Goal: Use online tool/utility: Utilize a website feature to perform a specific function

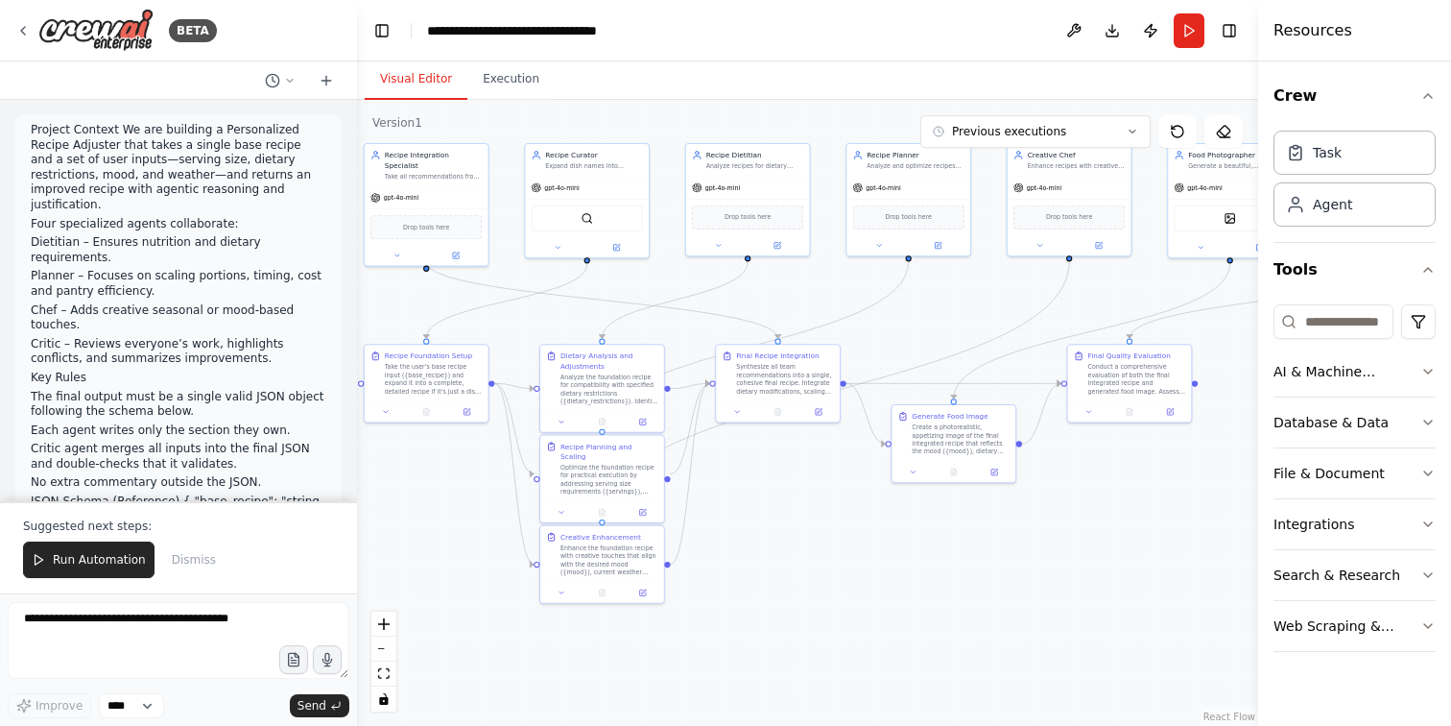
scroll to position [35294, 0]
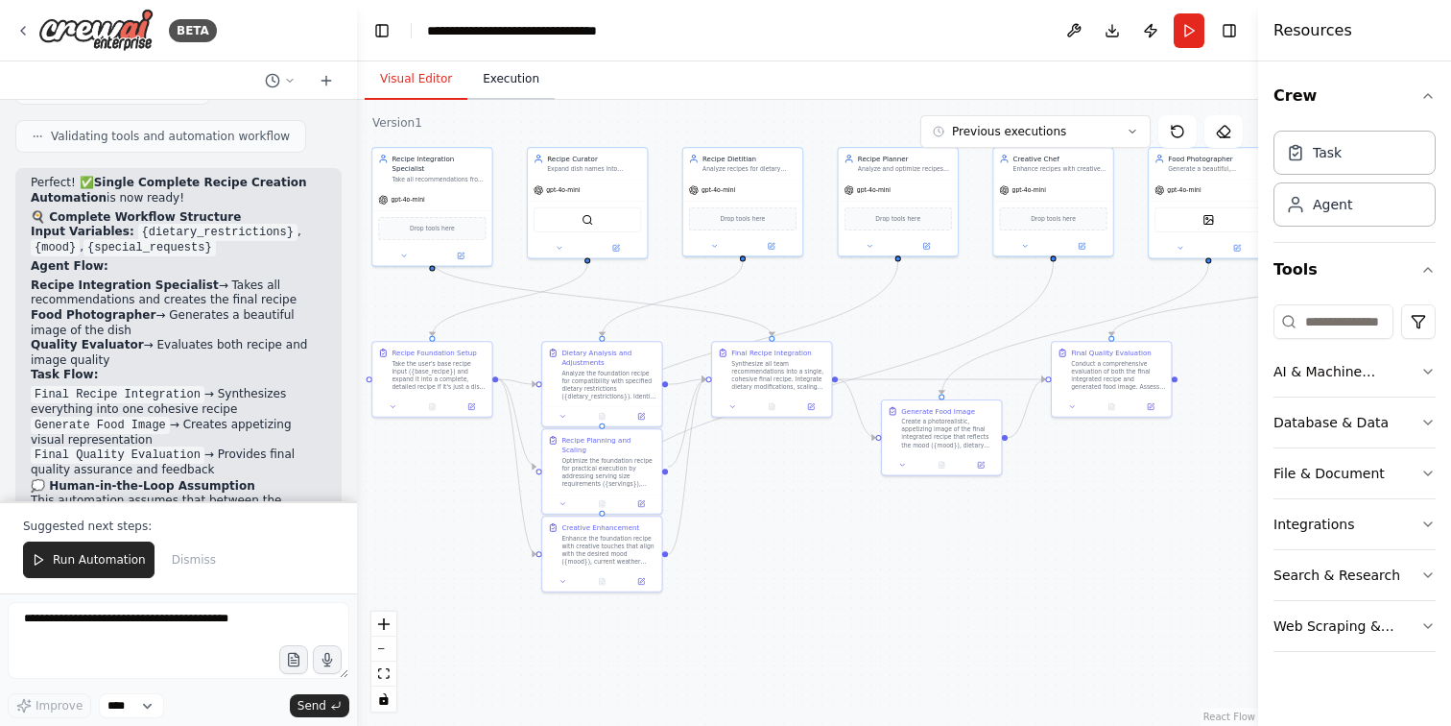
click at [514, 88] on button "Execution" at bounding box center [510, 80] width 87 height 40
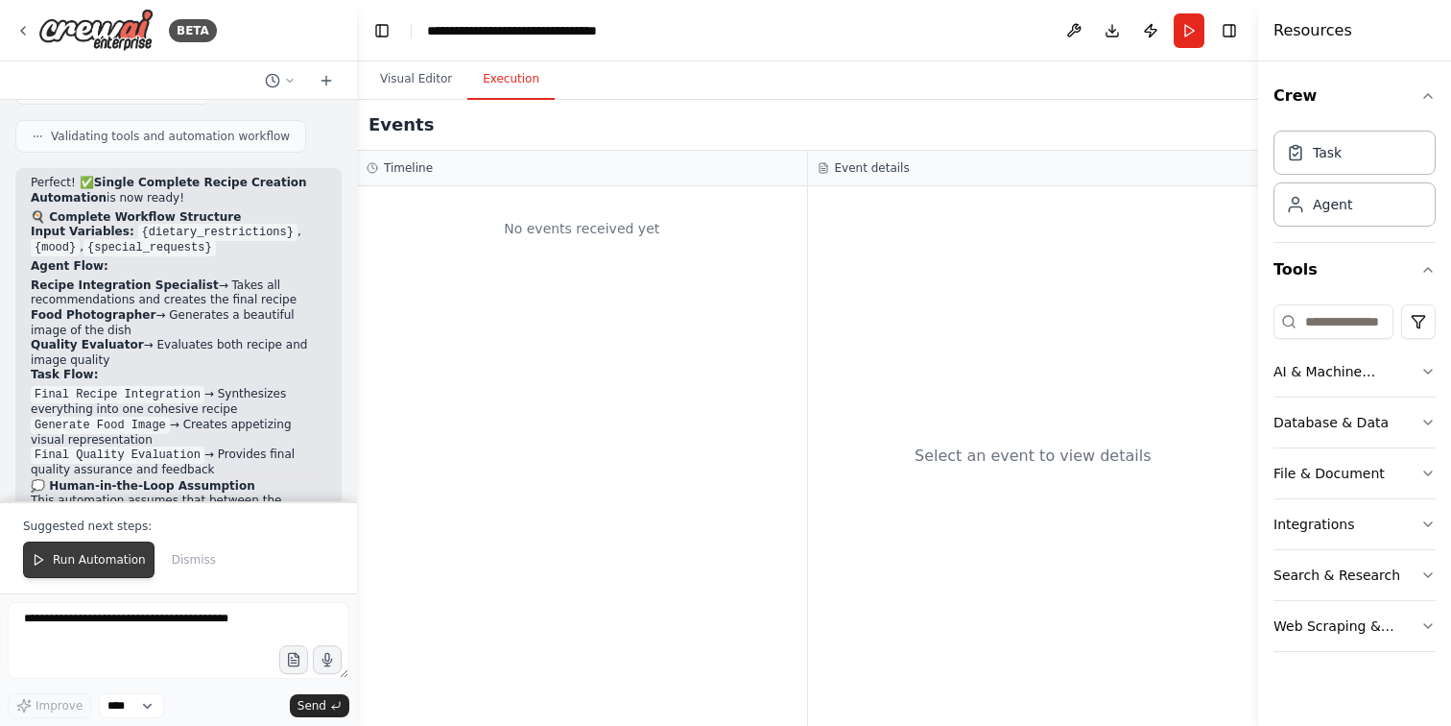
click at [84, 560] on span "Run Automation" at bounding box center [99, 559] width 93 height 15
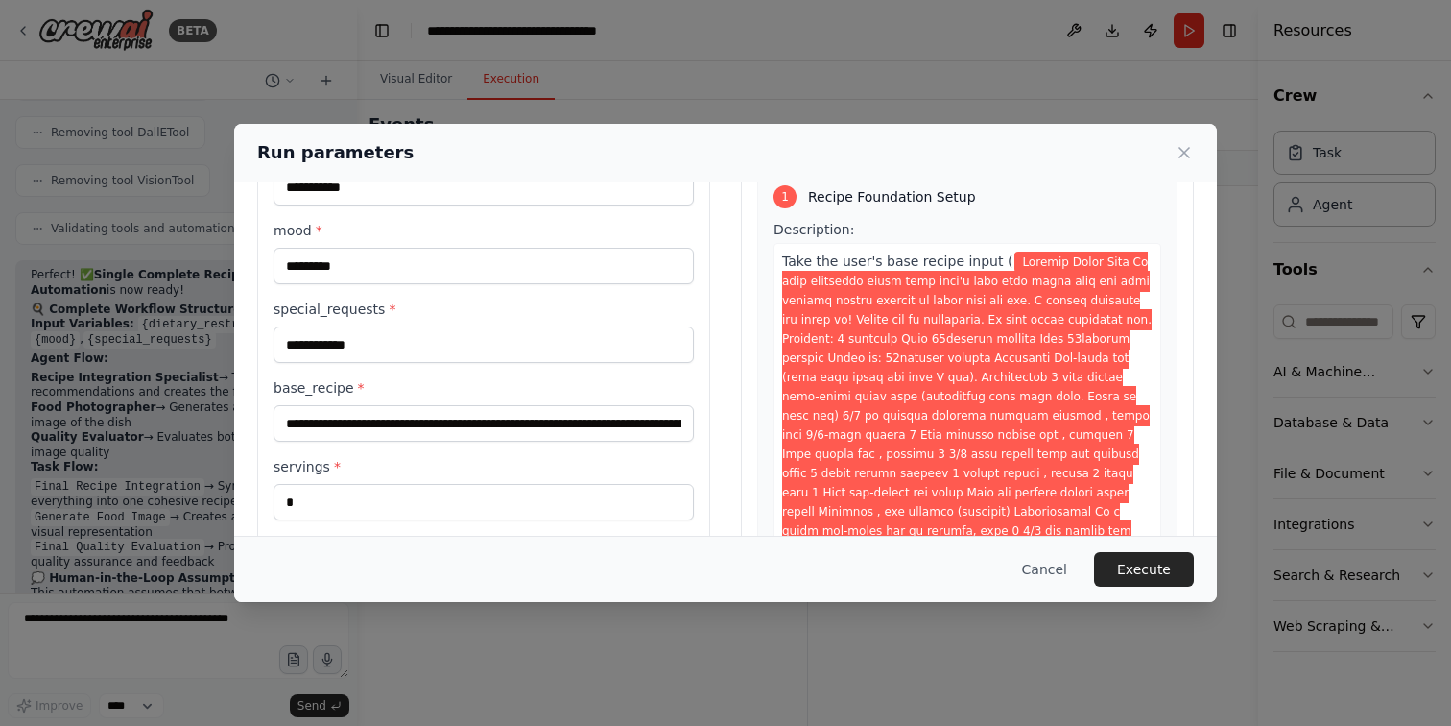
scroll to position [121, 0]
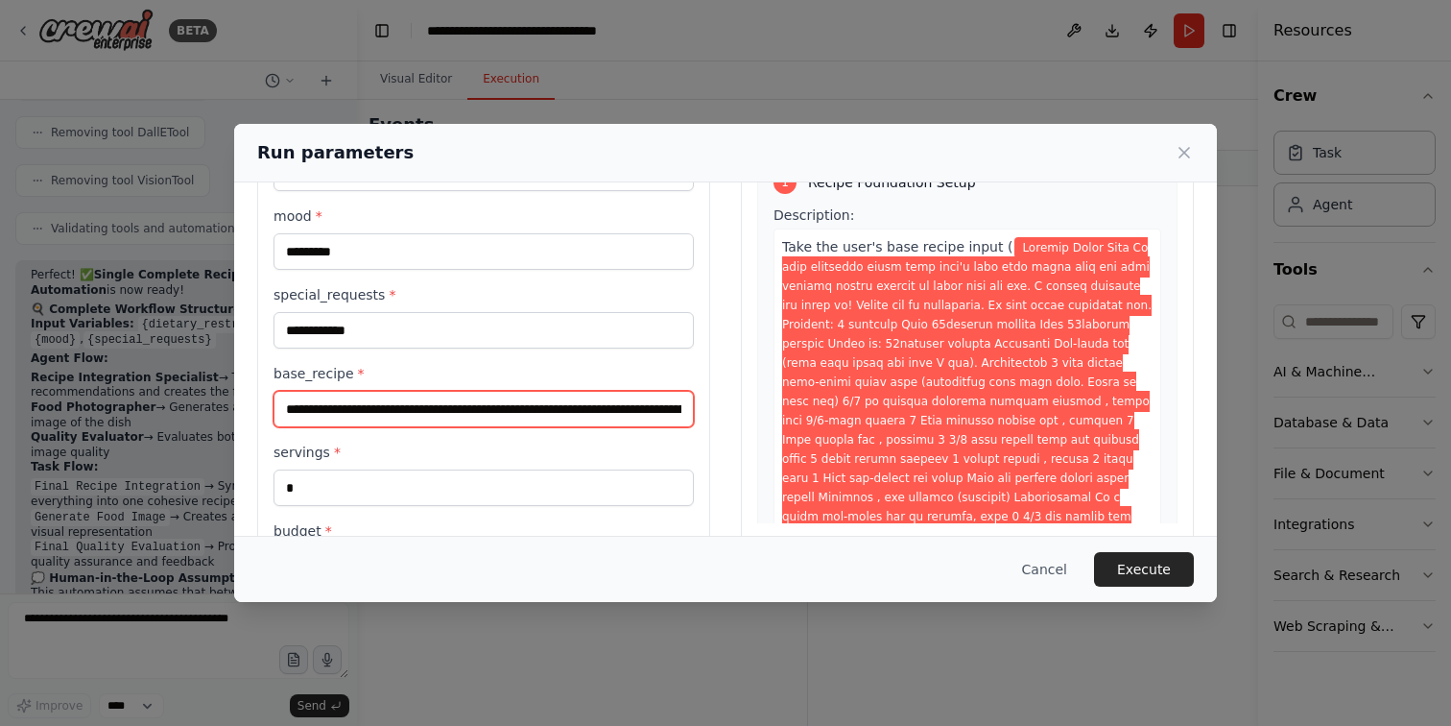
click at [379, 408] on input "base_recipe *" at bounding box center [484, 409] width 420 height 36
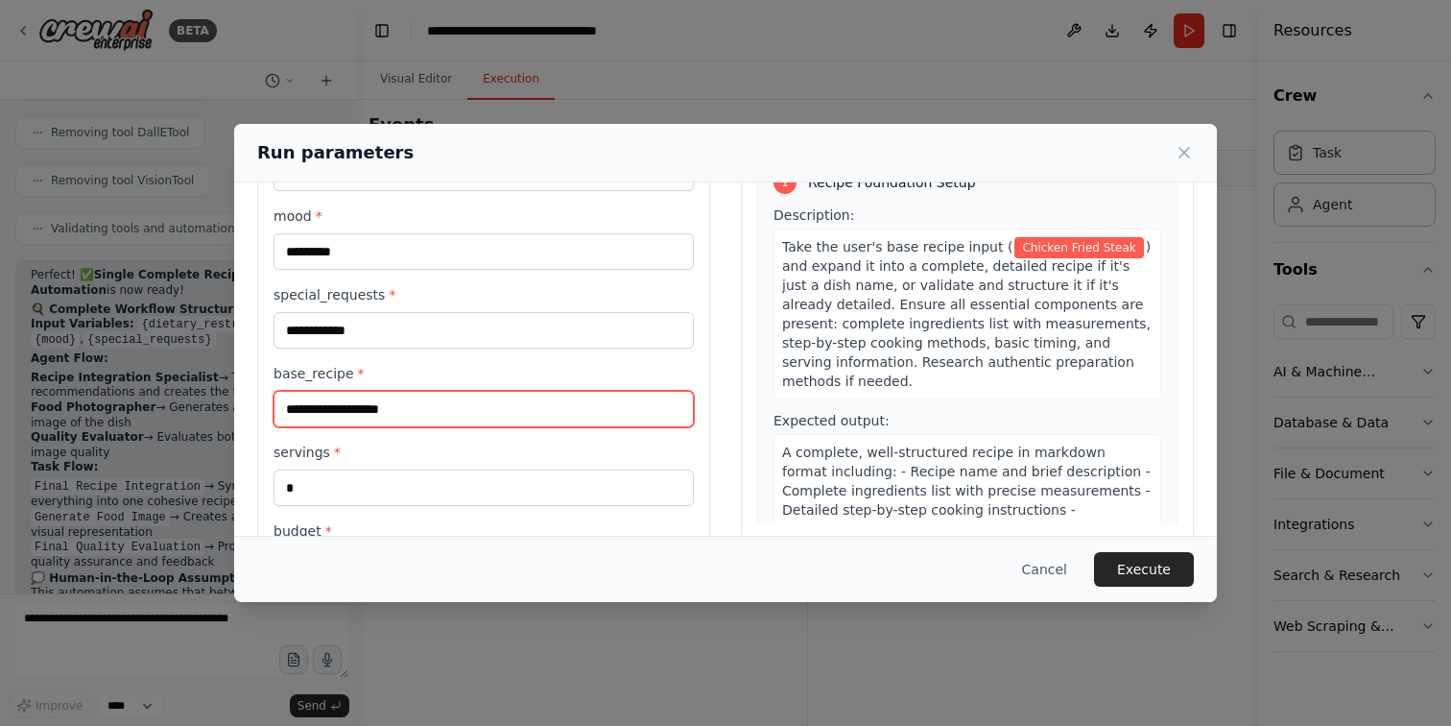
type input "**********"
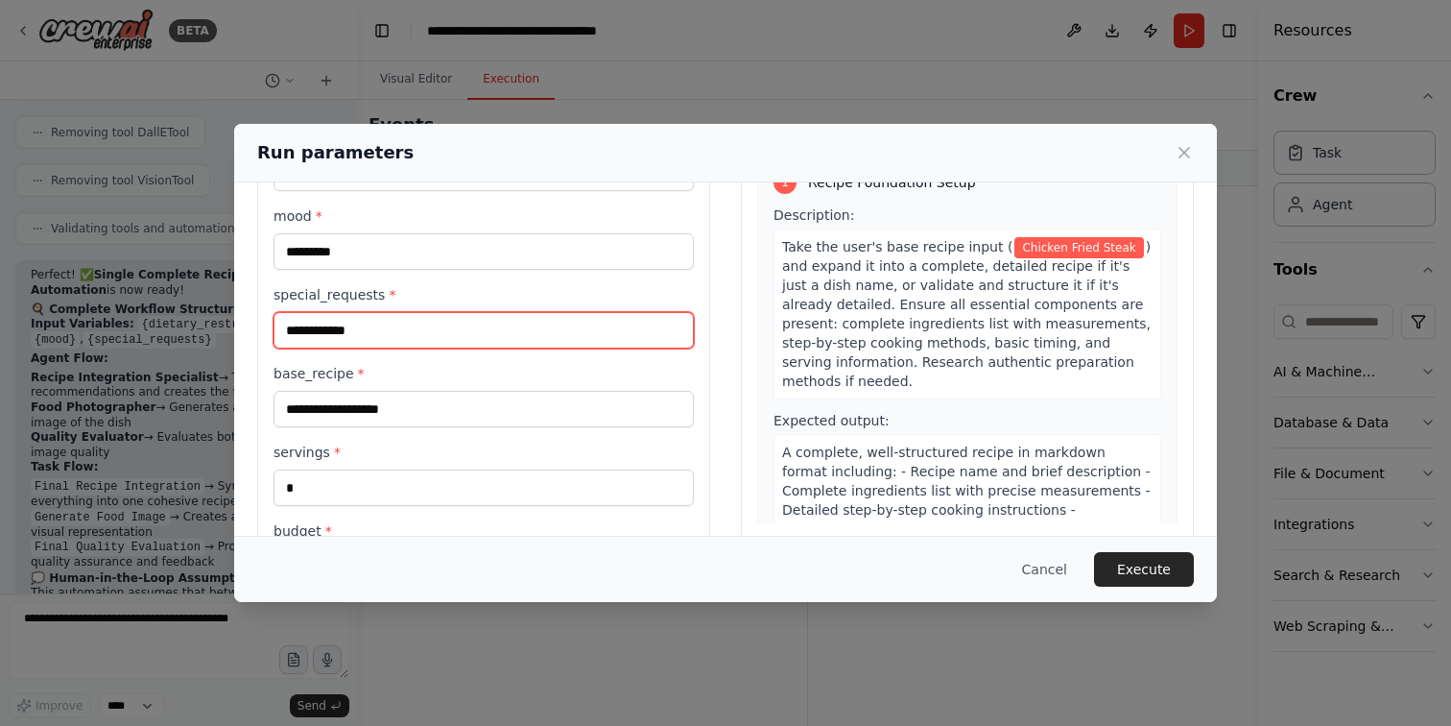
click at [358, 330] on input "**********" at bounding box center [484, 330] width 420 height 36
drag, startPoint x: 358, startPoint y: 330, endPoint x: 263, endPoint y: 324, distance: 95.2
click at [263, 324] on div "**********" at bounding box center [483, 421] width 453 height 674
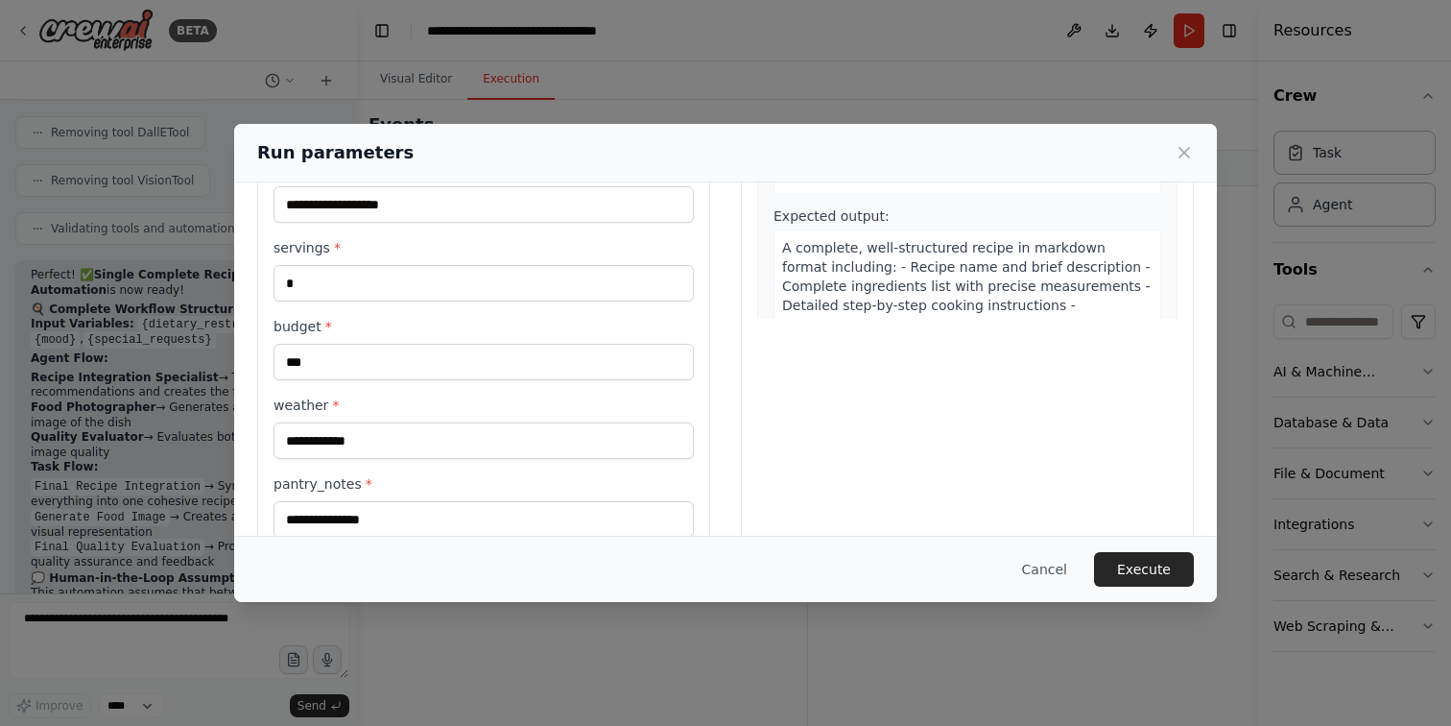
scroll to position [366, 0]
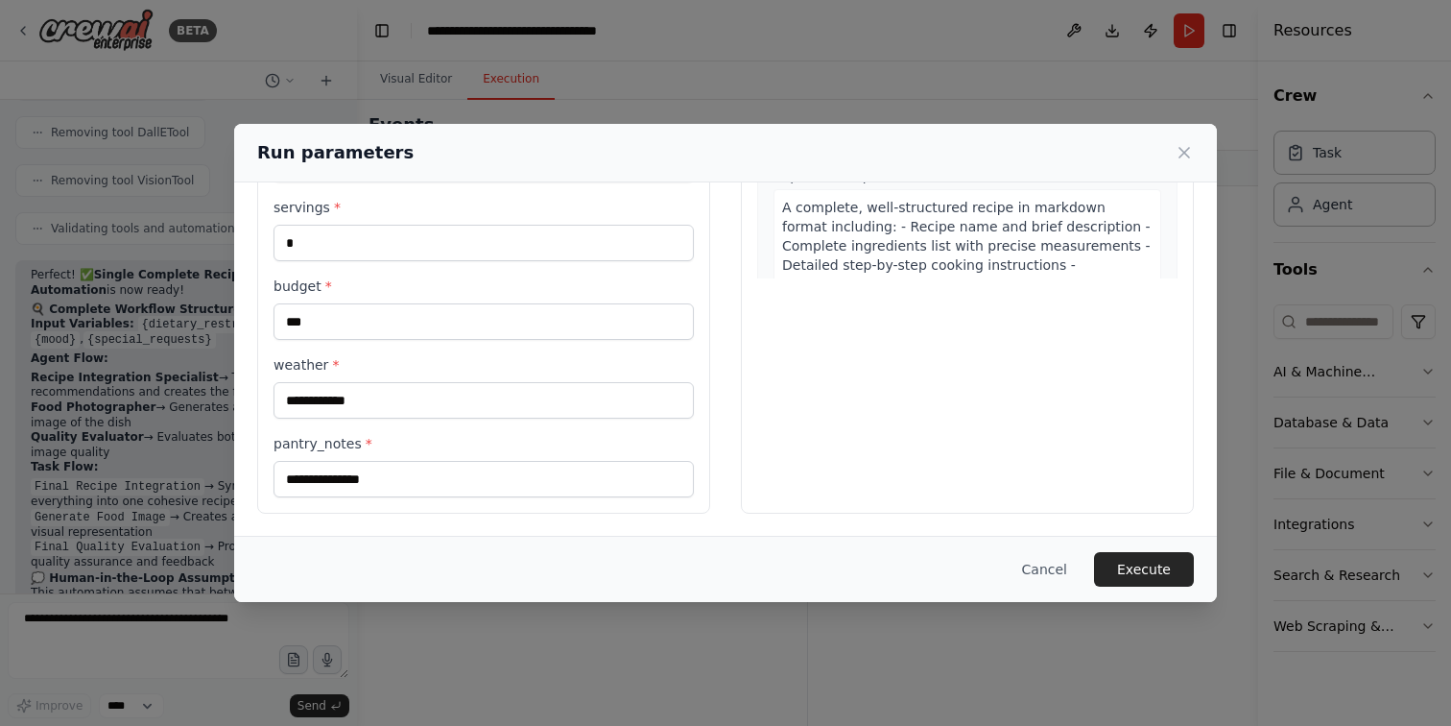
type input "**********"
click at [301, 321] on input "***" at bounding box center [484, 321] width 420 height 36
type input "***"
click at [1137, 562] on button "Execute" at bounding box center [1144, 569] width 100 height 35
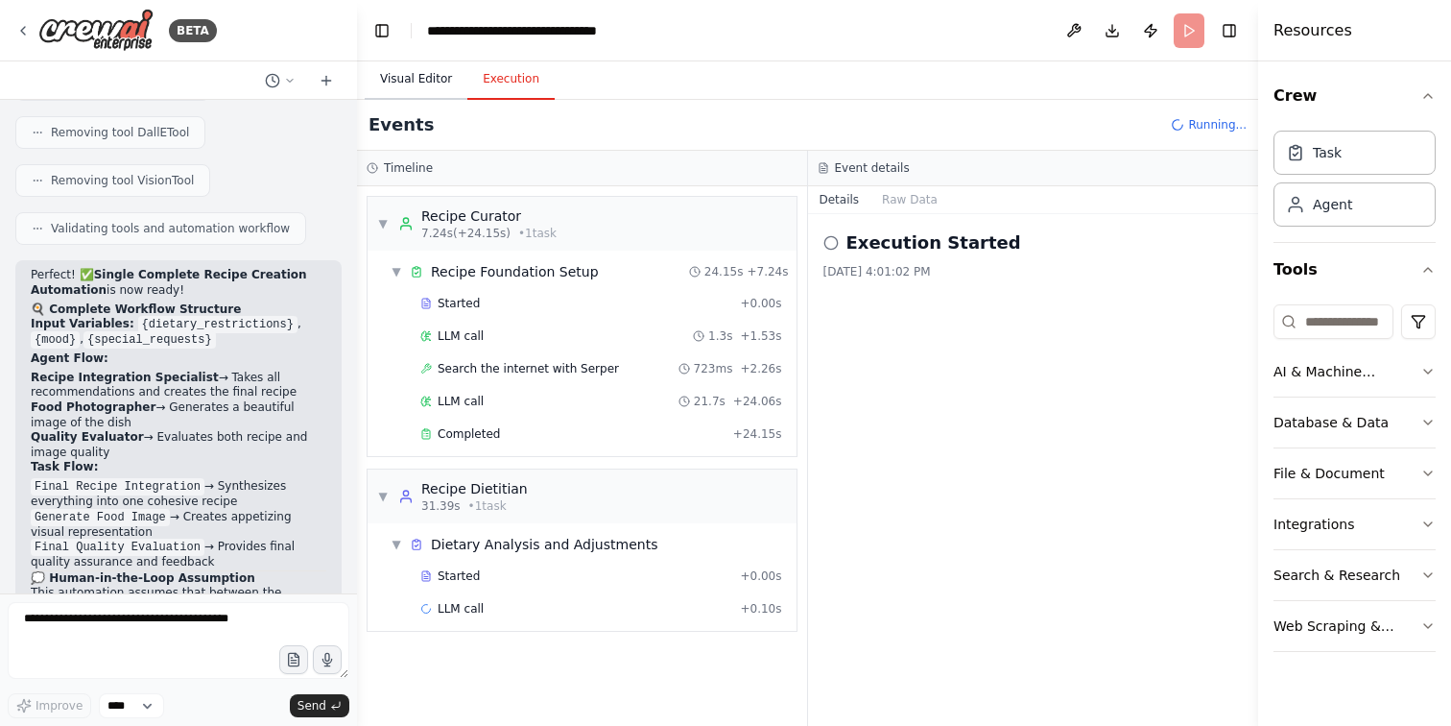
click at [423, 84] on button "Visual Editor" at bounding box center [416, 80] width 103 height 40
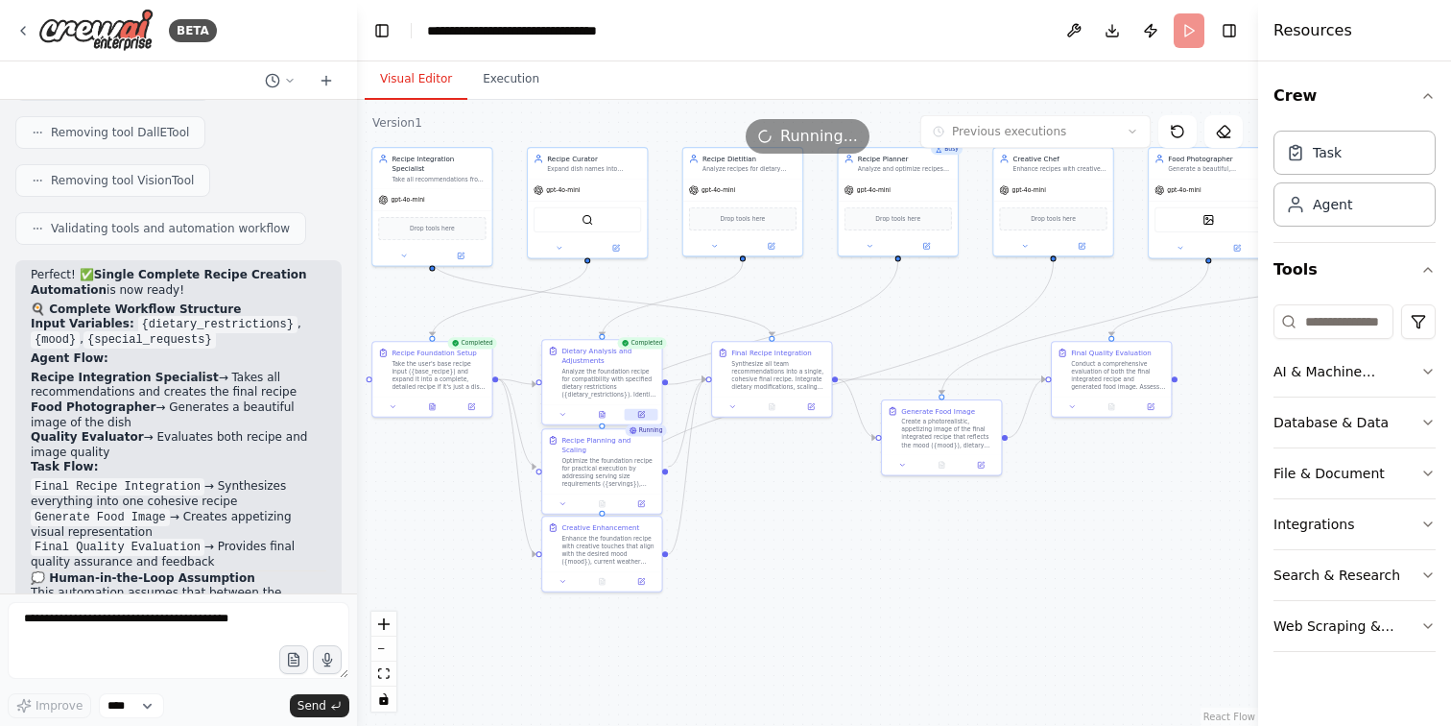
click at [641, 417] on icon at bounding box center [641, 415] width 6 height 6
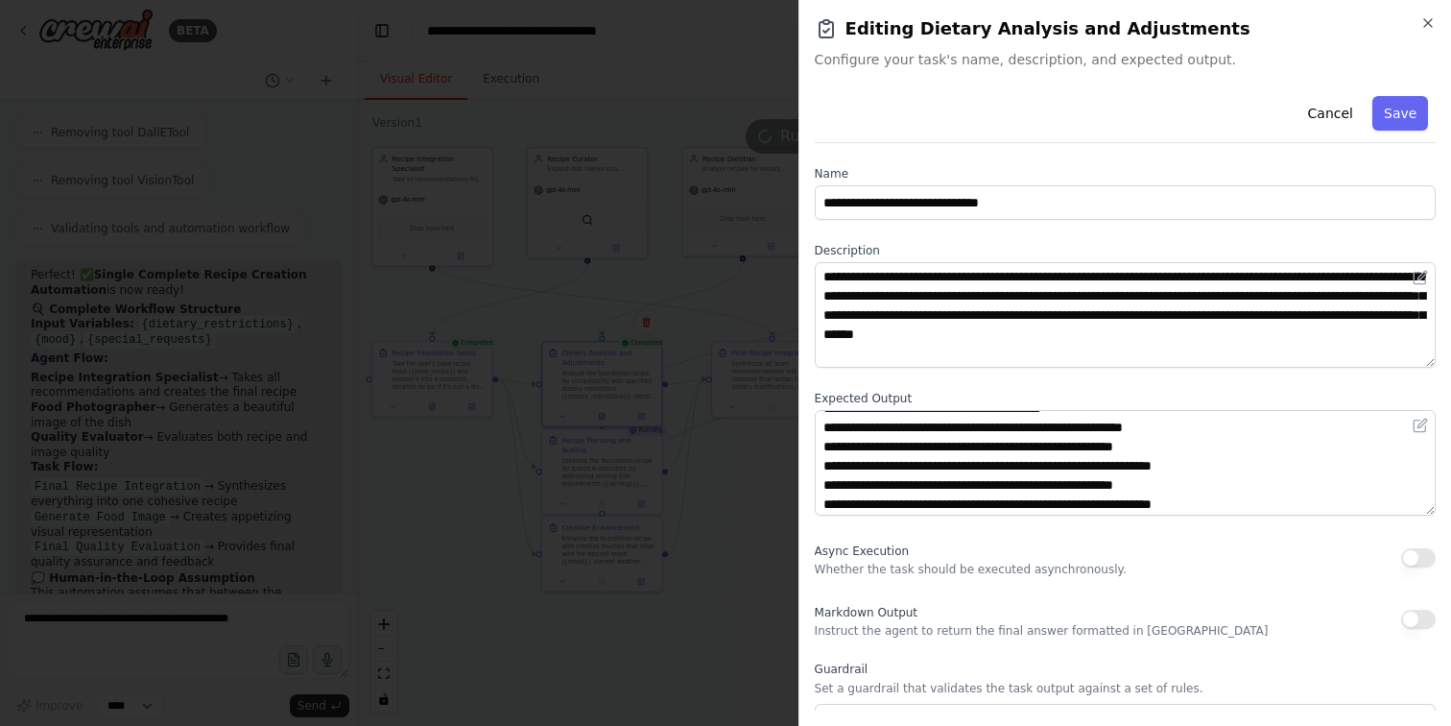
scroll to position [19, 0]
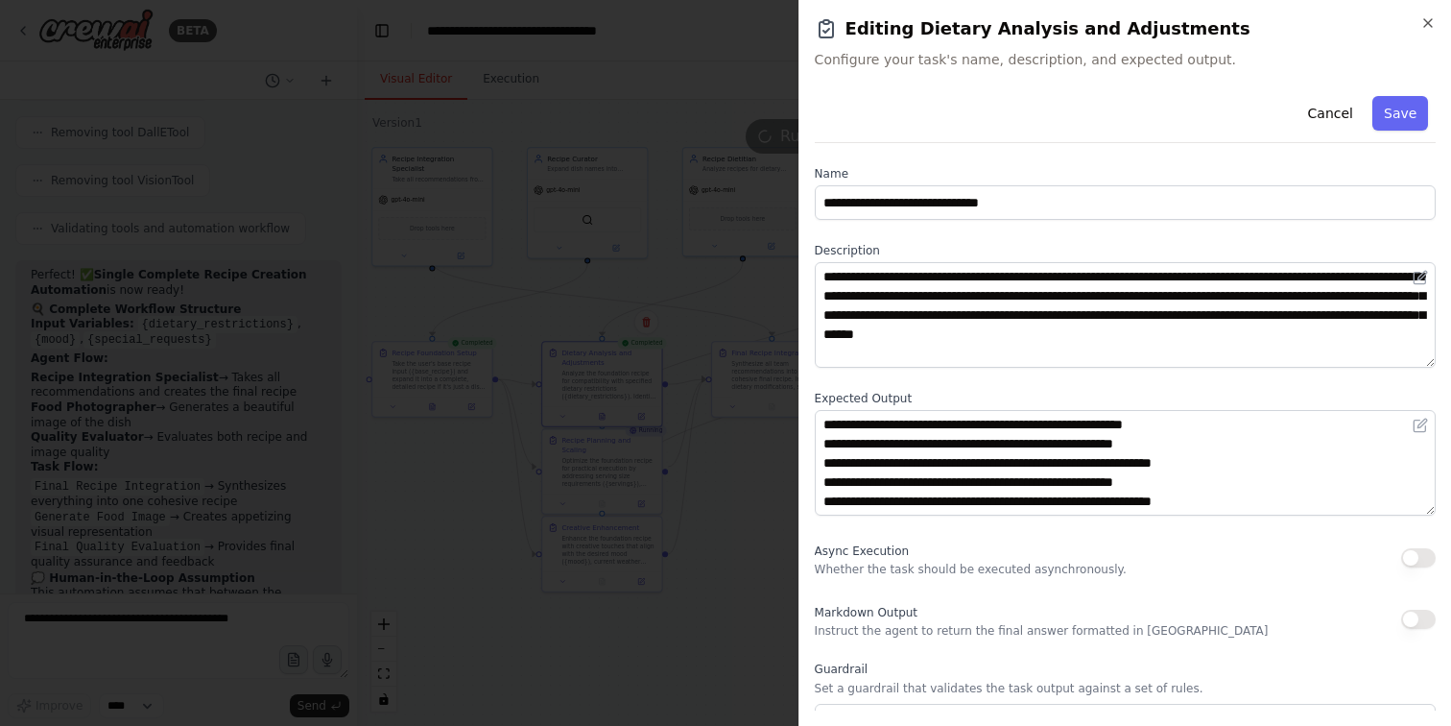
click at [1418, 557] on button "button" at bounding box center [1418, 557] width 35 height 19
click at [1402, 114] on button "Save" at bounding box center [1400, 113] width 56 height 35
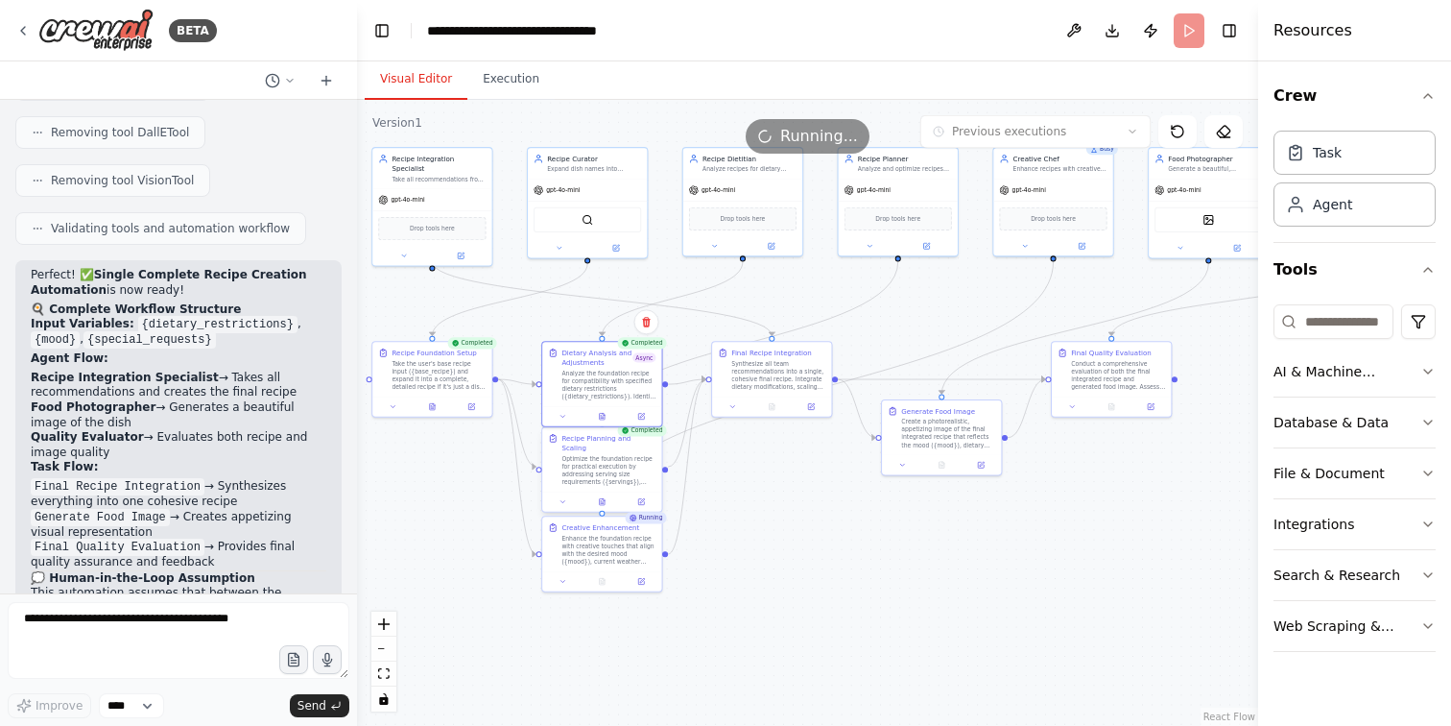
click at [599, 463] on div "Optimize the foundation recipe for practical execution by addressing serving si…" at bounding box center [608, 470] width 94 height 31
click at [640, 499] on icon at bounding box center [641, 502] width 6 height 6
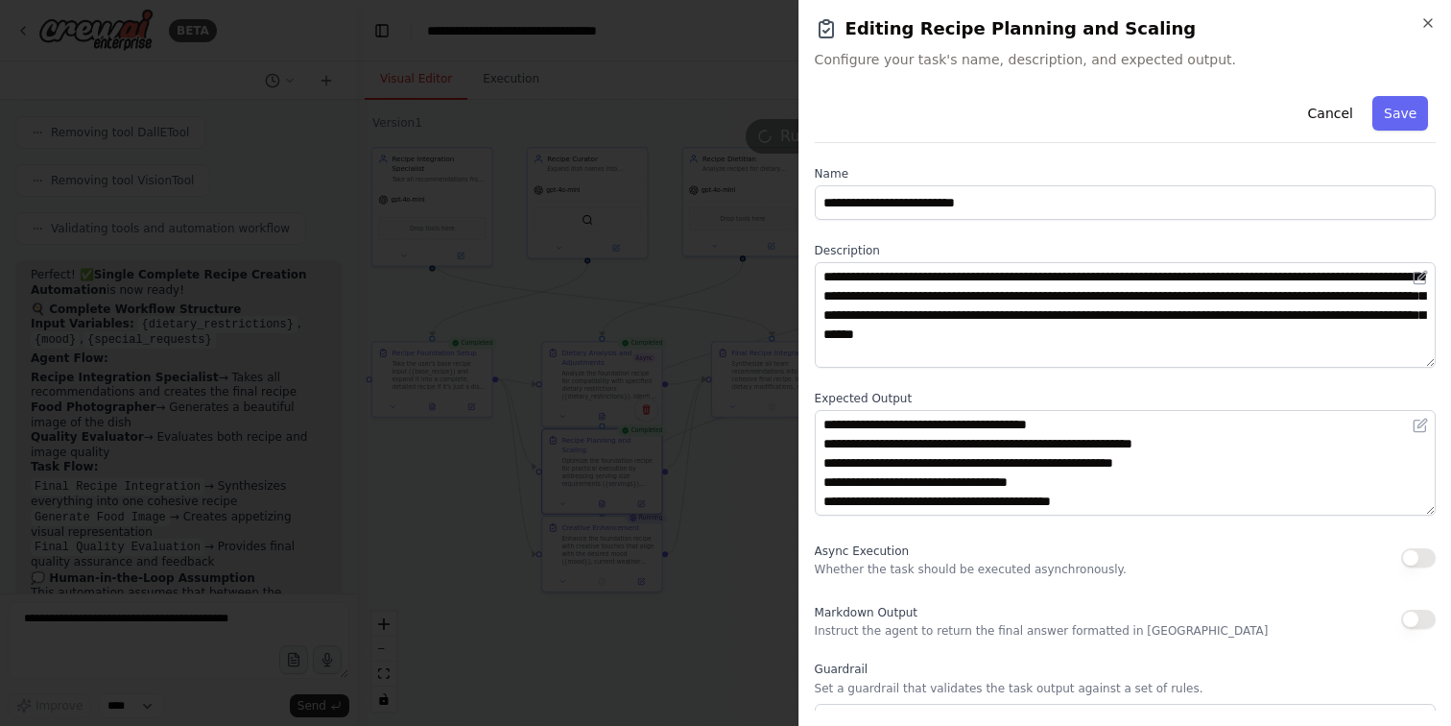
click at [1414, 558] on button "button" at bounding box center [1418, 557] width 35 height 19
click at [1403, 111] on button "Save" at bounding box center [1400, 113] width 56 height 35
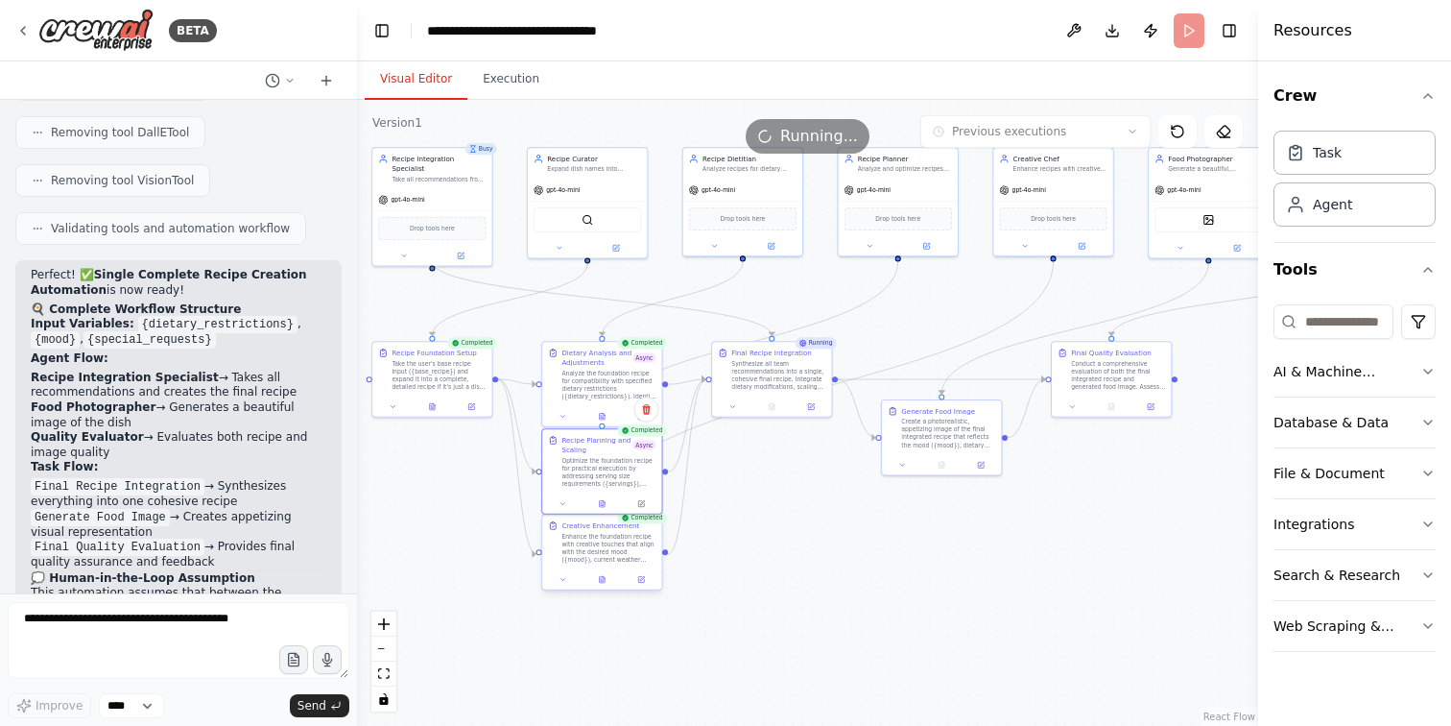
click at [612, 554] on div "Enhance the foundation recipe with creative touches that align with the desired…" at bounding box center [608, 548] width 94 height 31
click at [643, 574] on button at bounding box center [642, 580] width 34 height 12
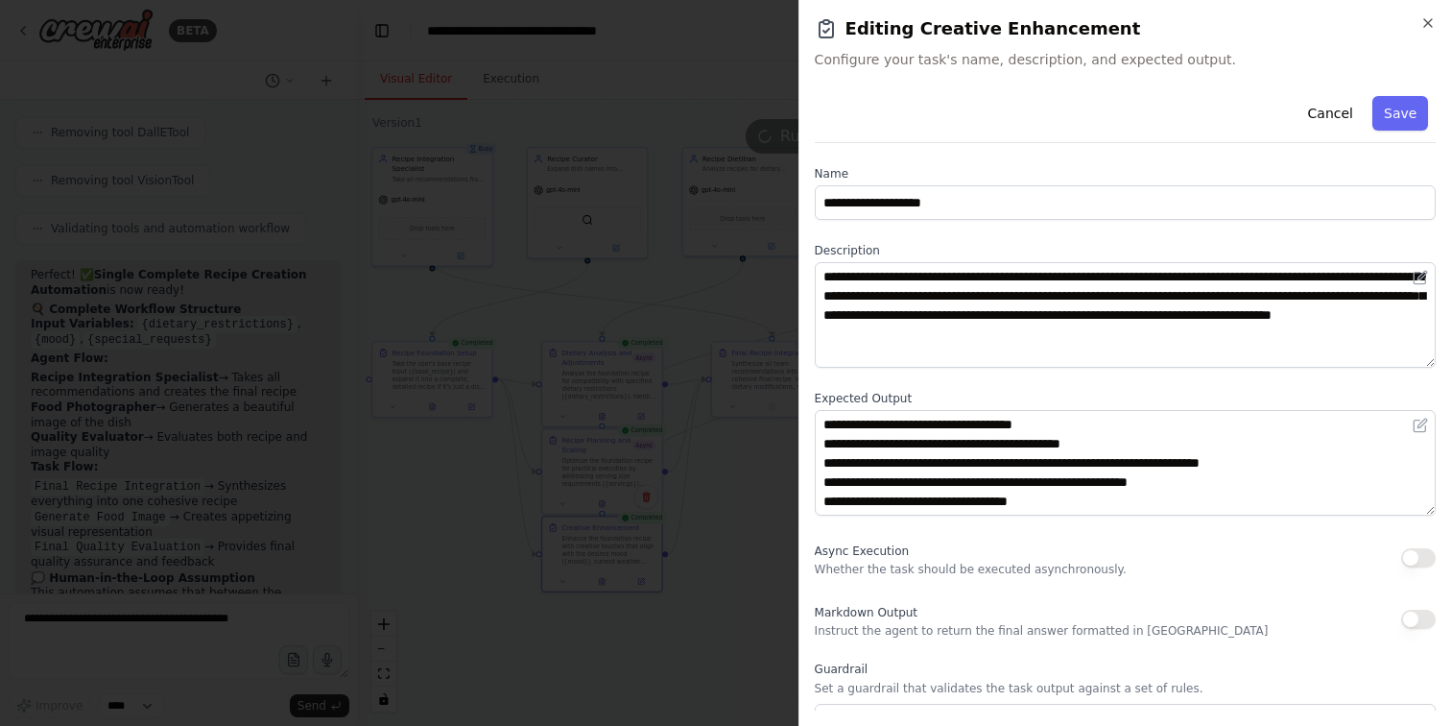
click at [1422, 554] on button "button" at bounding box center [1418, 557] width 35 height 19
click at [1409, 109] on button "Save" at bounding box center [1400, 113] width 56 height 35
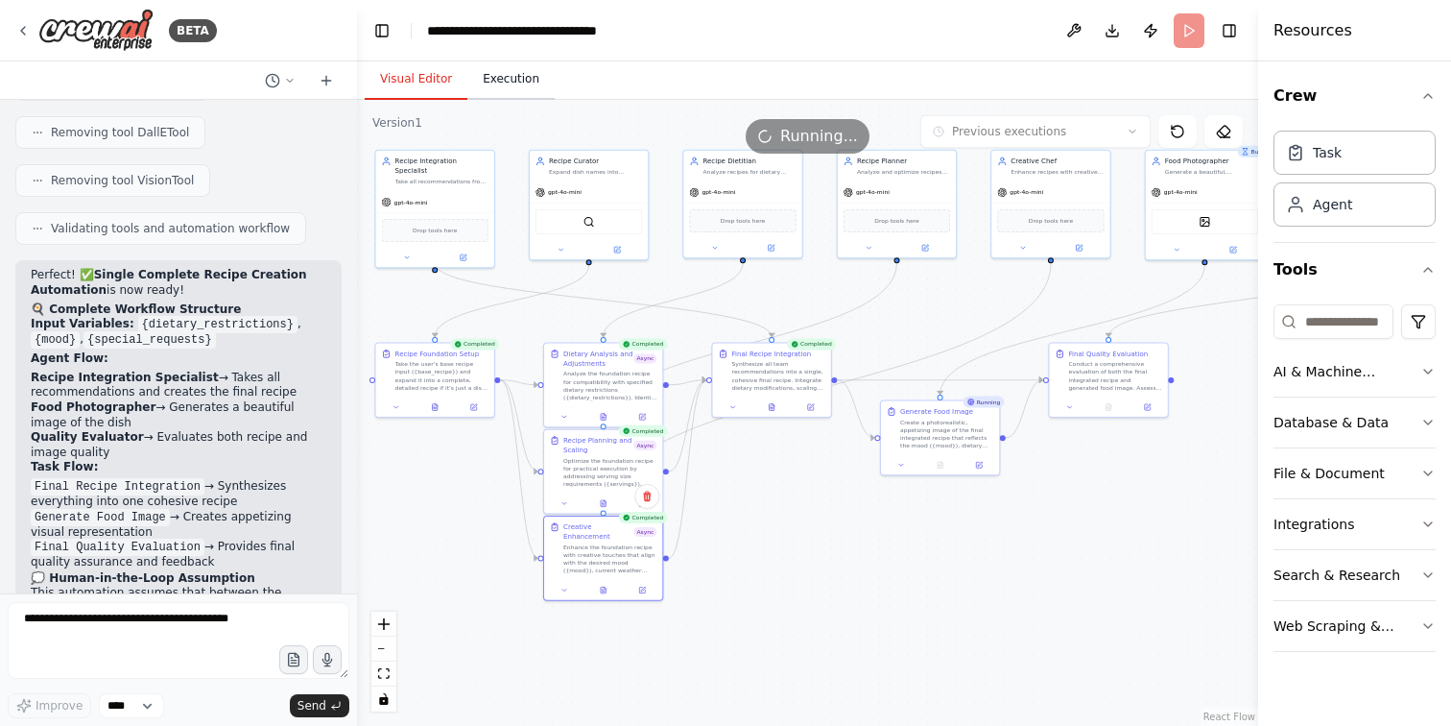
click at [516, 80] on button "Execution" at bounding box center [510, 80] width 87 height 40
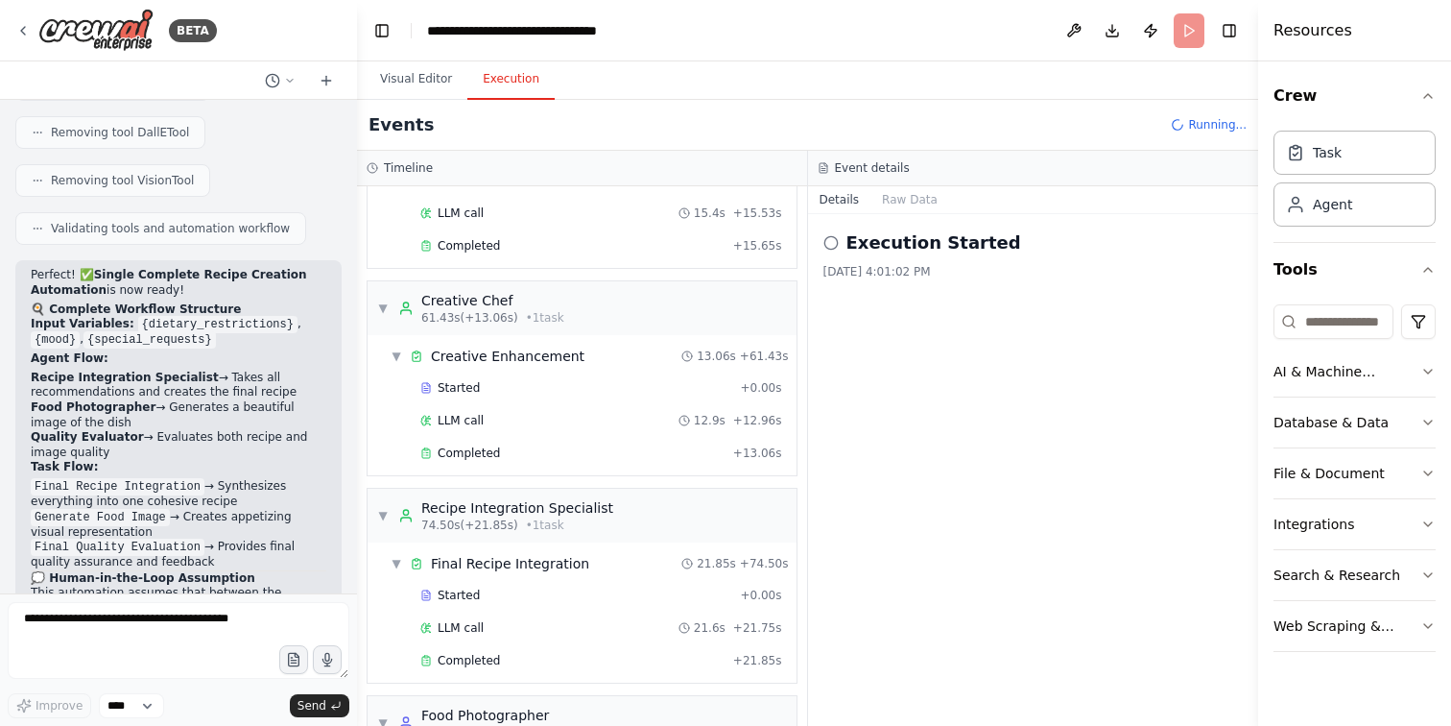
scroll to position [594, 0]
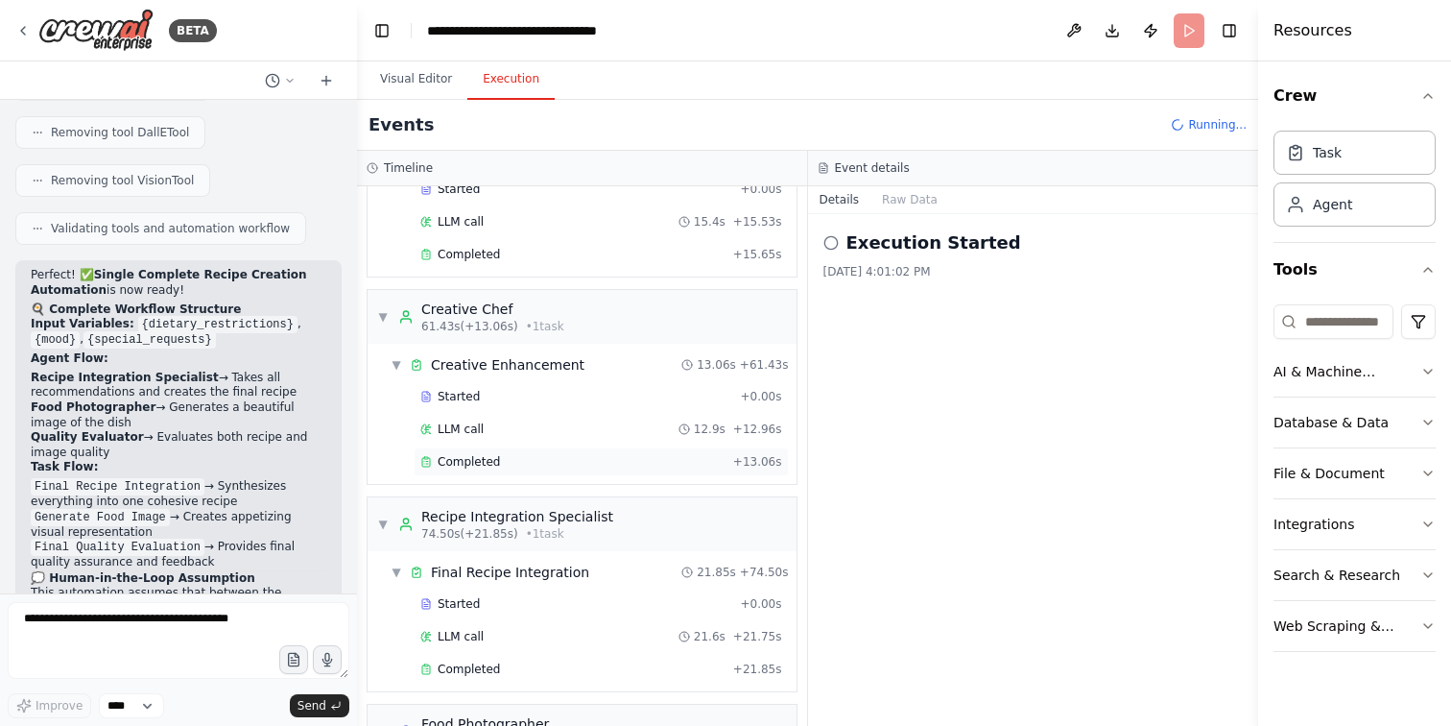
click at [590, 456] on div "Completed" at bounding box center [572, 461] width 305 height 15
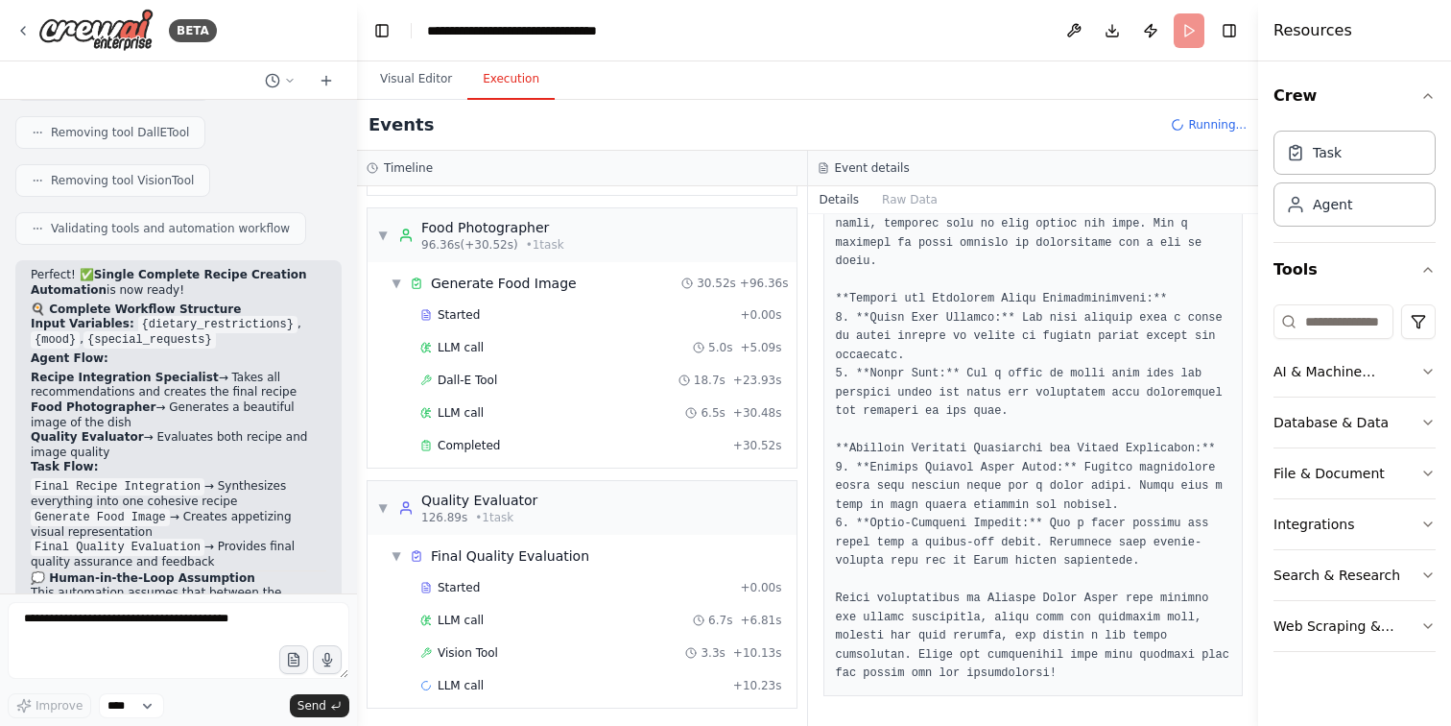
scroll to position [1094, 0]
click at [592, 437] on div "Completed" at bounding box center [572, 441] width 305 height 15
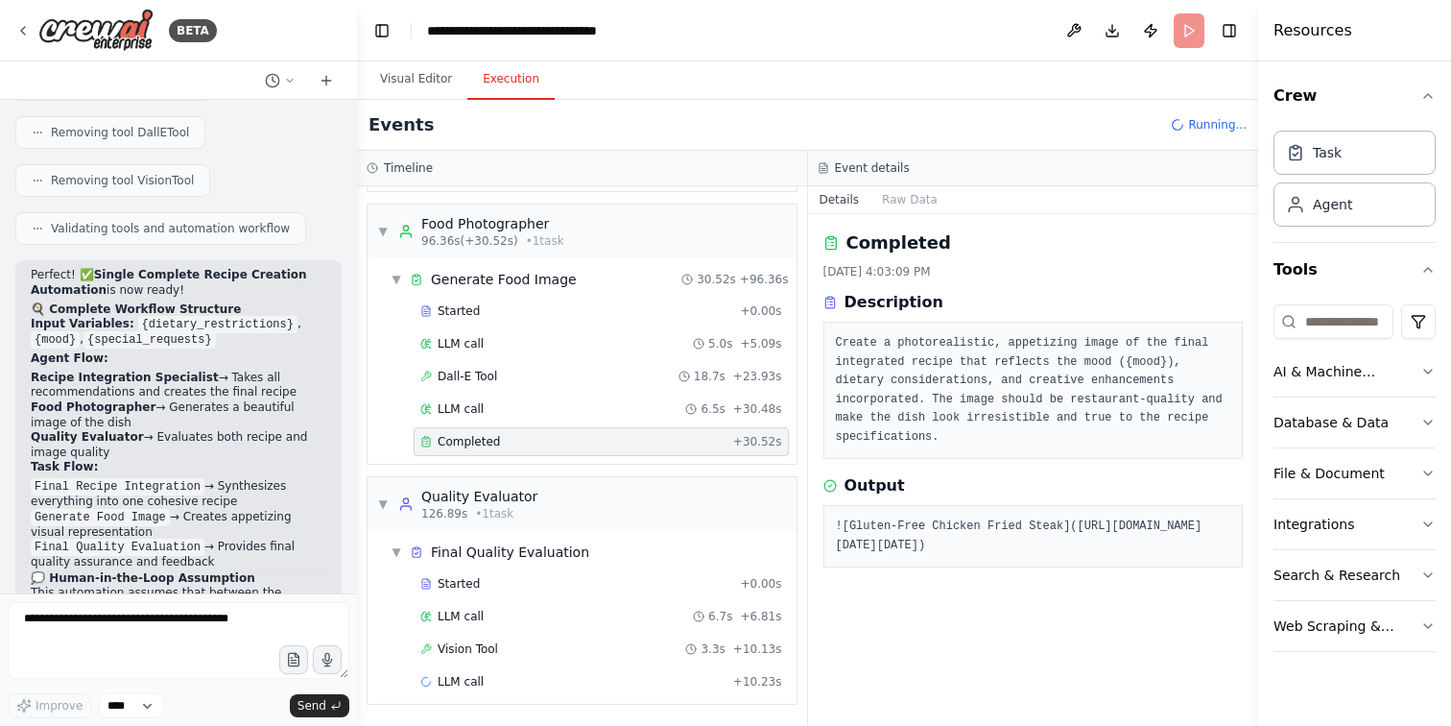
drag, startPoint x: 844, startPoint y: 488, endPoint x: 857, endPoint y: 676, distance: 187.6
click at [857, 555] on pre "![Gluten-Free Chicken Fried Steak]([URL][DOMAIN_NAME][DATE][DATE])" at bounding box center [1033, 535] width 395 height 37
copy pre "[URL][DOMAIN_NAME][DATE][DATE]"
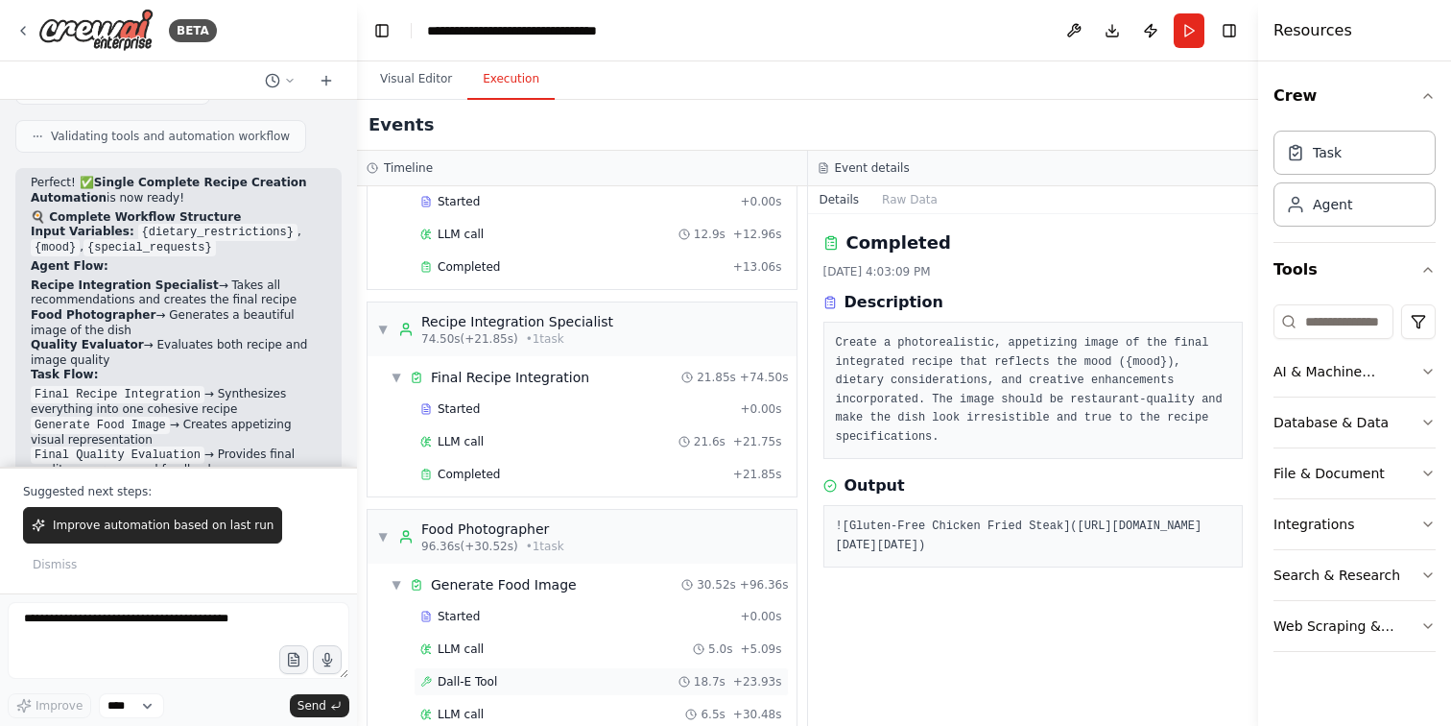
scroll to position [775, 0]
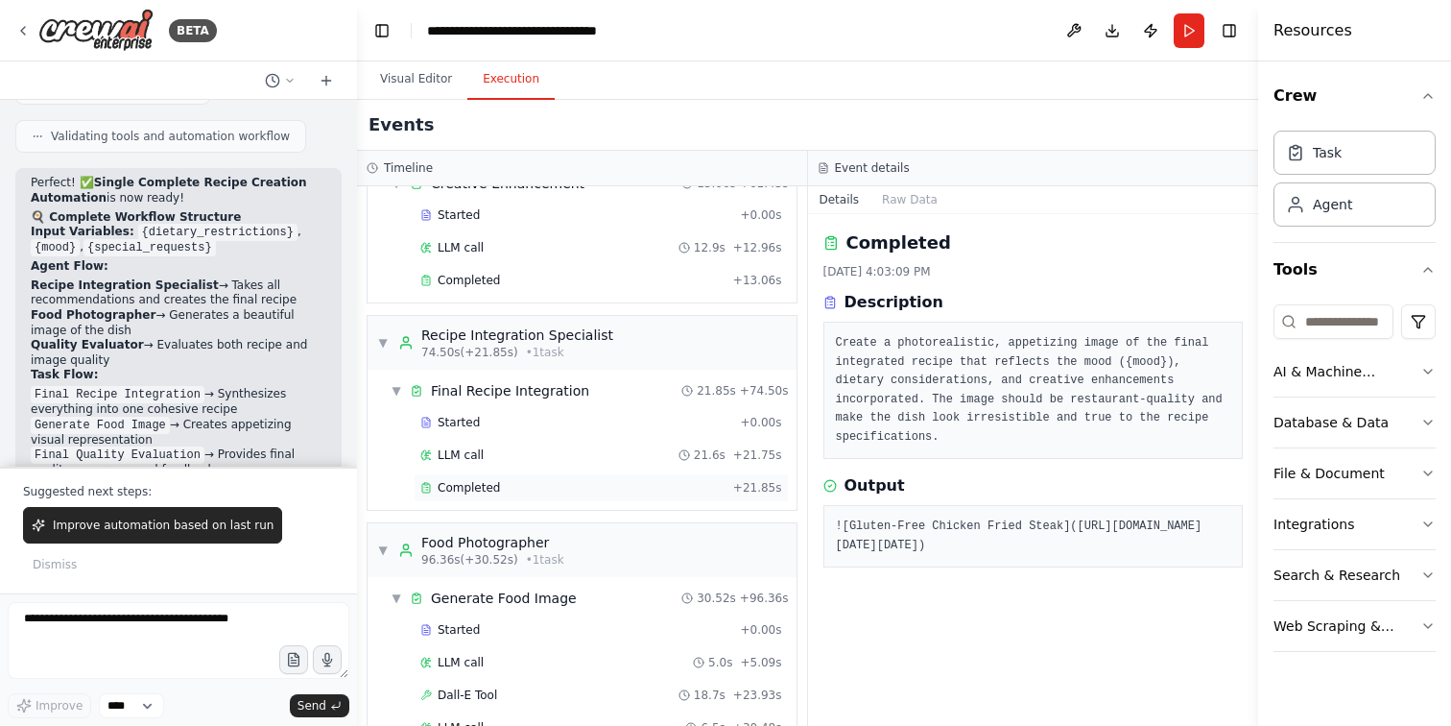
click at [566, 489] on div "Completed" at bounding box center [572, 487] width 305 height 15
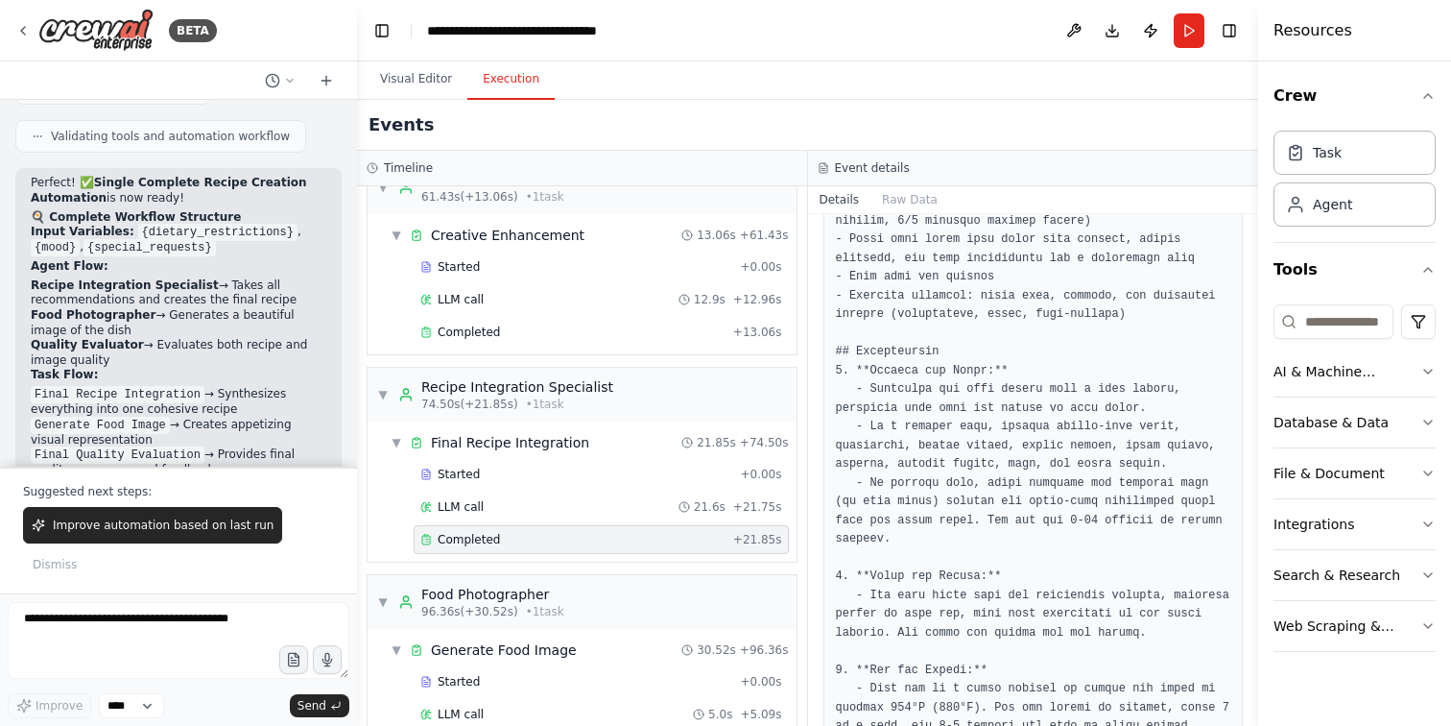
scroll to position [922, 0]
click at [151, 625] on textarea at bounding box center [179, 640] width 342 height 77
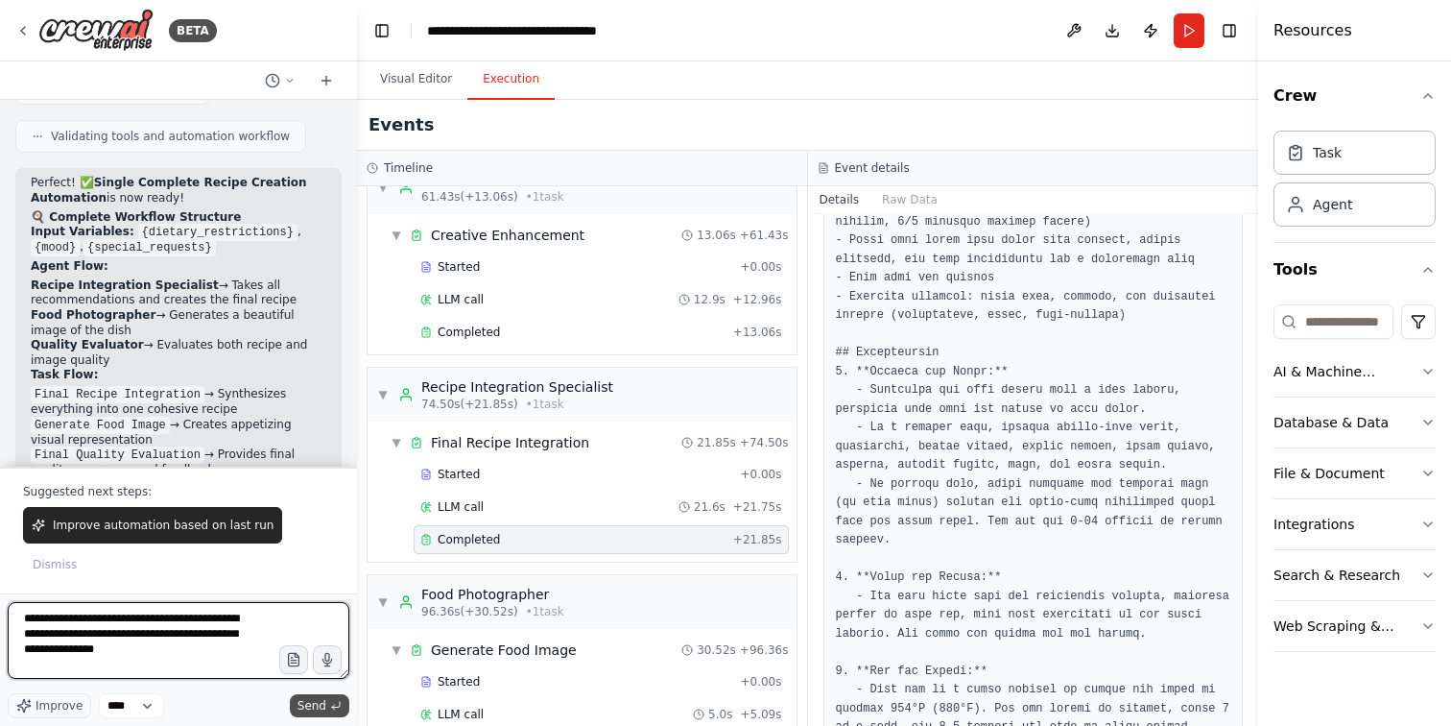
type textarea "**********"
click at [305, 710] on span "Send" at bounding box center [312, 705] width 29 height 15
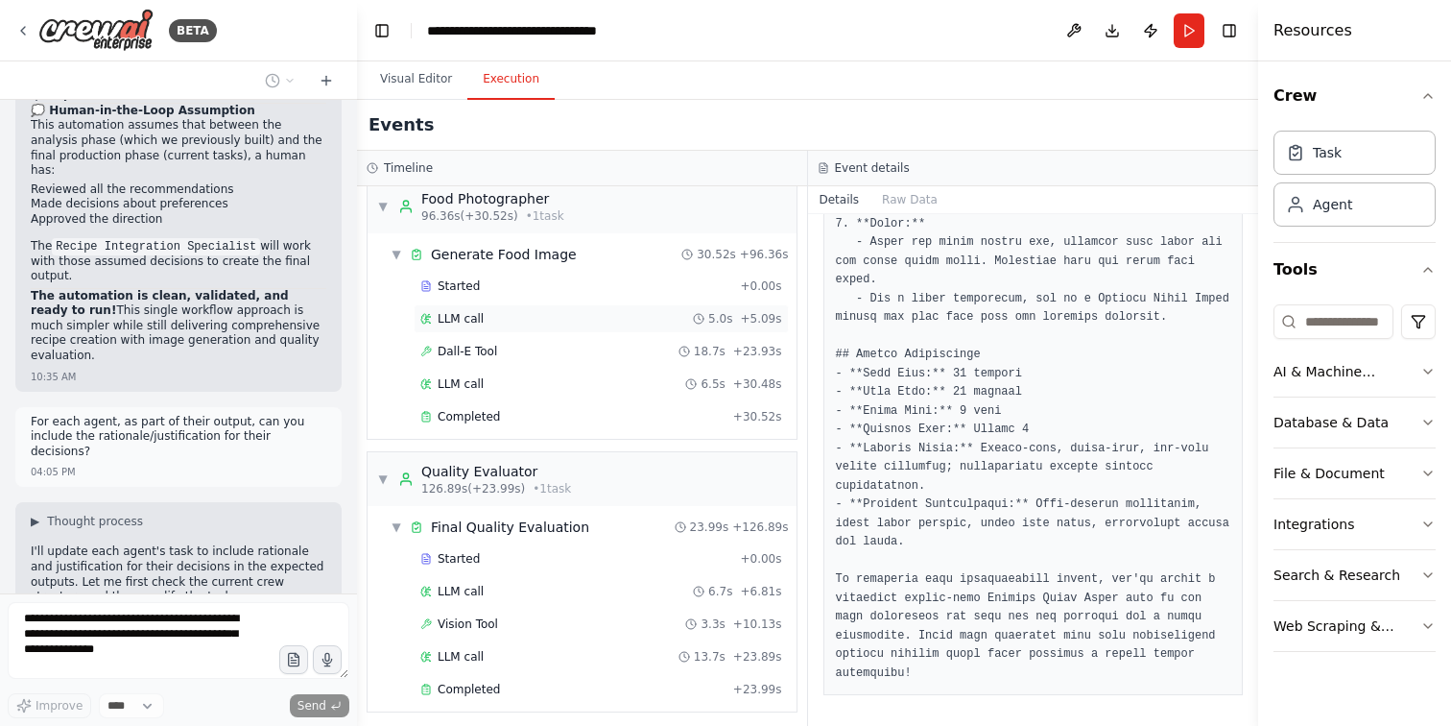
scroll to position [1127, 0]
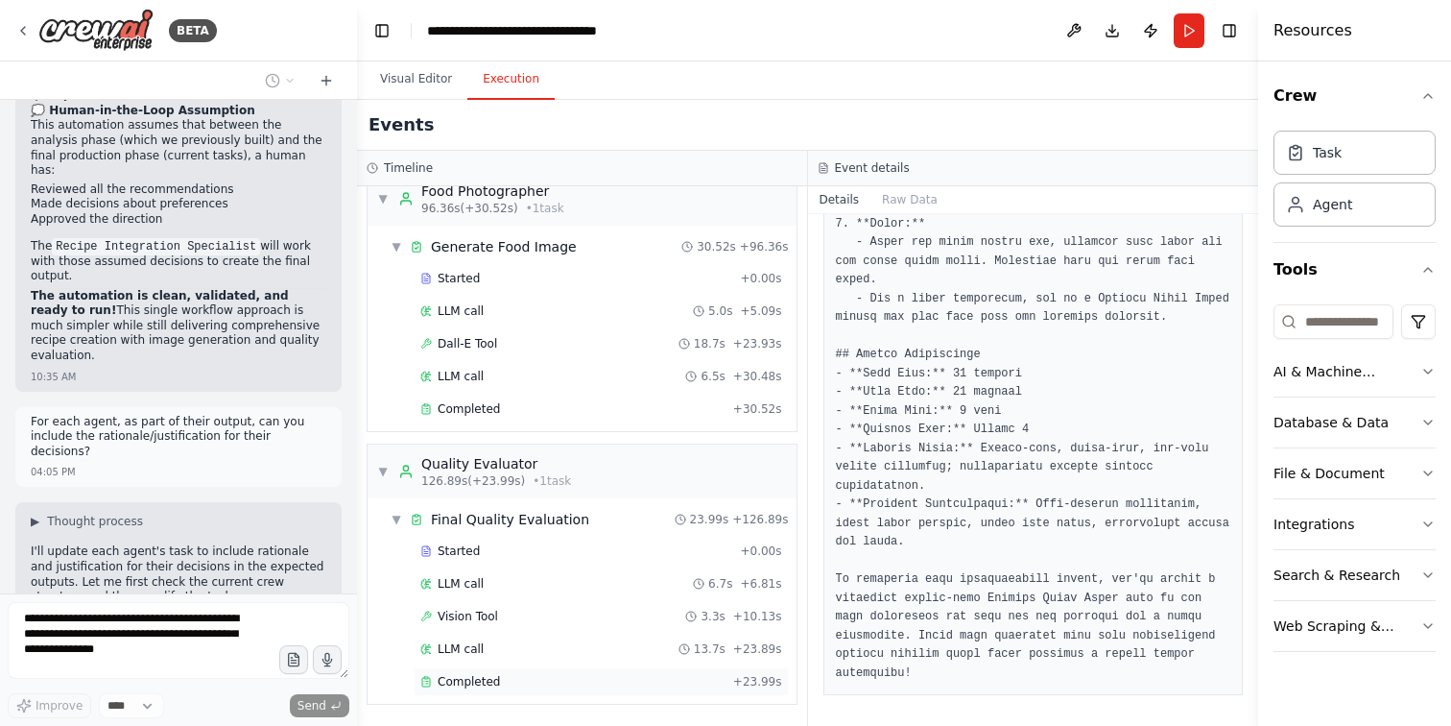
click at [532, 679] on div "Completed" at bounding box center [572, 681] width 305 height 15
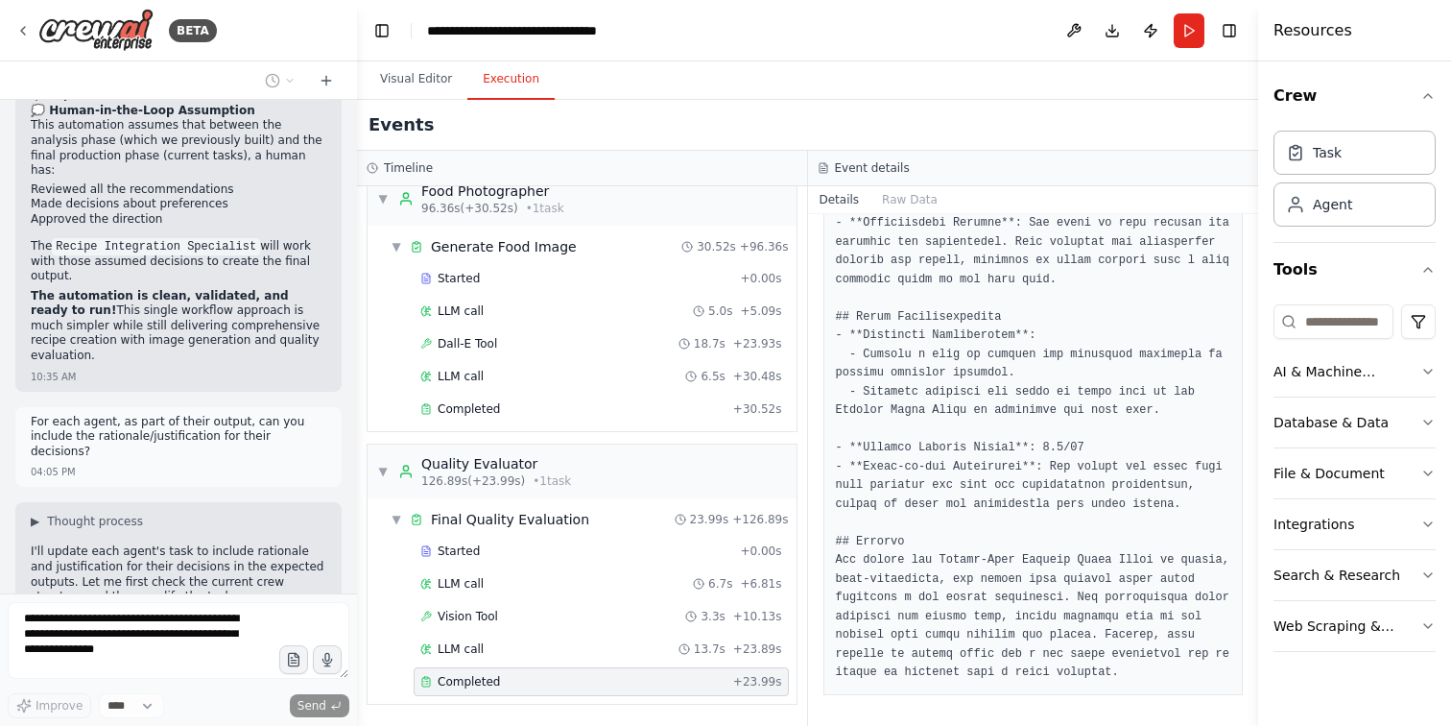
click at [533, 681] on div "Completed" at bounding box center [572, 681] width 305 height 15
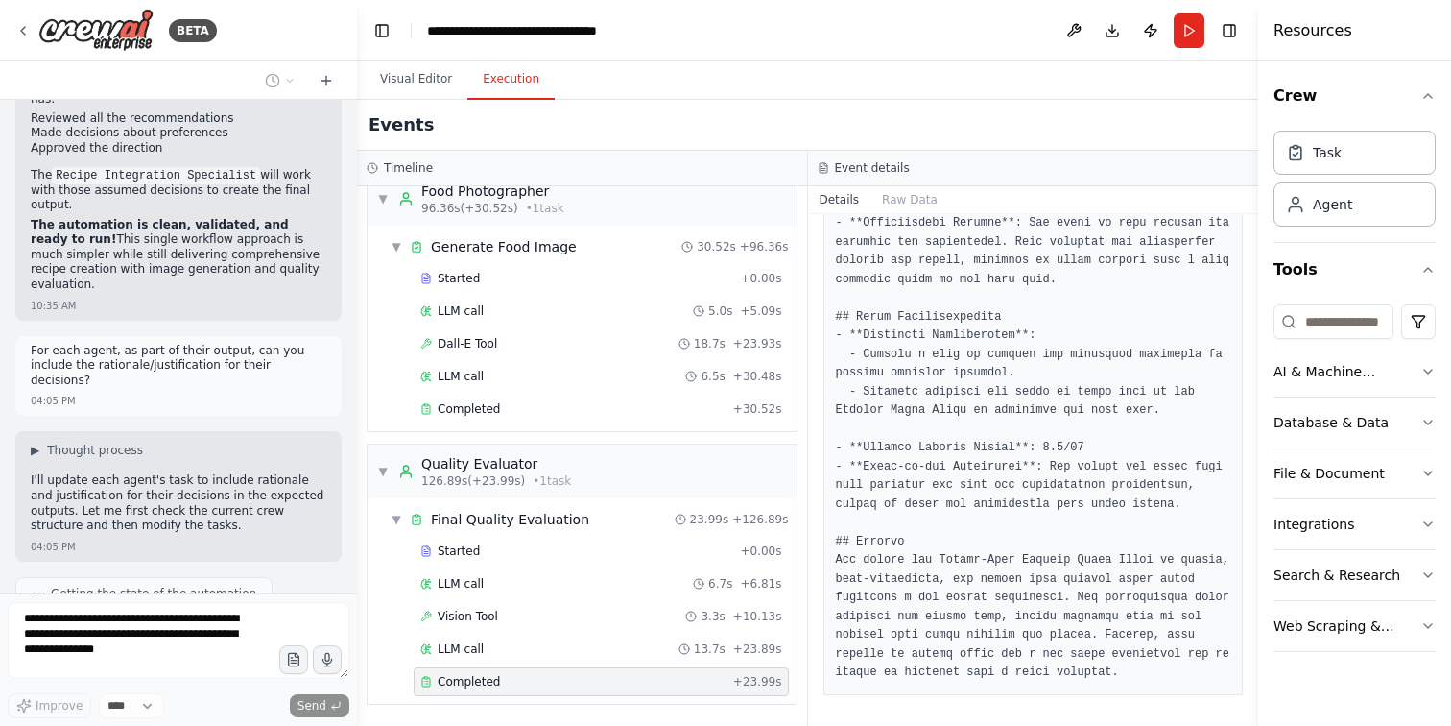
click at [584, 686] on div "Completed" at bounding box center [572, 681] width 305 height 15
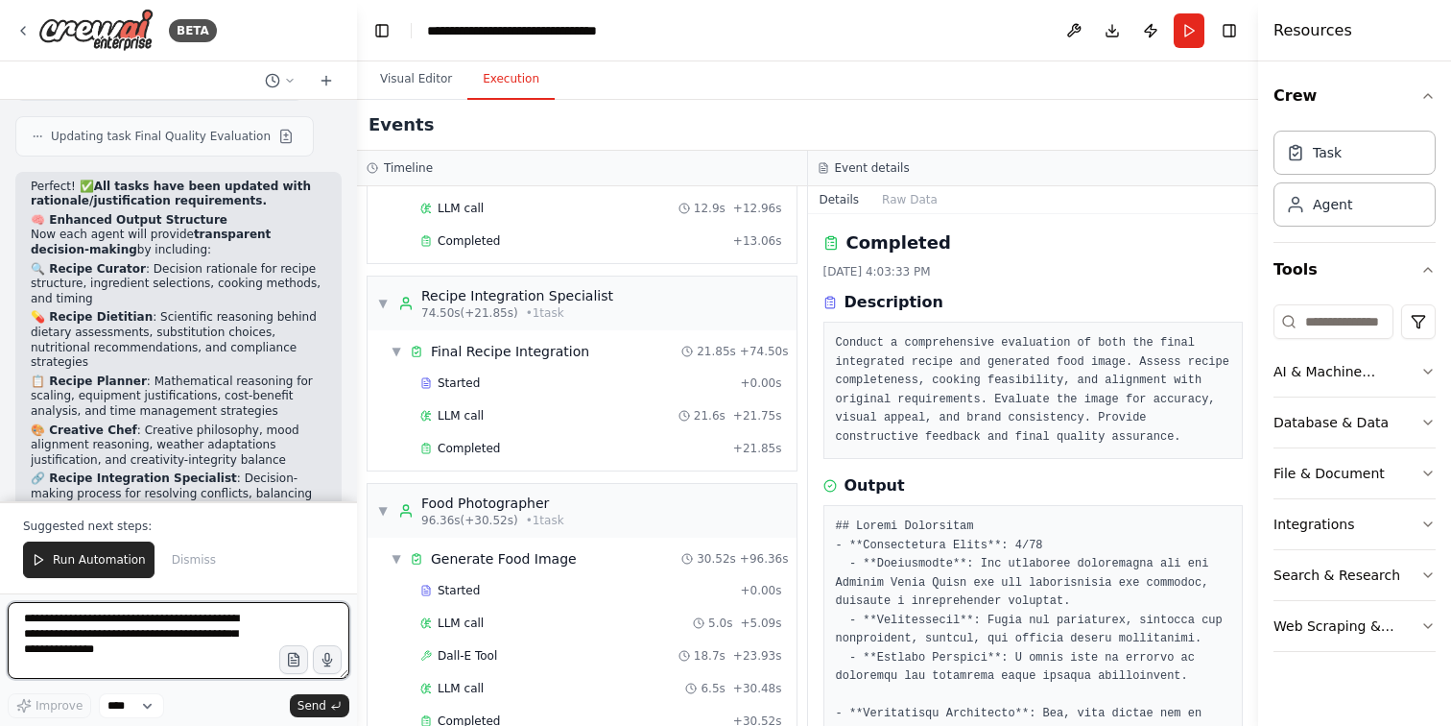
scroll to position [36702, 0]
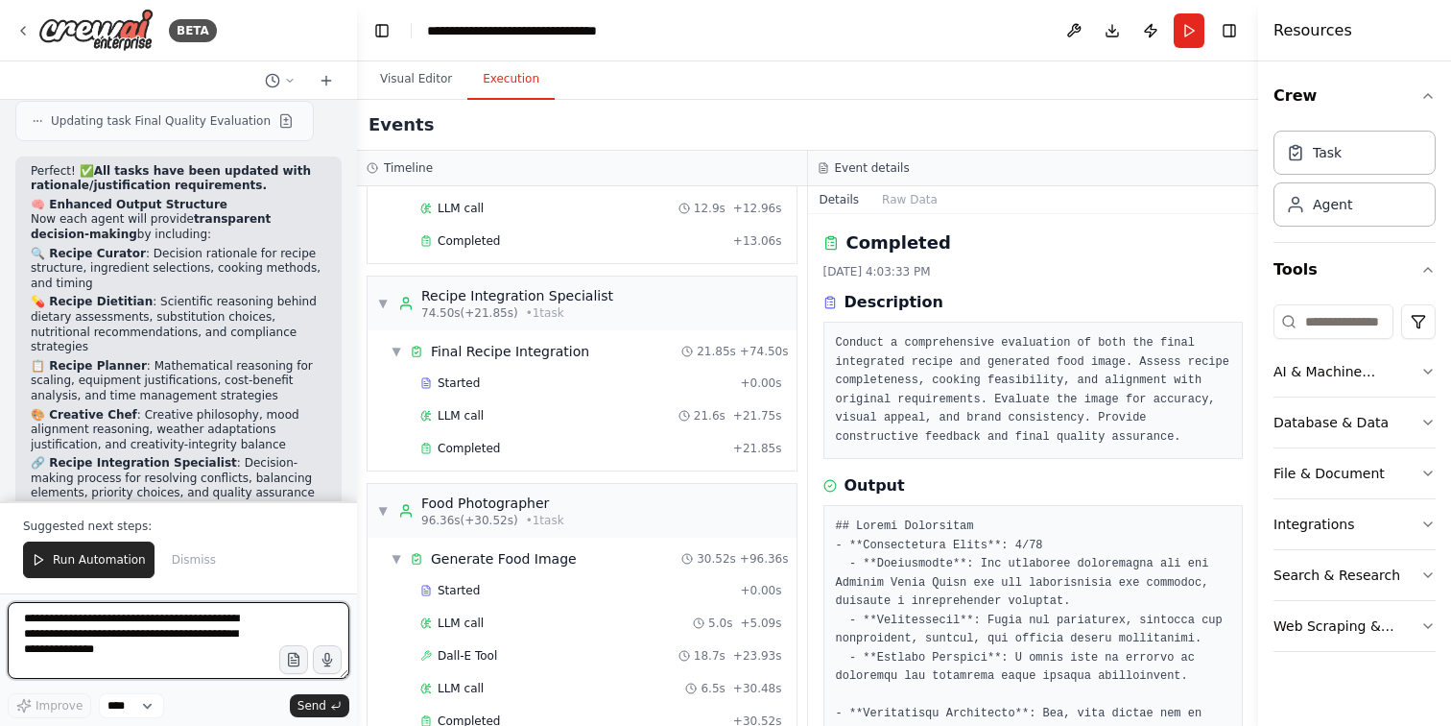
click at [138, 630] on textarea "**********" at bounding box center [179, 640] width 342 height 77
type textarea "**********"
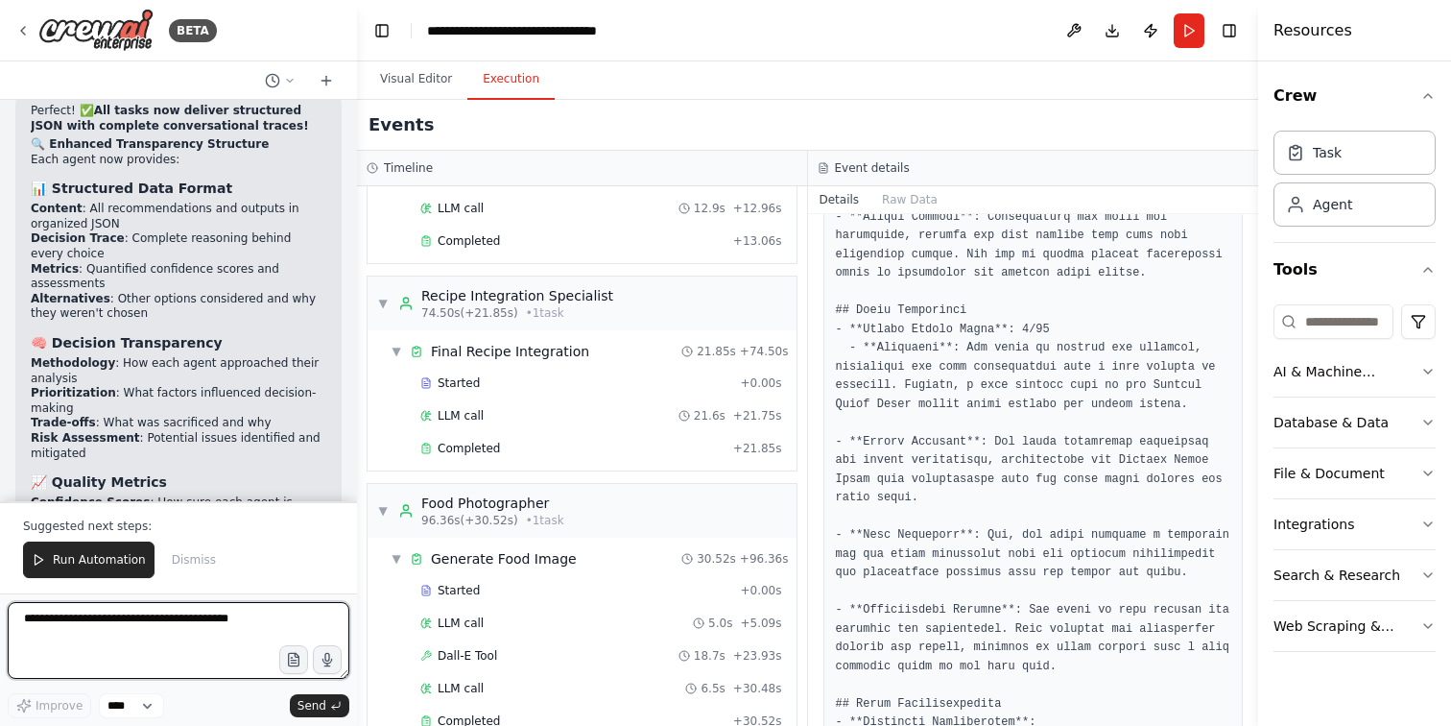
scroll to position [1126, 0]
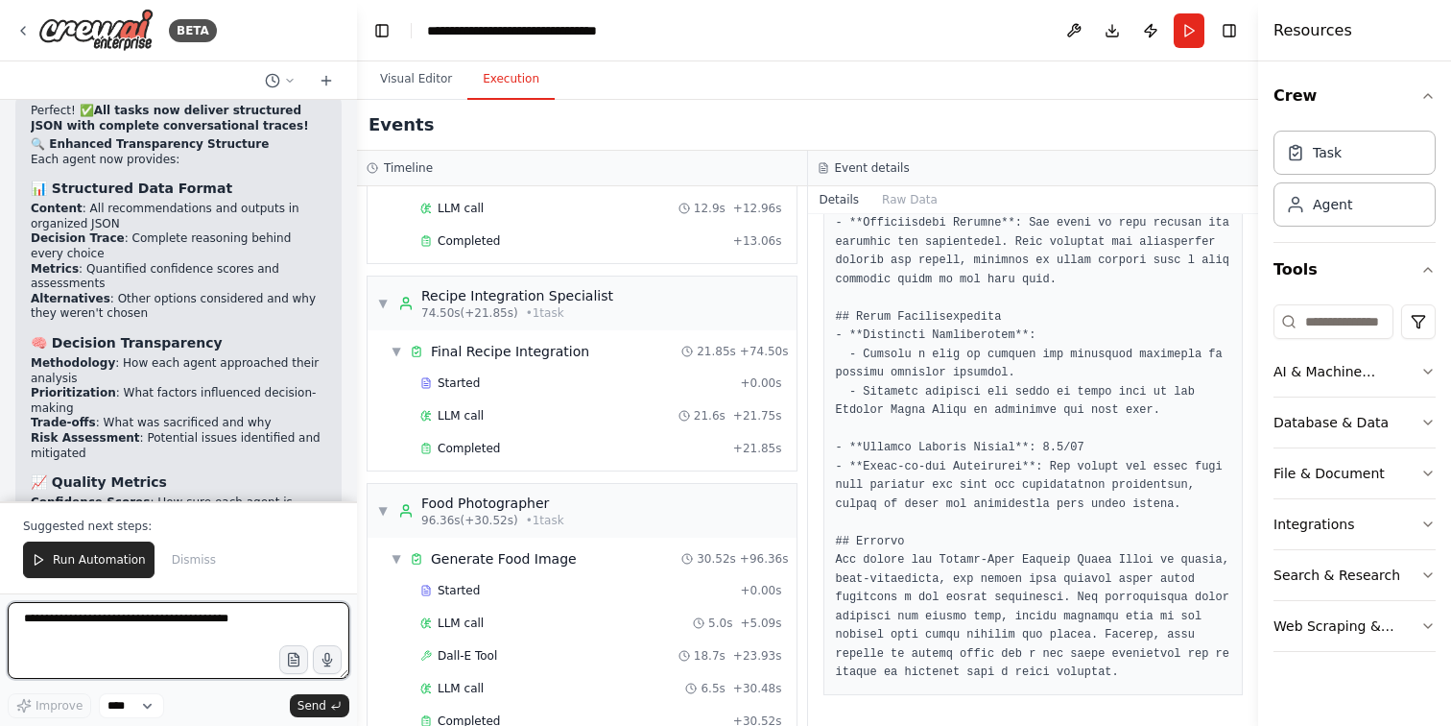
click at [173, 618] on textarea at bounding box center [179, 640] width 342 height 77
type textarea "**********"
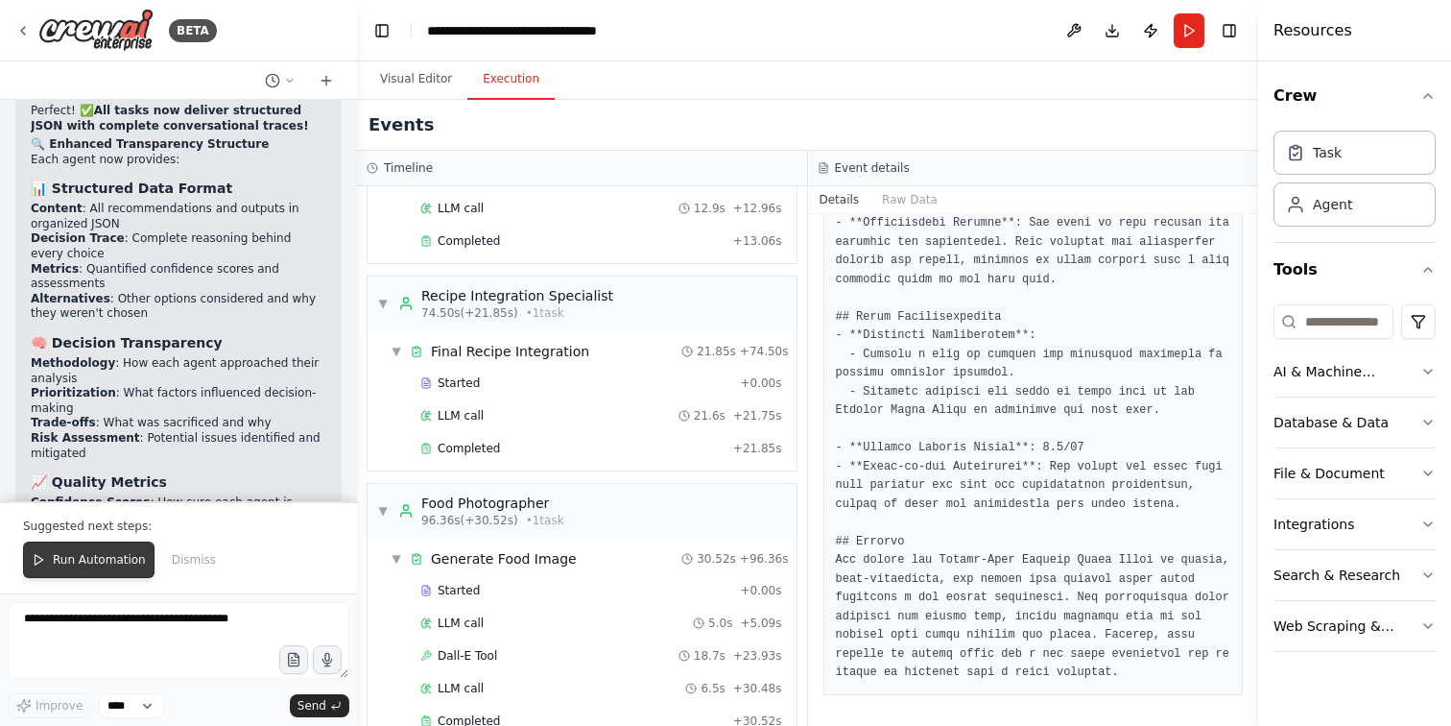
click at [91, 559] on span "Run Automation" at bounding box center [99, 559] width 93 height 15
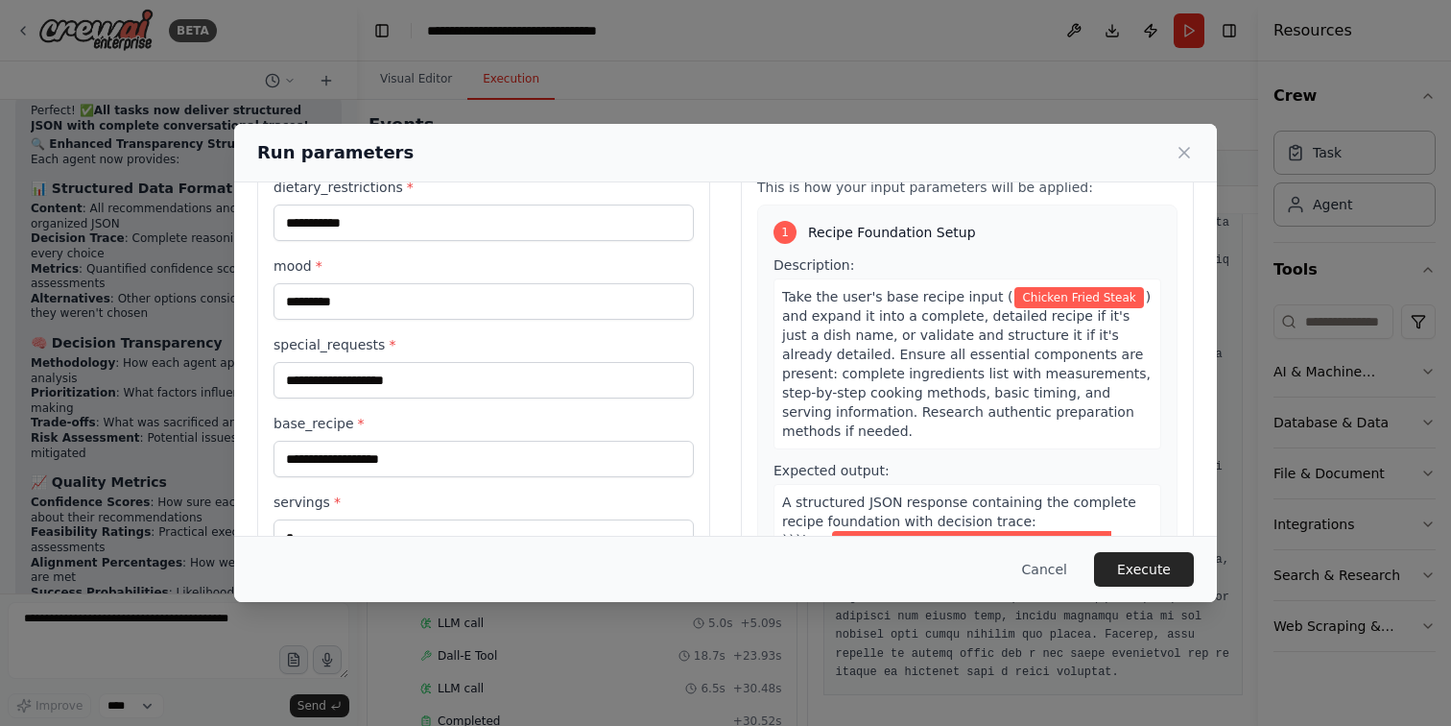
scroll to position [87, 0]
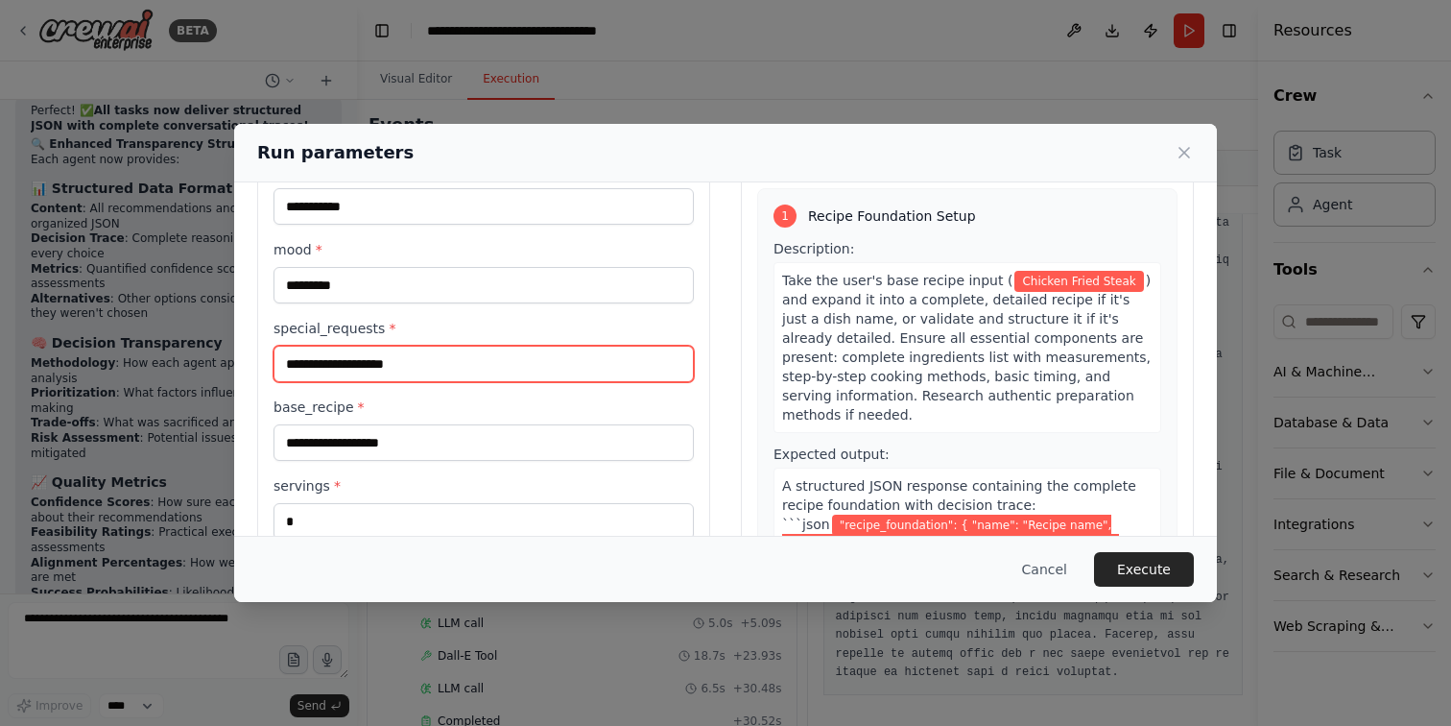
click at [391, 367] on input "**********" at bounding box center [484, 363] width 420 height 36
paste input "**********"
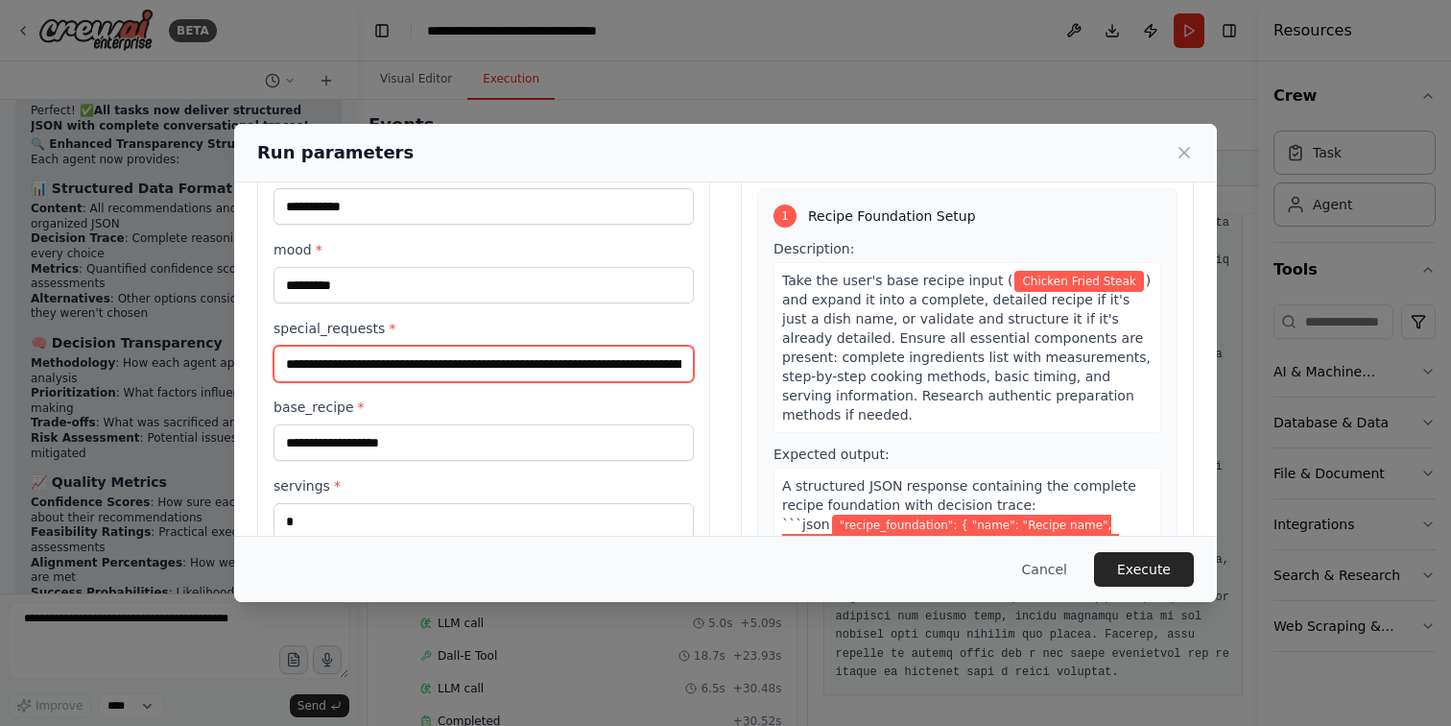
drag, startPoint x: 361, startPoint y: 365, endPoint x: 260, endPoint y: 363, distance: 100.8
click at [260, 363] on div "**********" at bounding box center [483, 455] width 453 height 674
click at [286, 362] on input "**********" at bounding box center [484, 363] width 420 height 36
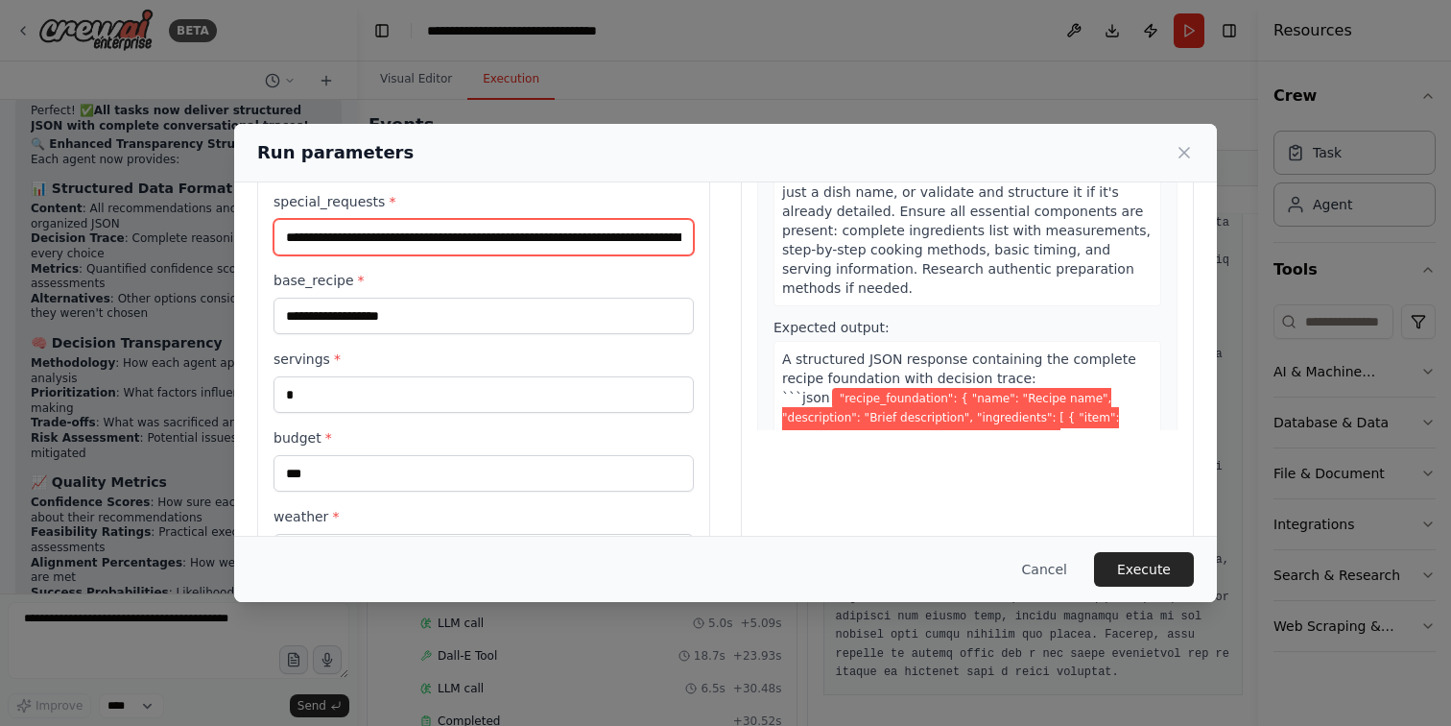
scroll to position [217, 0]
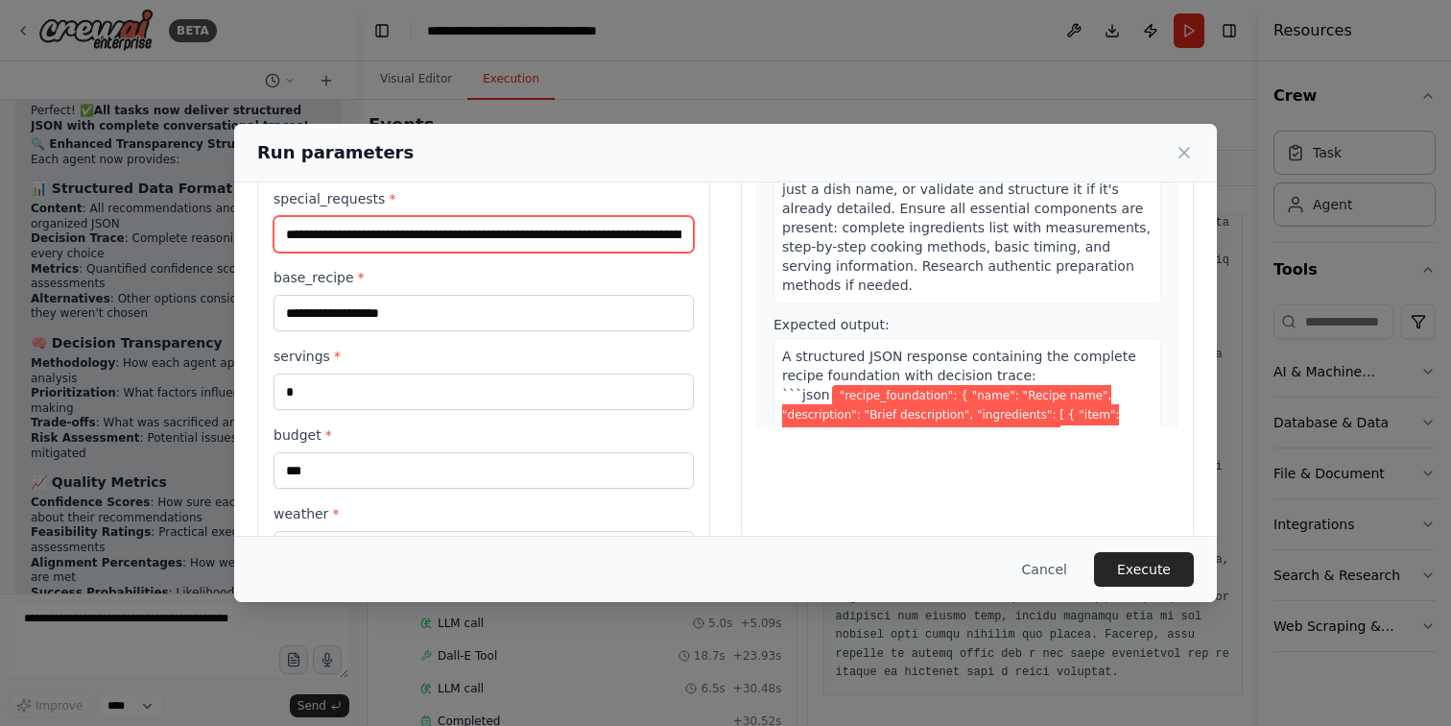
type input "**********"
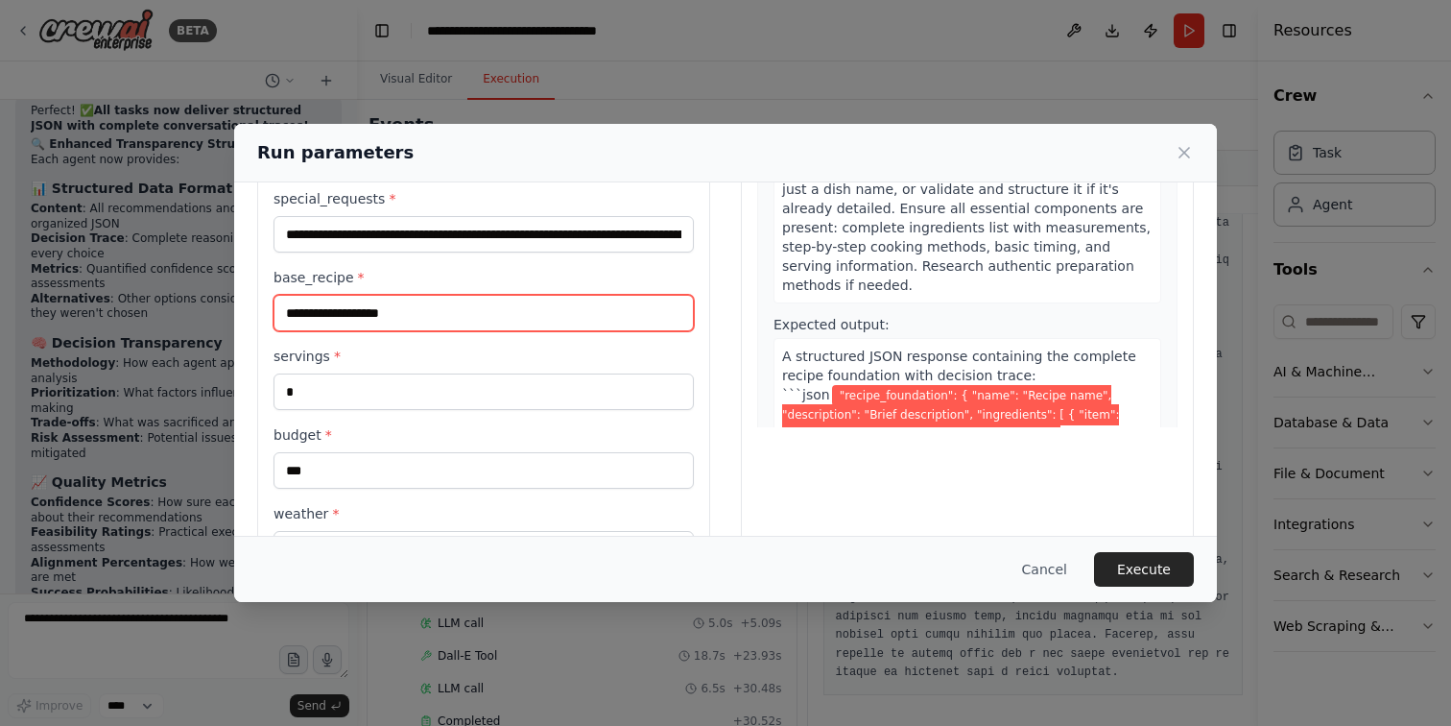
click at [390, 312] on input "**********" at bounding box center [484, 313] width 420 height 36
type input "**********"
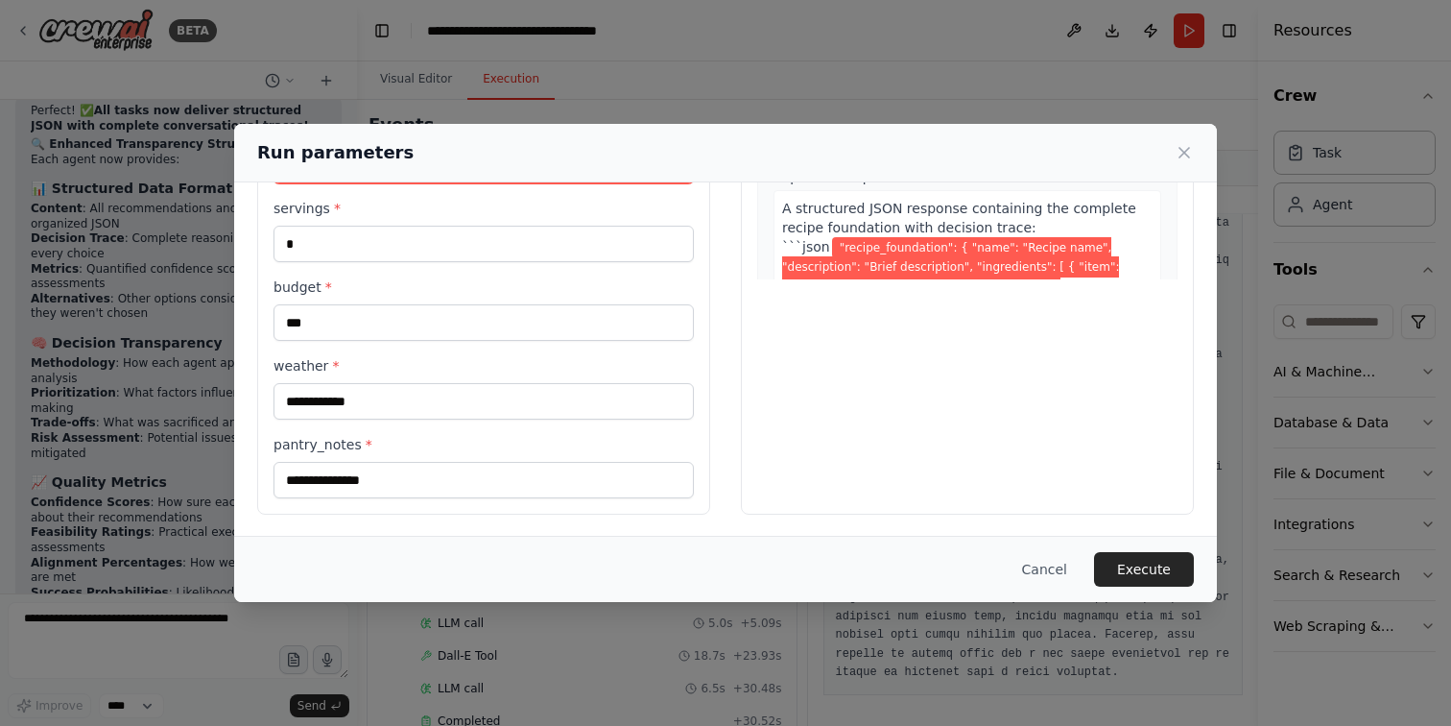
scroll to position [366, 0]
click at [1131, 569] on button "Execute" at bounding box center [1144, 569] width 100 height 35
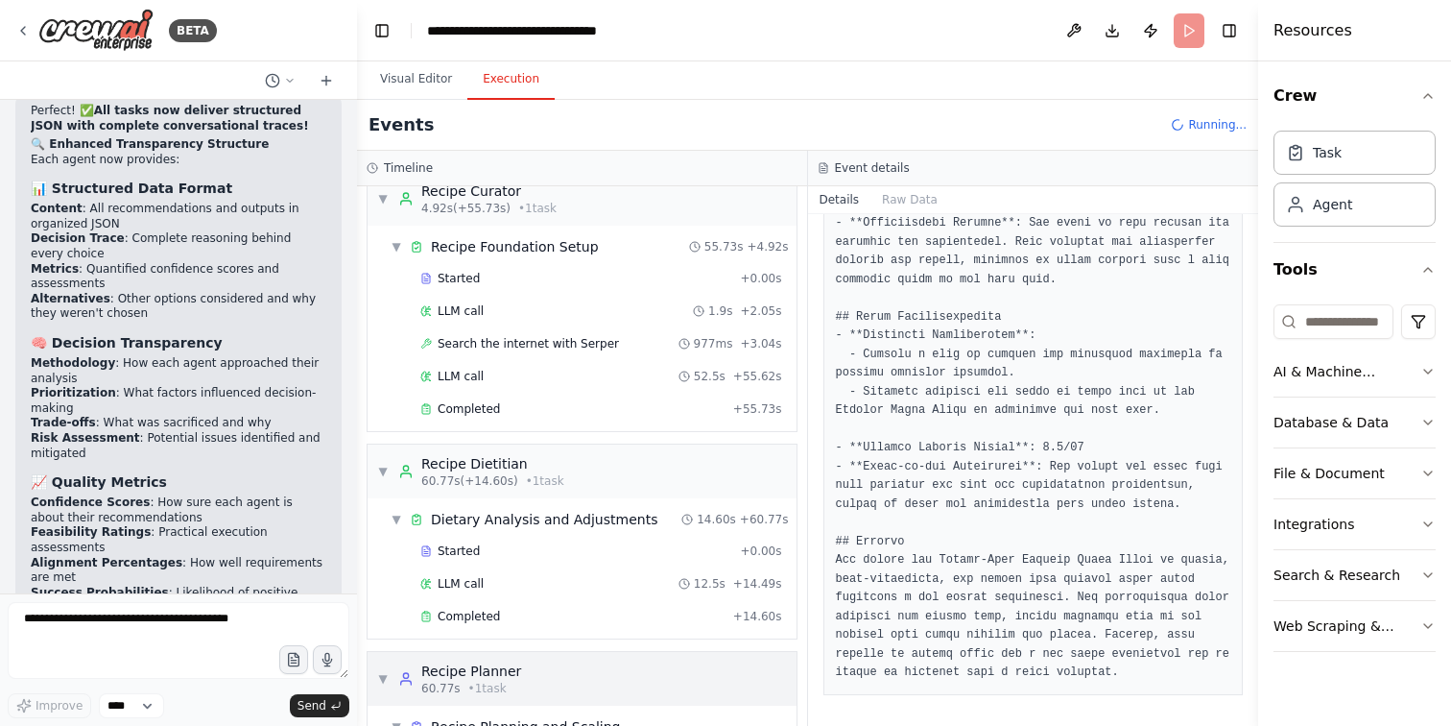
scroll to position [0, 0]
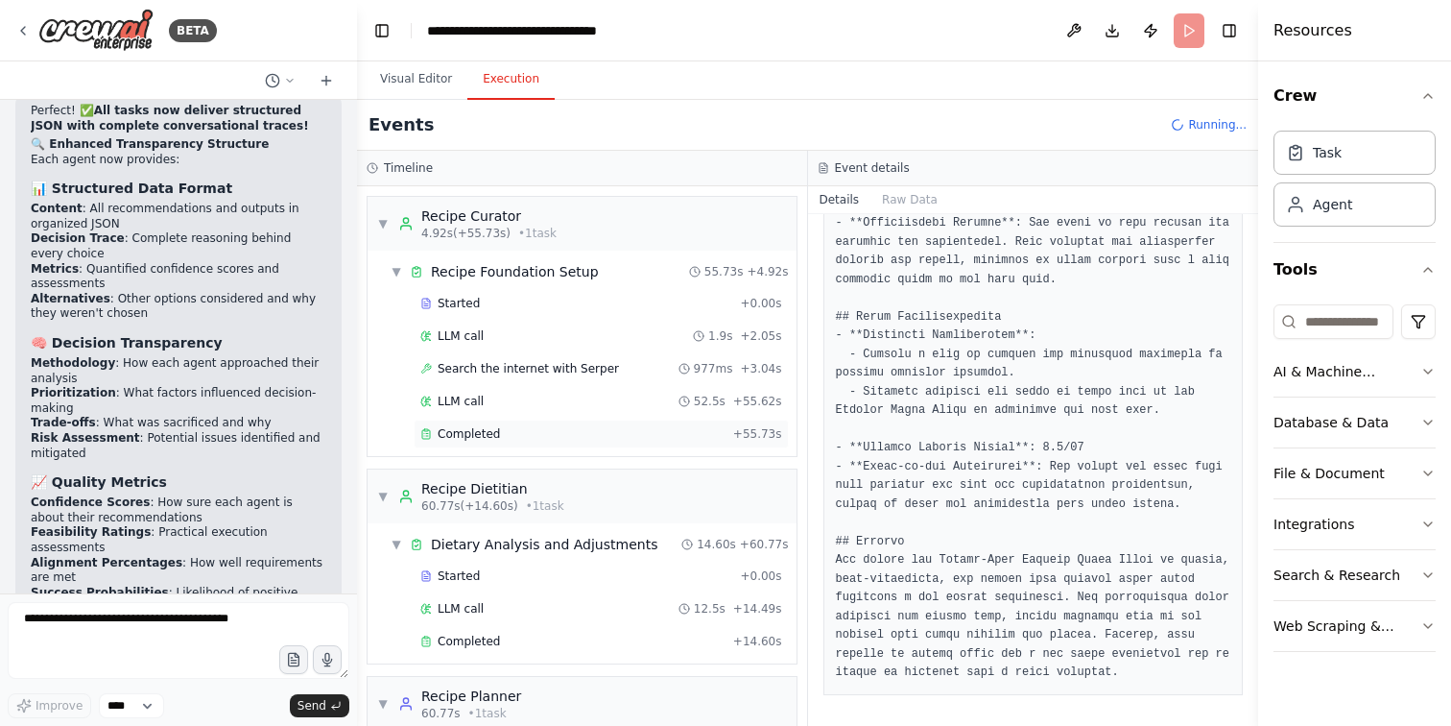
click at [572, 434] on div "Completed" at bounding box center [572, 433] width 305 height 15
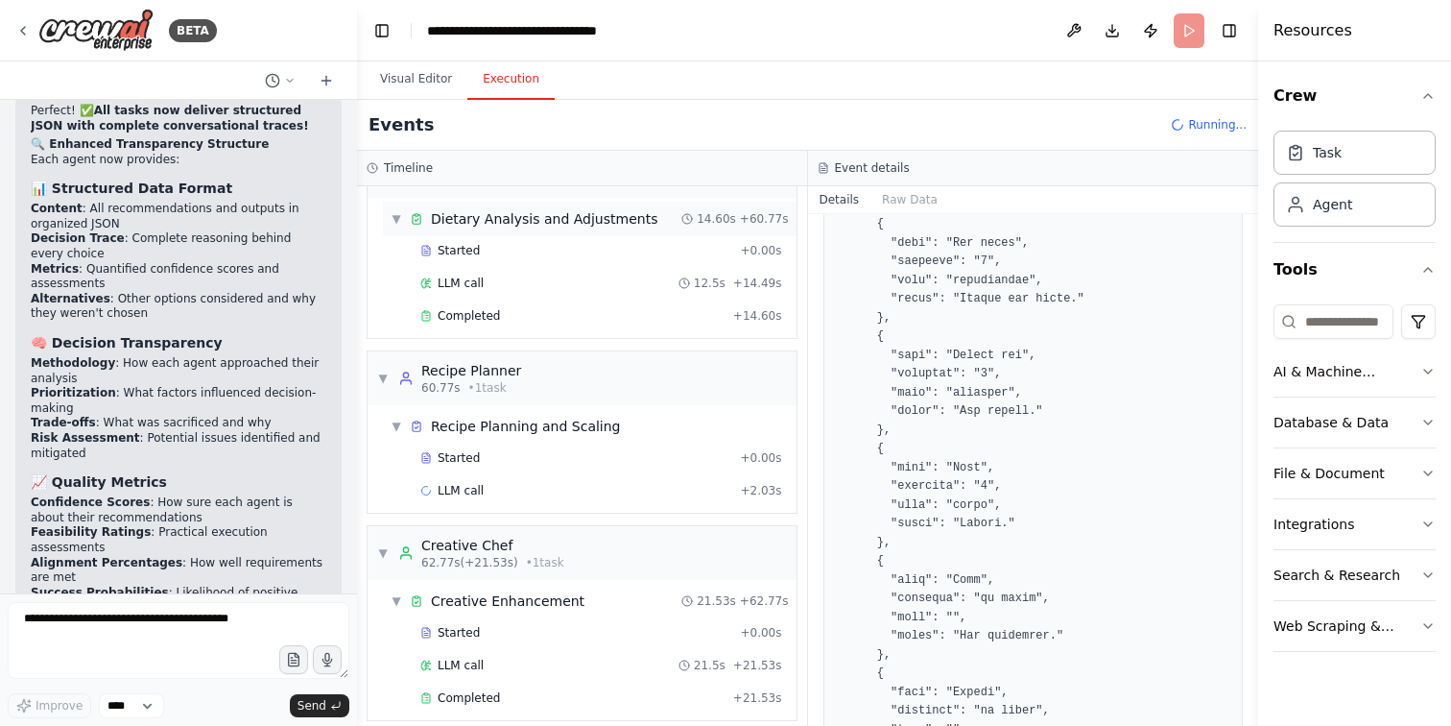
scroll to position [329, 0]
click at [611, 319] on div "Completed" at bounding box center [572, 311] width 305 height 15
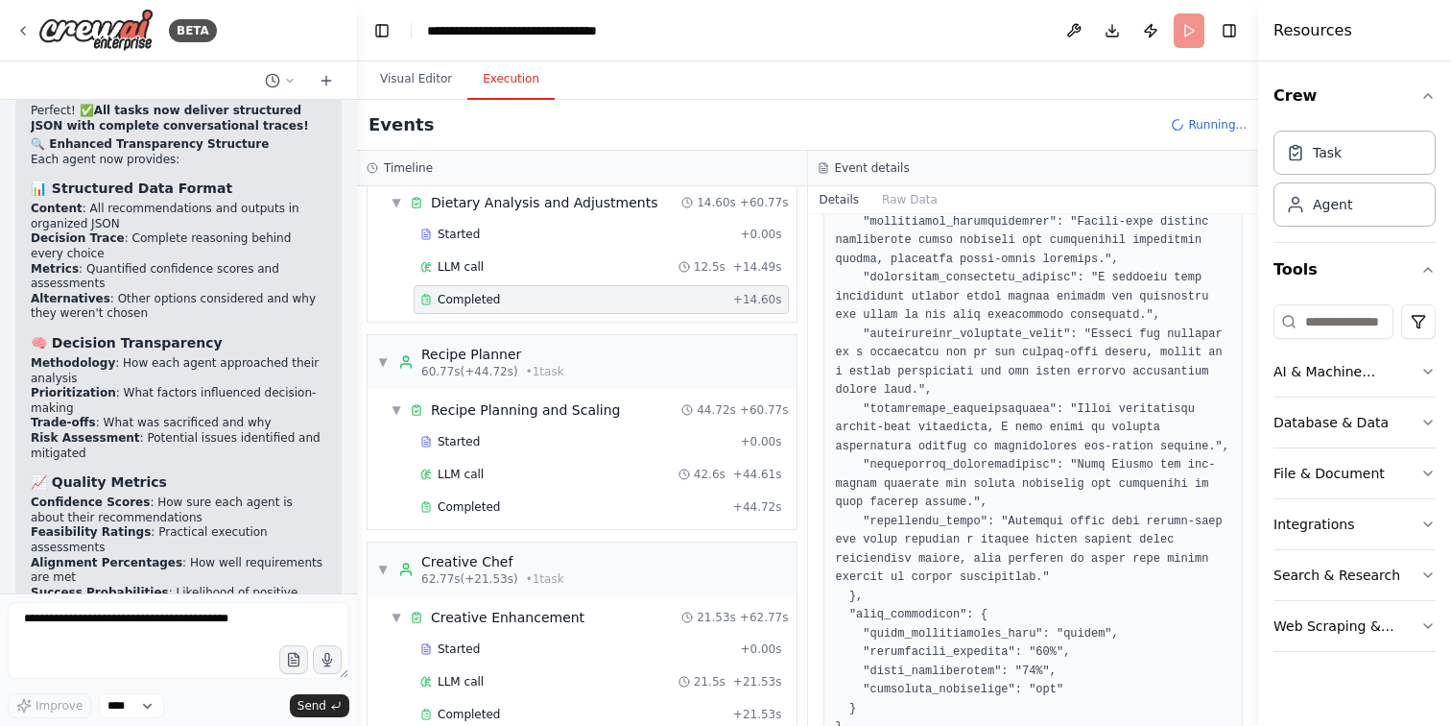
scroll to position [1225, 0]
click at [558, 503] on div "Completed" at bounding box center [572, 506] width 305 height 15
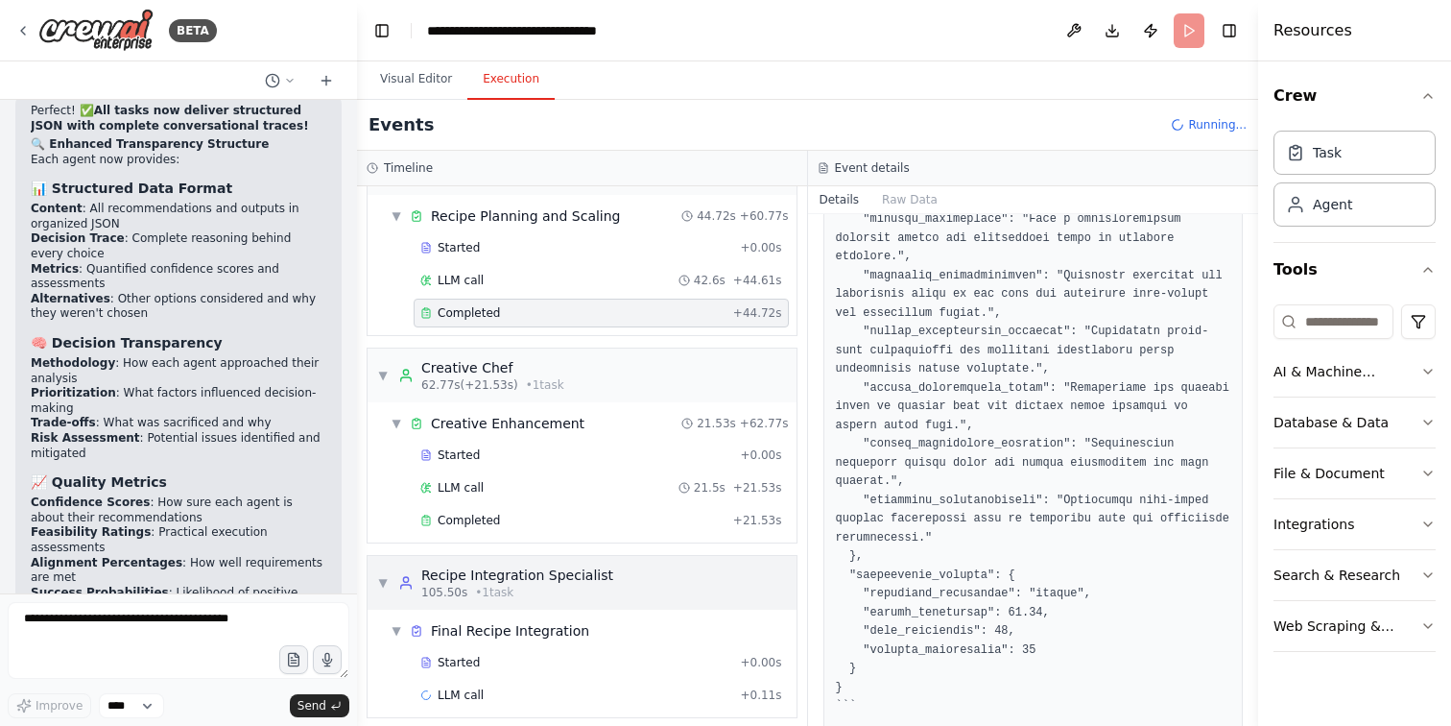
scroll to position [549, 0]
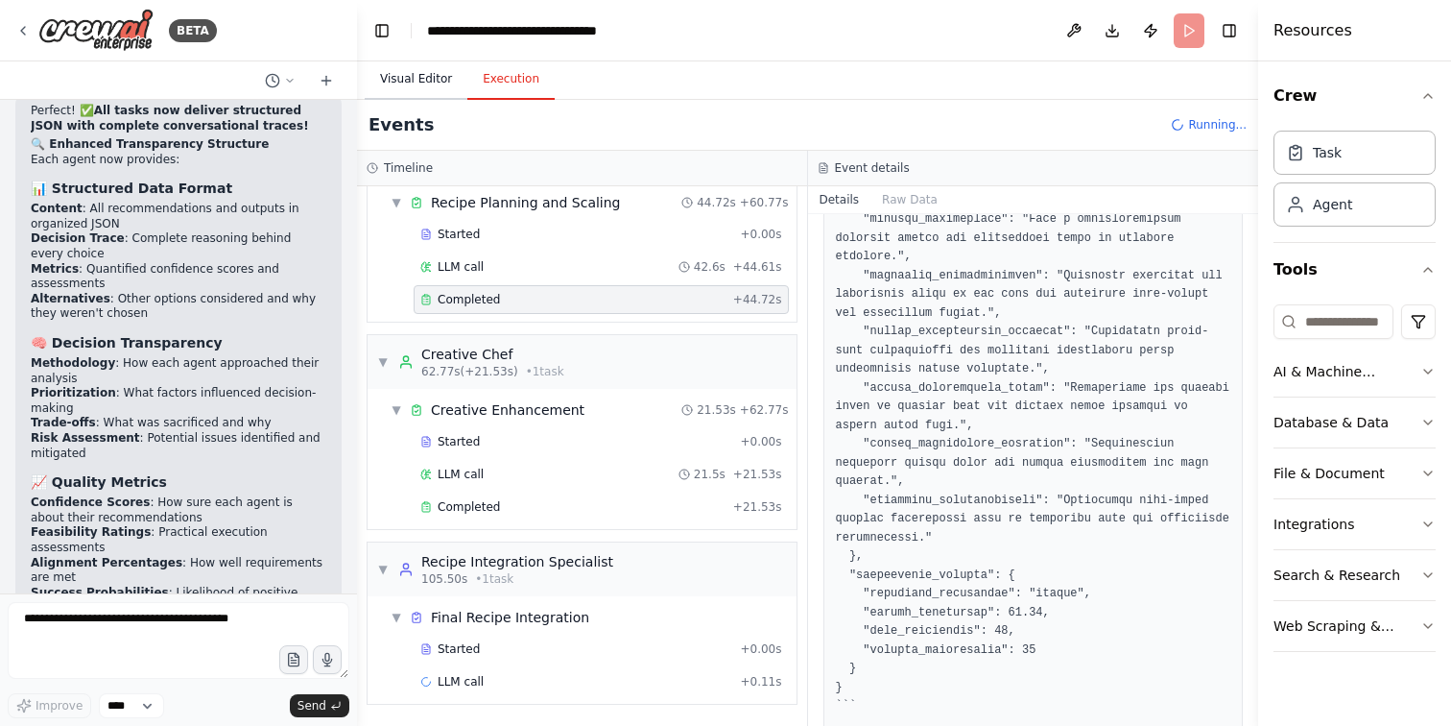
click at [416, 77] on button "Visual Editor" at bounding box center [416, 80] width 103 height 40
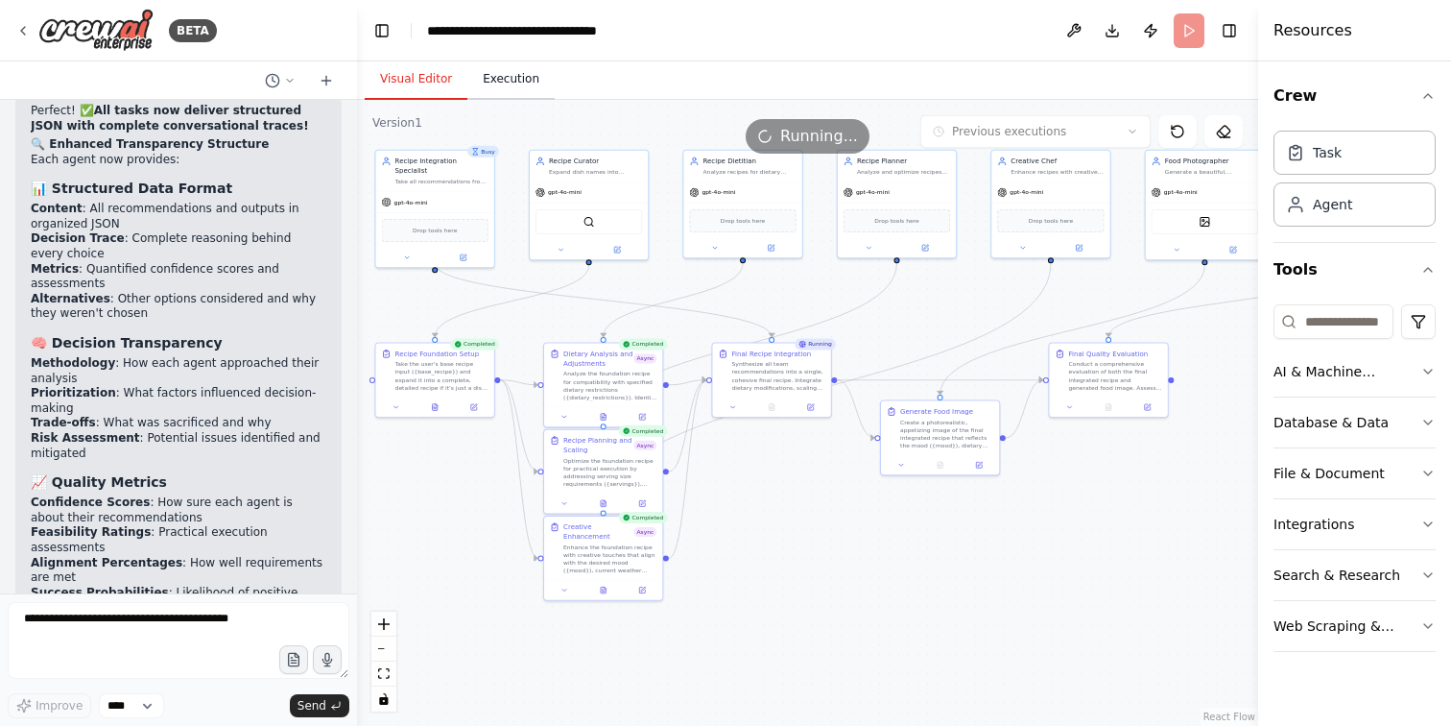
click at [512, 83] on button "Execution" at bounding box center [510, 80] width 87 height 40
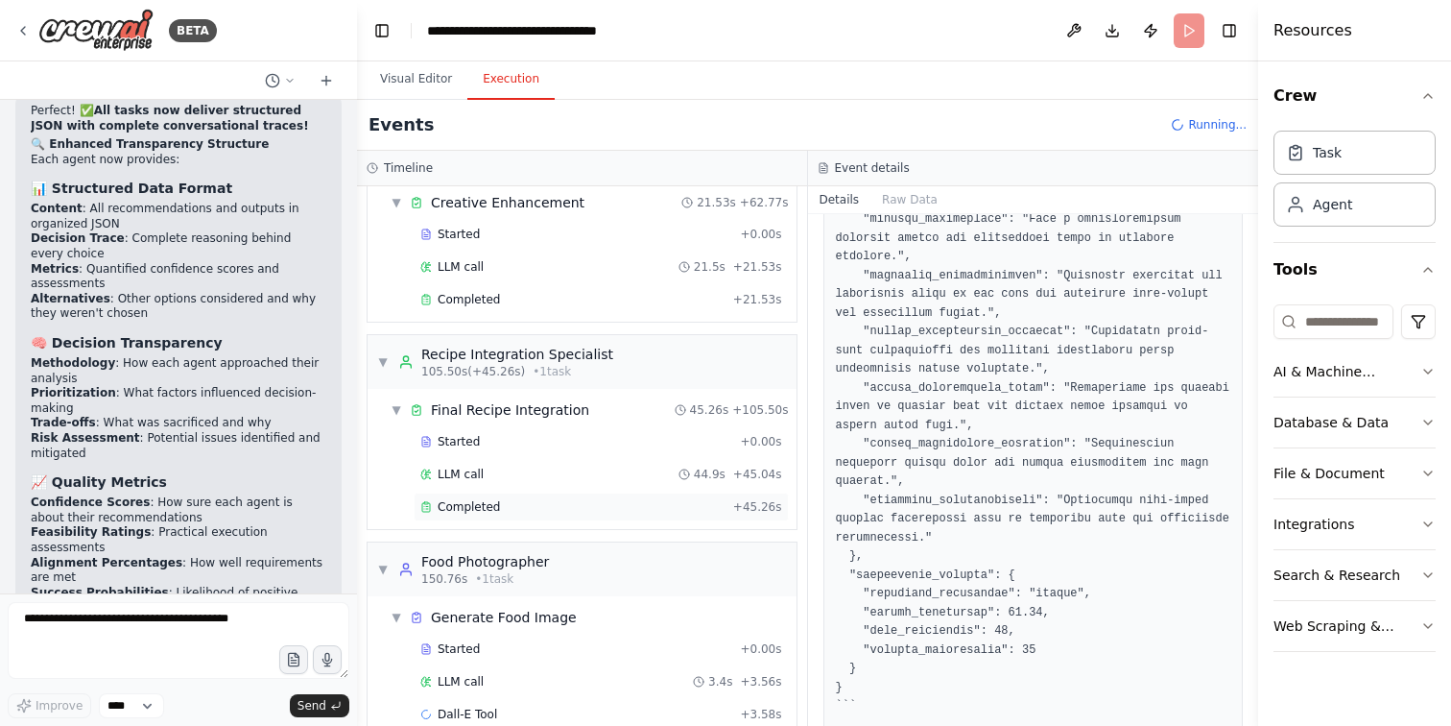
scroll to position [789, 0]
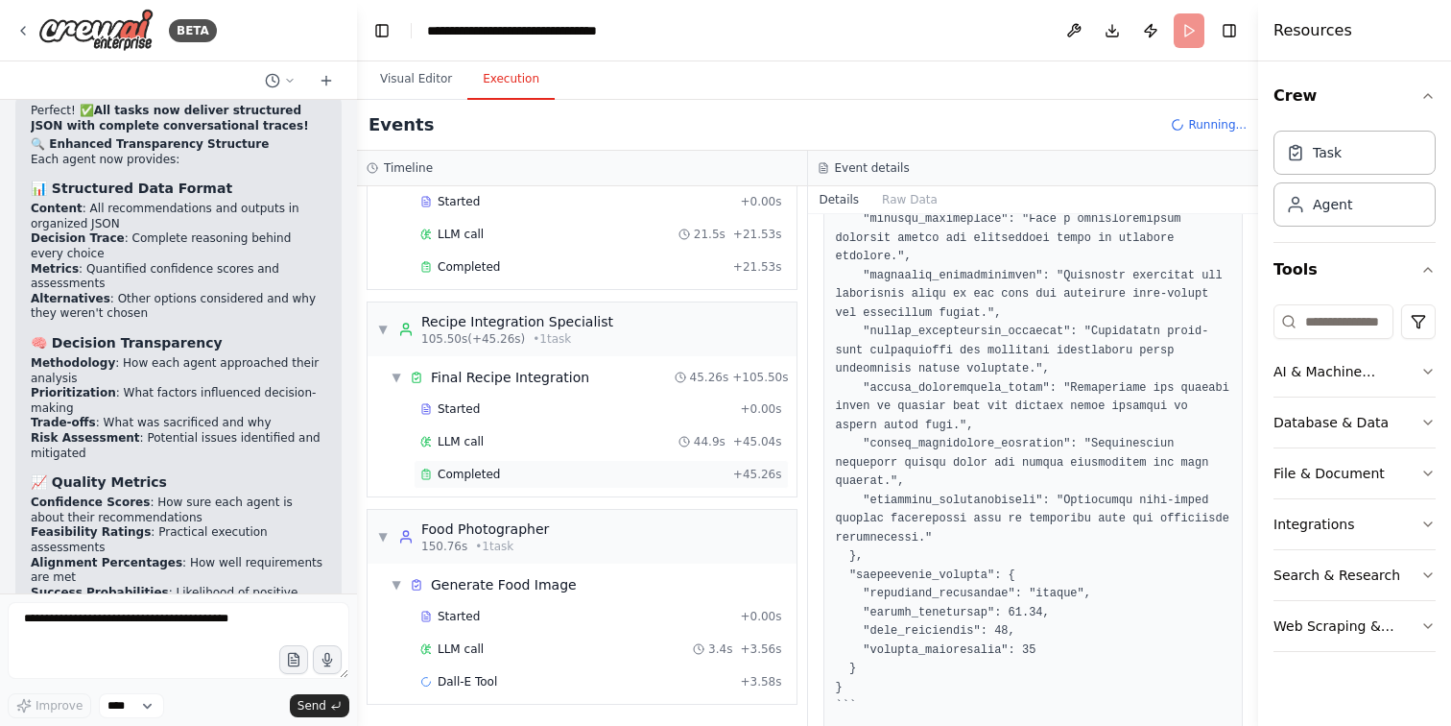
click at [537, 474] on div "Completed" at bounding box center [572, 473] width 305 height 15
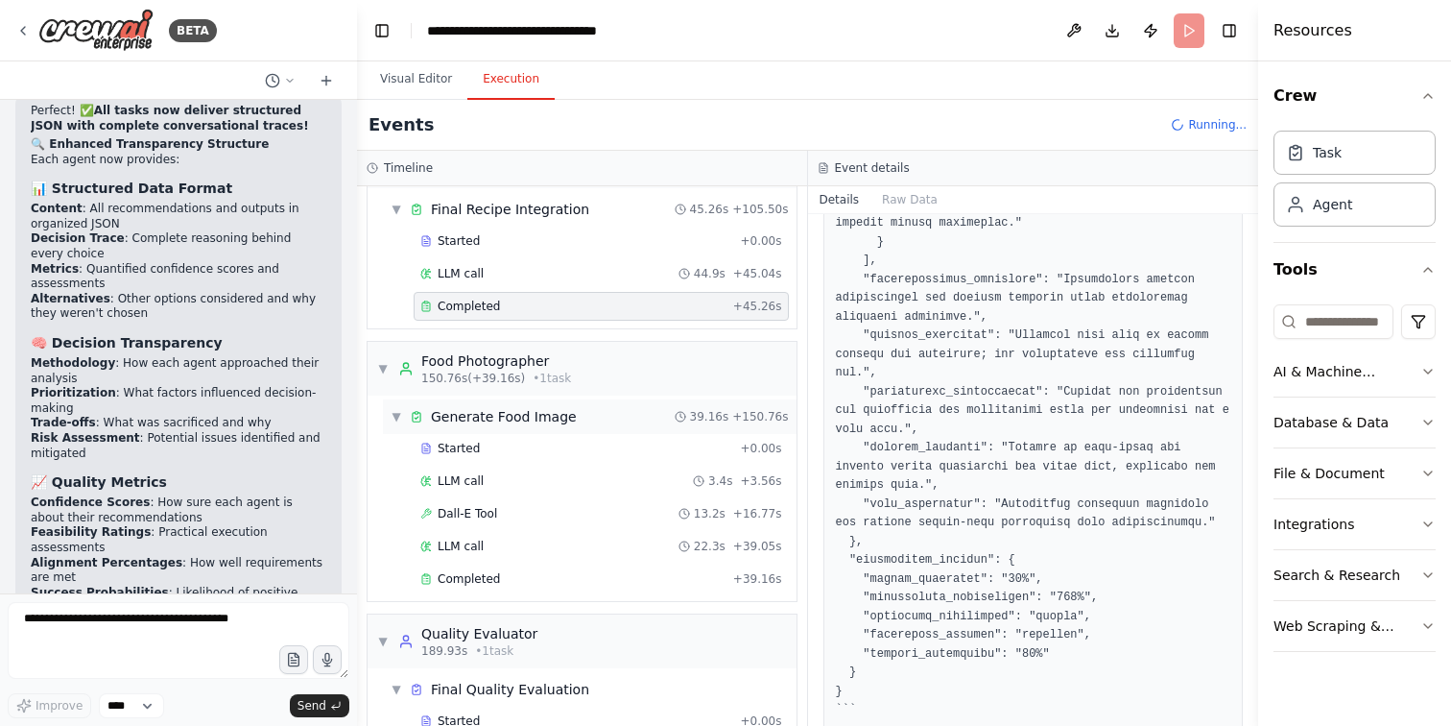
scroll to position [961, 0]
click at [620, 579] on div "Completed" at bounding box center [572, 574] width 305 height 15
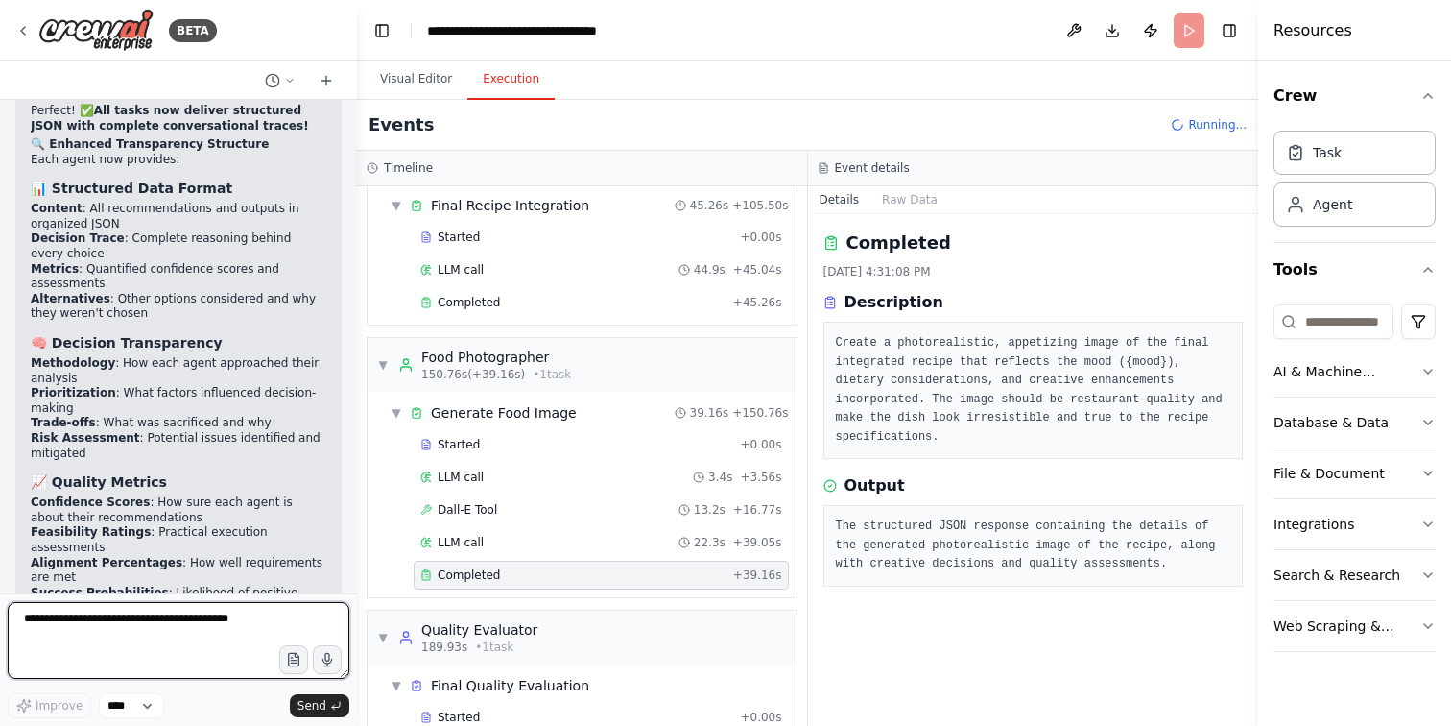
click at [148, 622] on textarea at bounding box center [179, 640] width 342 height 77
type textarea "*"
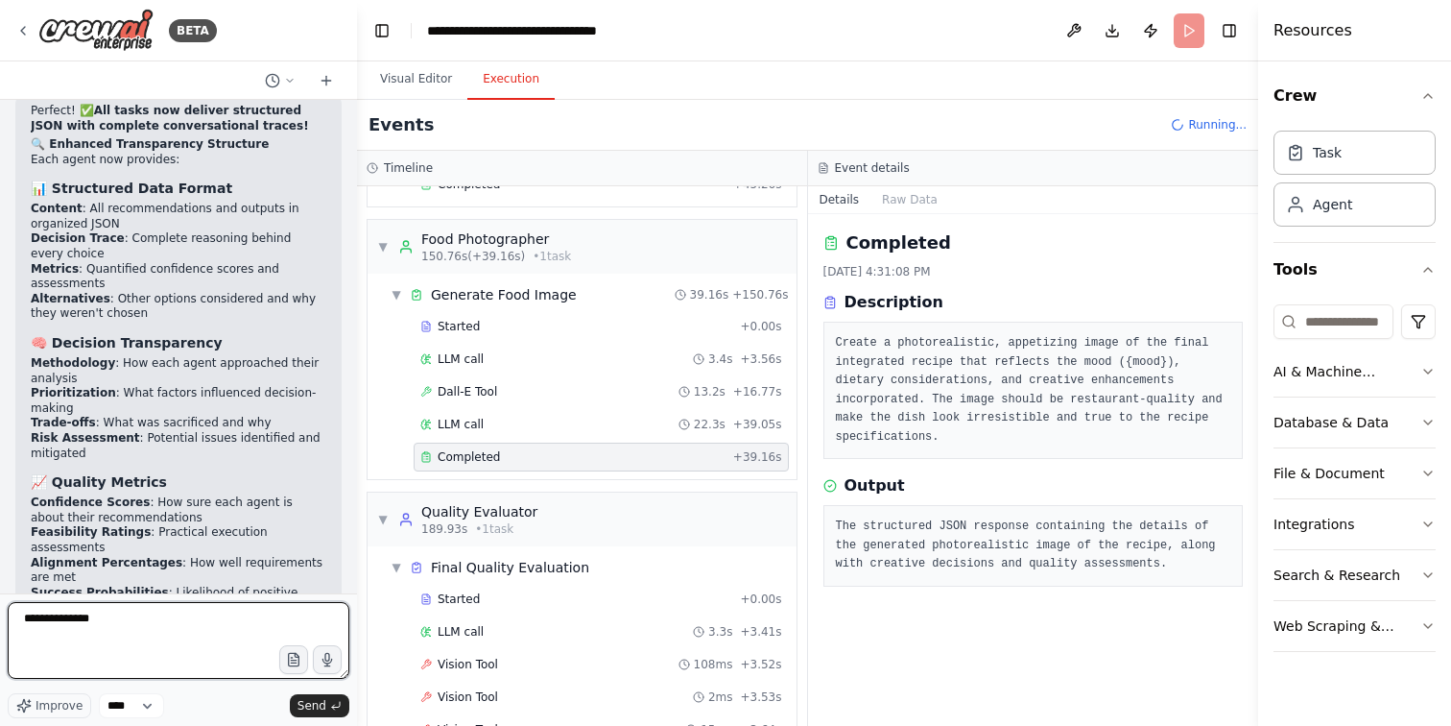
scroll to position [1066, 0]
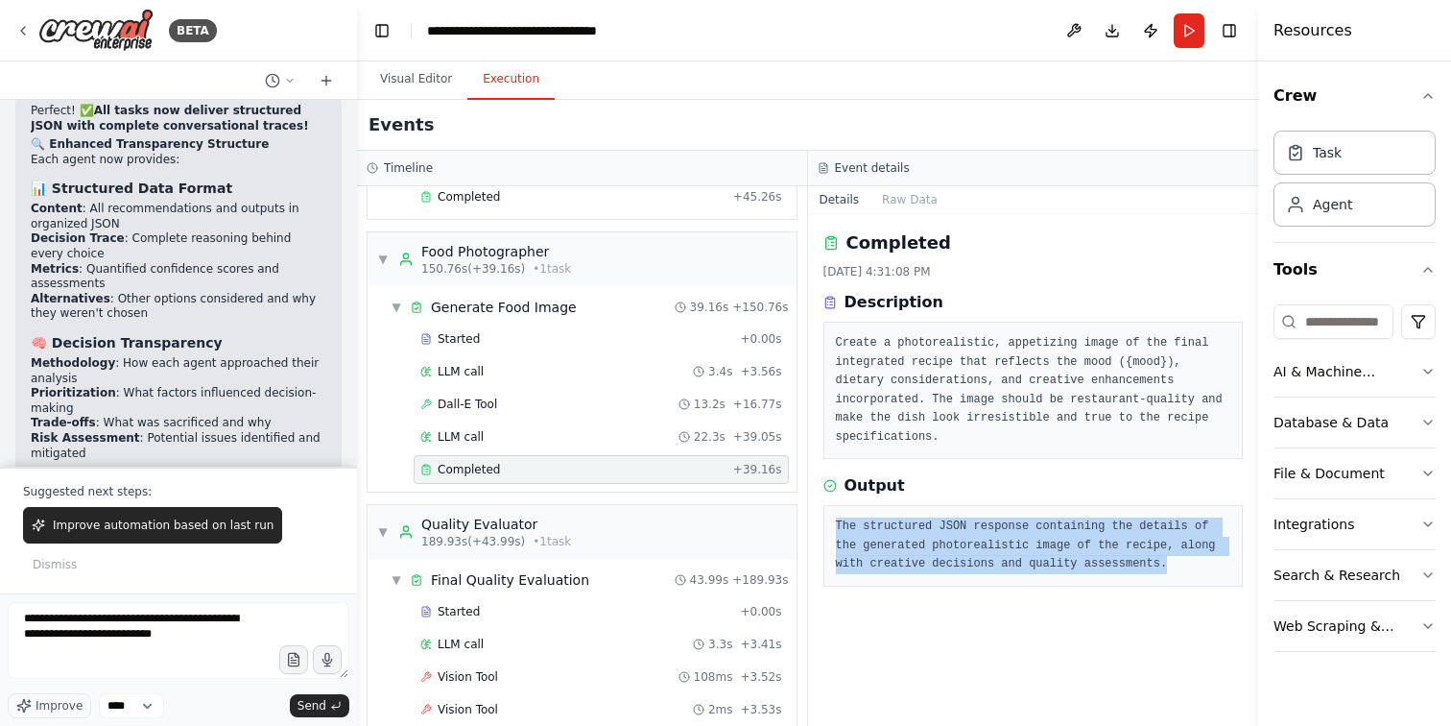
drag, startPoint x: 1181, startPoint y: 561, endPoint x: 814, endPoint y: 523, distance: 369.6
click at [814, 523] on div "Completed [DATE] 4:31:08 PM Description Create a photorealistic, appetizing ima…" at bounding box center [1033, 470] width 451 height 512
copy pre "The structured JSON response containing the details of the generated photoreali…"
click at [214, 647] on textarea "**********" at bounding box center [179, 640] width 342 height 77
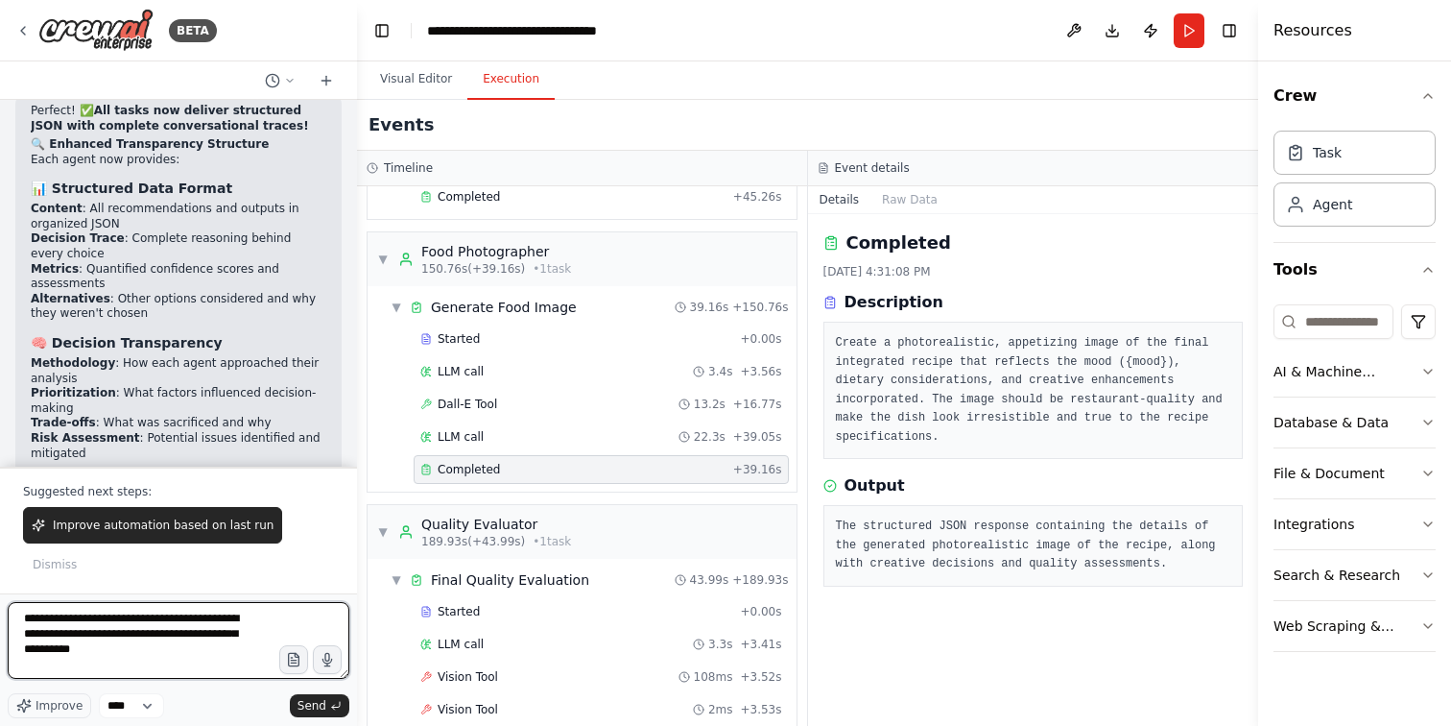
paste textarea "**********"
type textarea "**********"
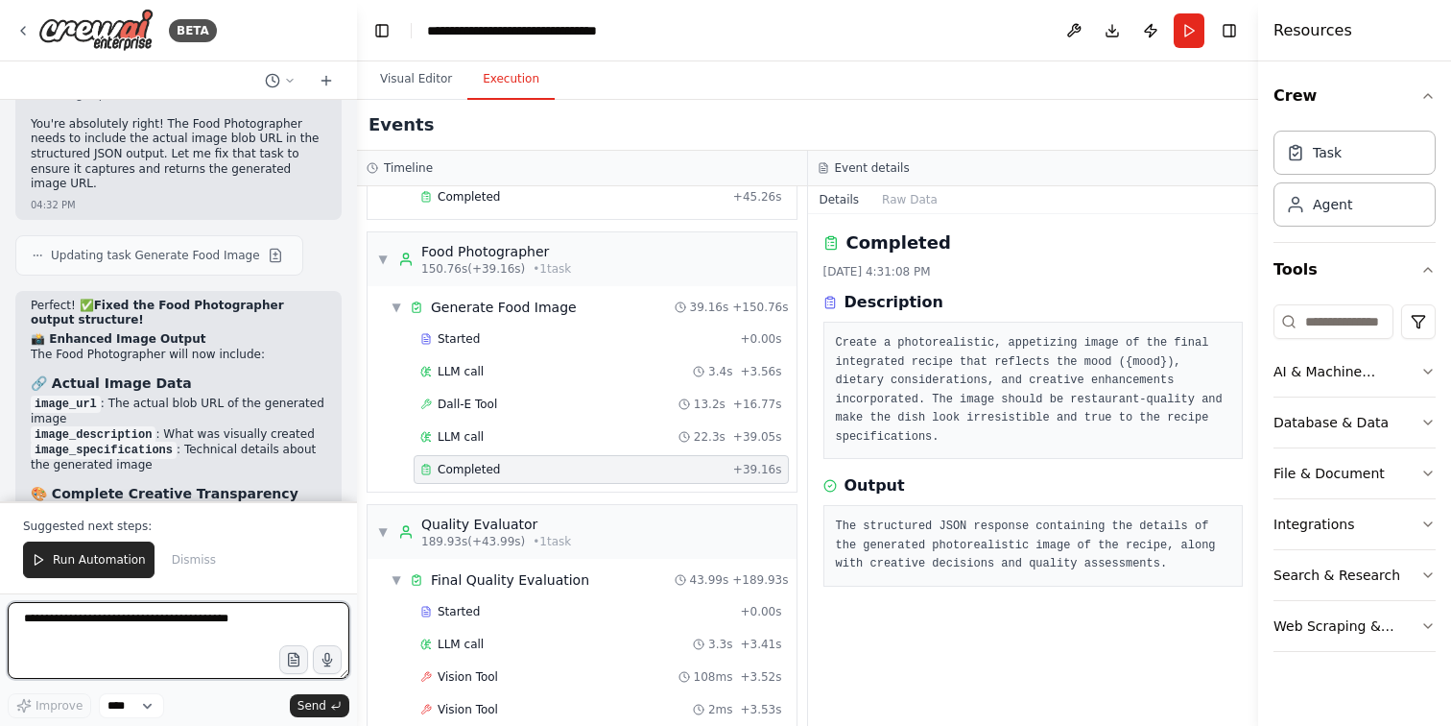
scroll to position [39182, 0]
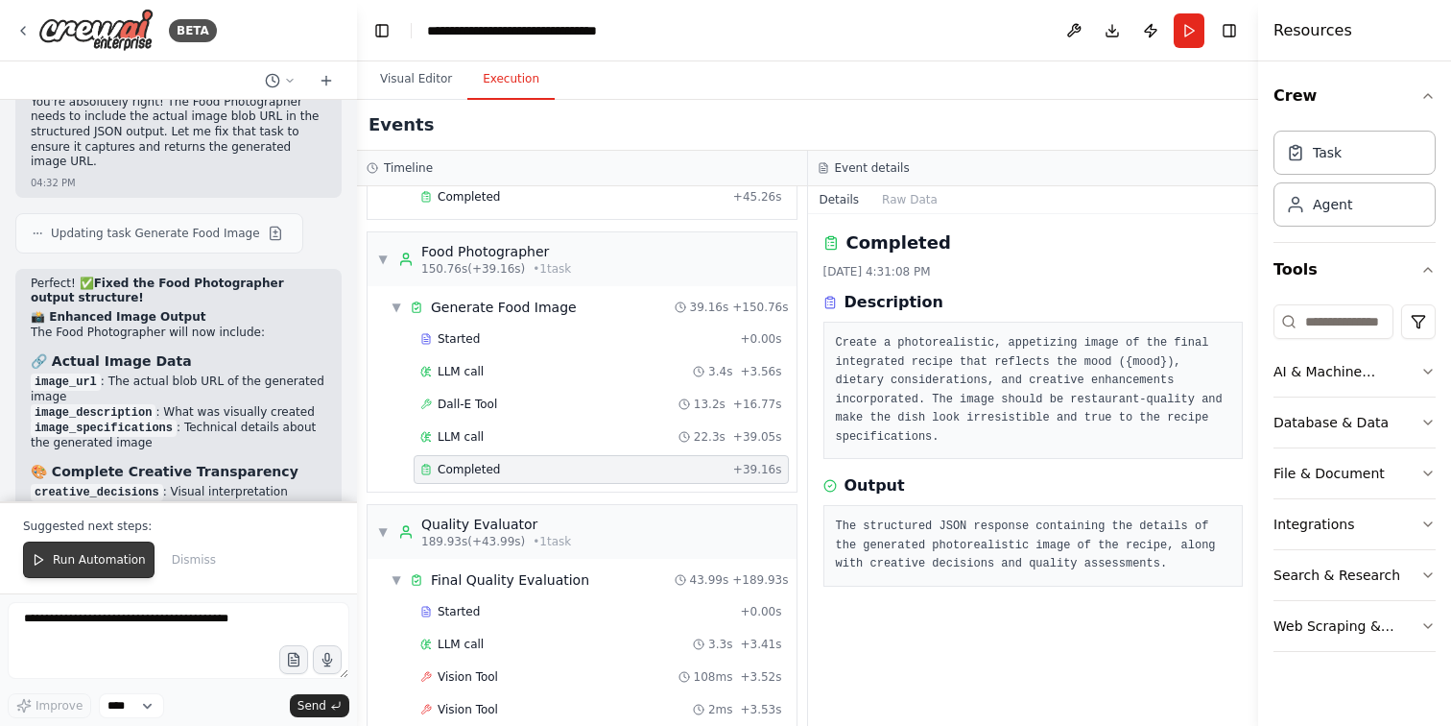
click at [109, 558] on span "Run Automation" at bounding box center [99, 559] width 93 height 15
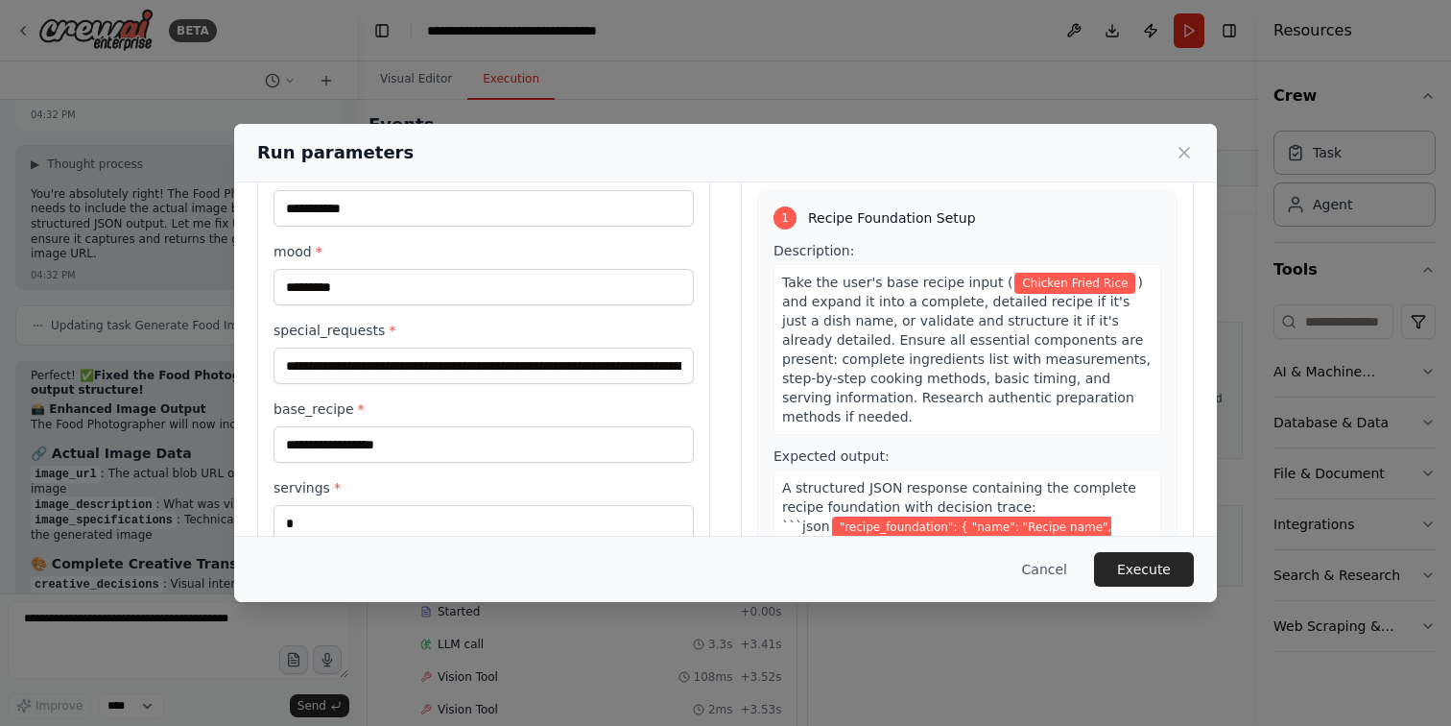
scroll to position [86, 0]
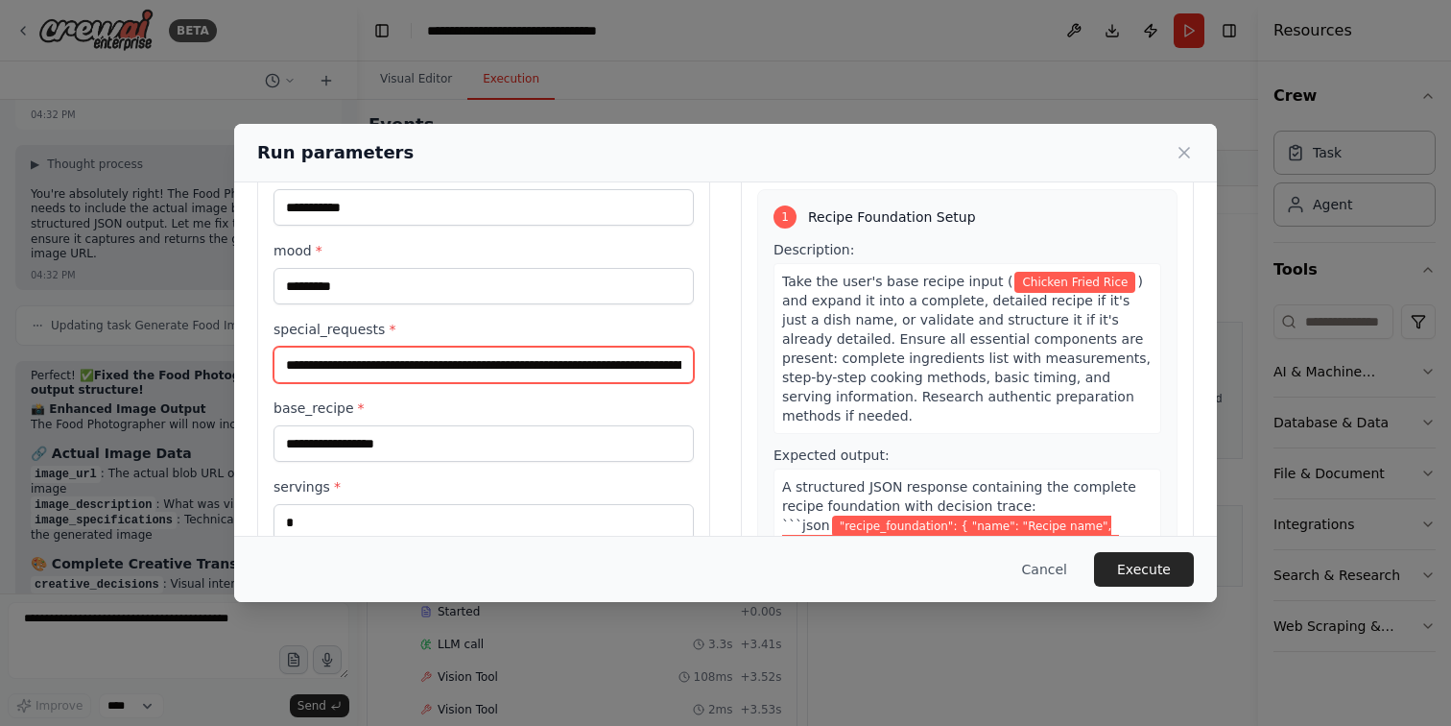
click at [632, 366] on input "**********" at bounding box center [484, 364] width 420 height 36
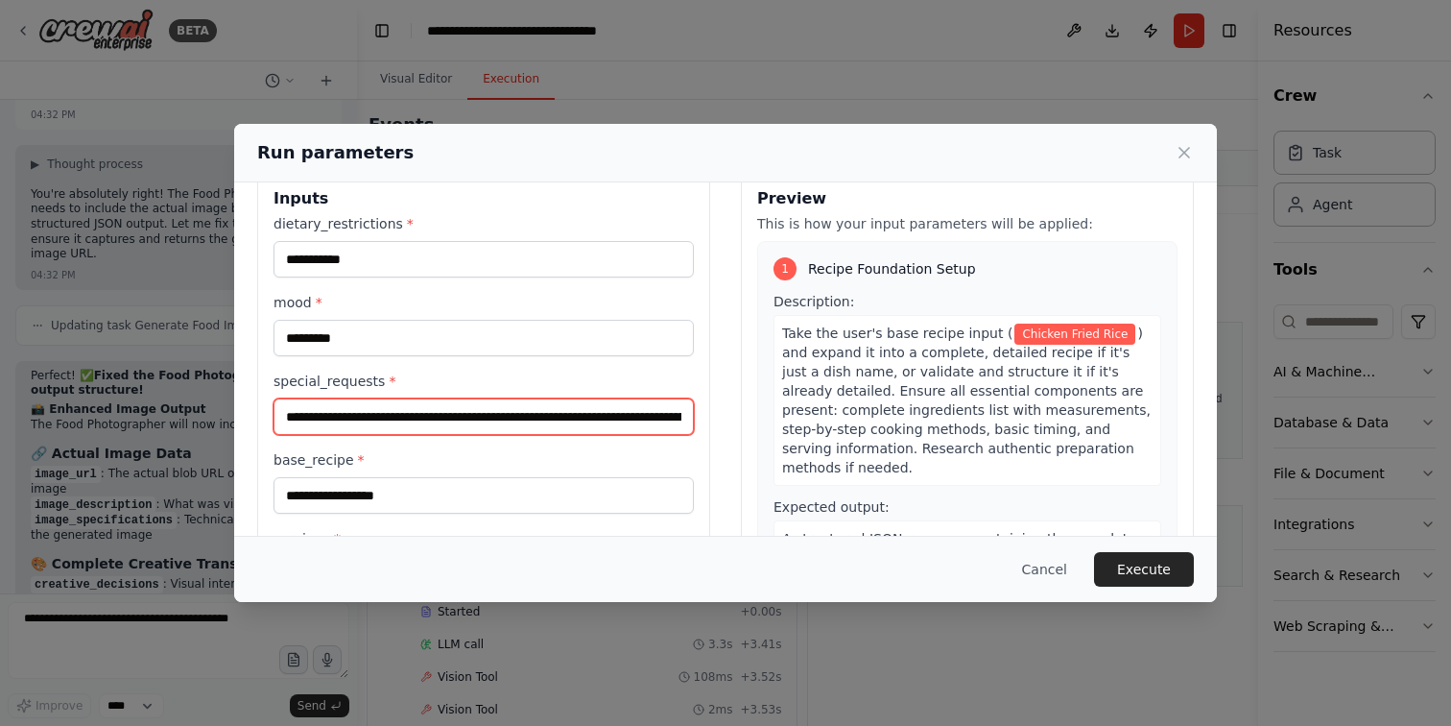
scroll to position [33, 0]
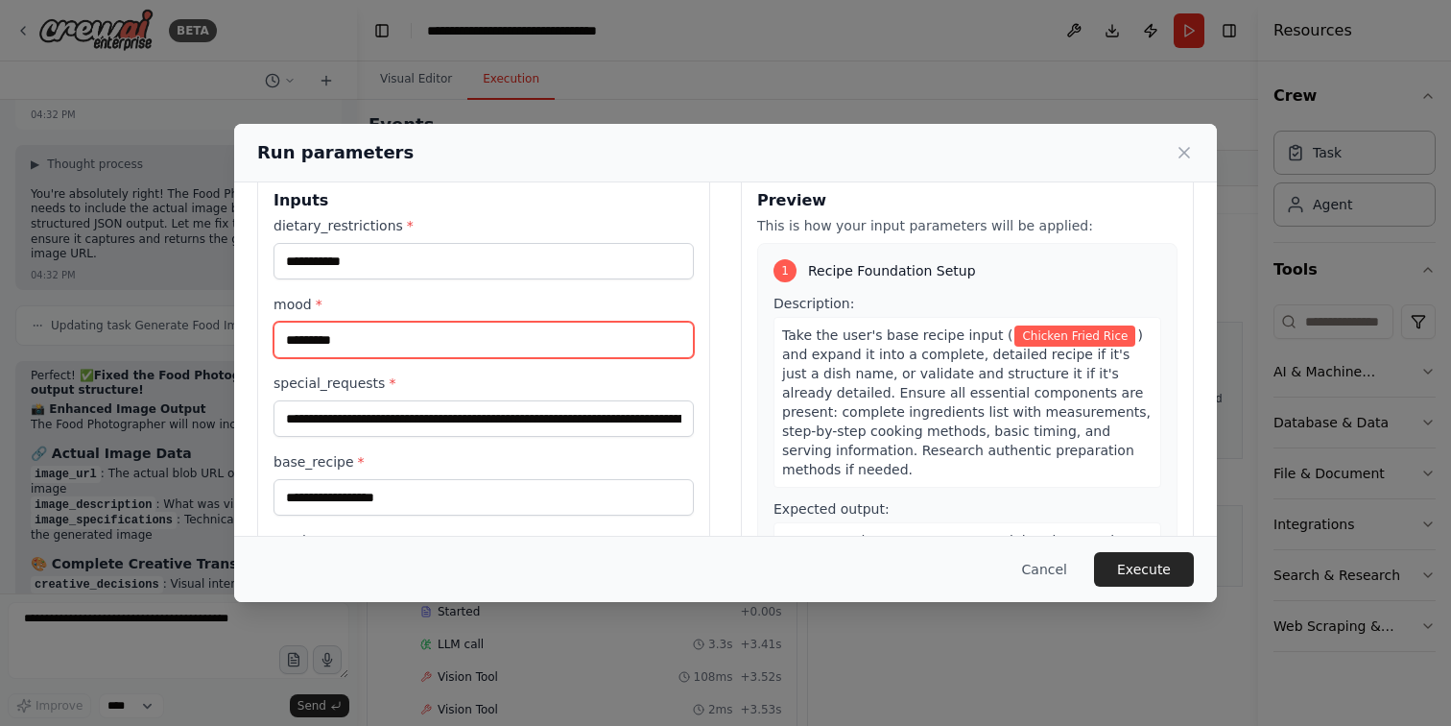
click at [509, 342] on input "*********" at bounding box center [484, 339] width 420 height 36
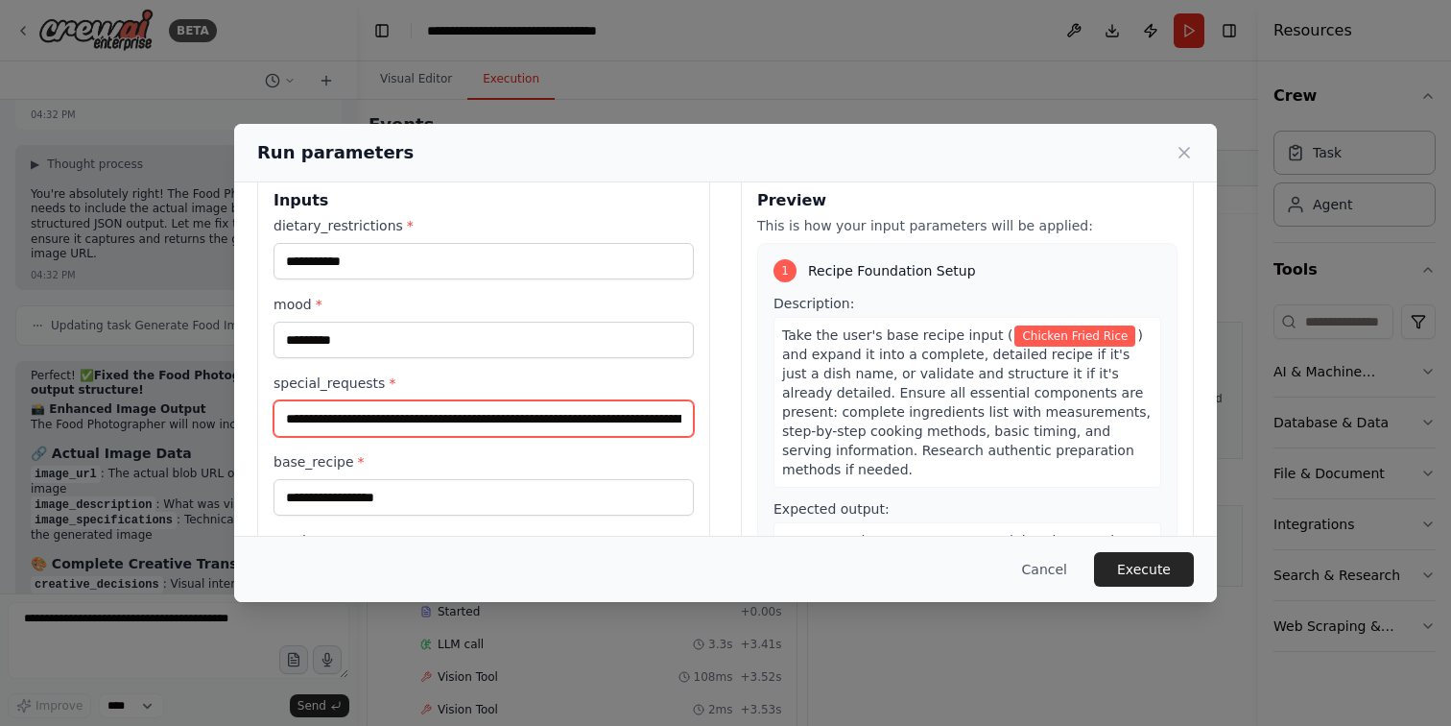
click at [512, 423] on input "**********" at bounding box center [484, 418] width 420 height 36
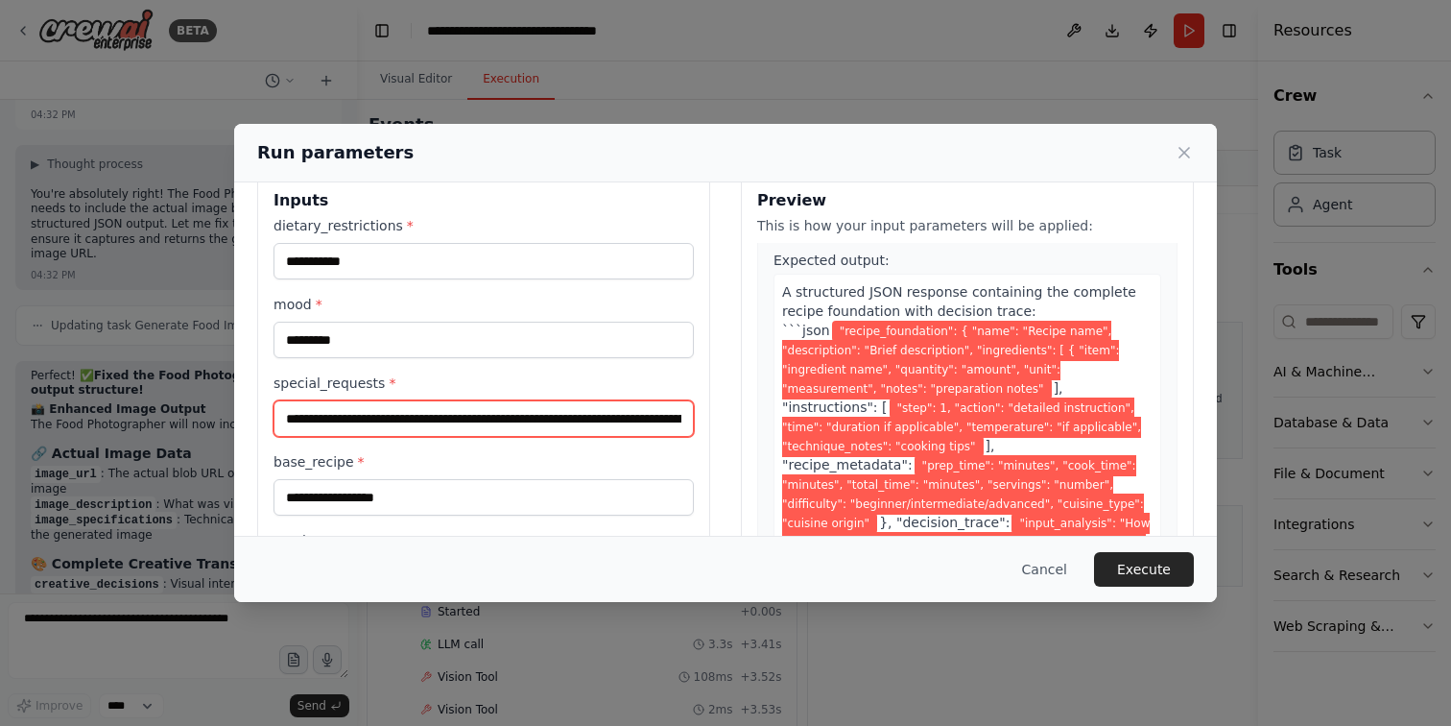
scroll to position [0, 0]
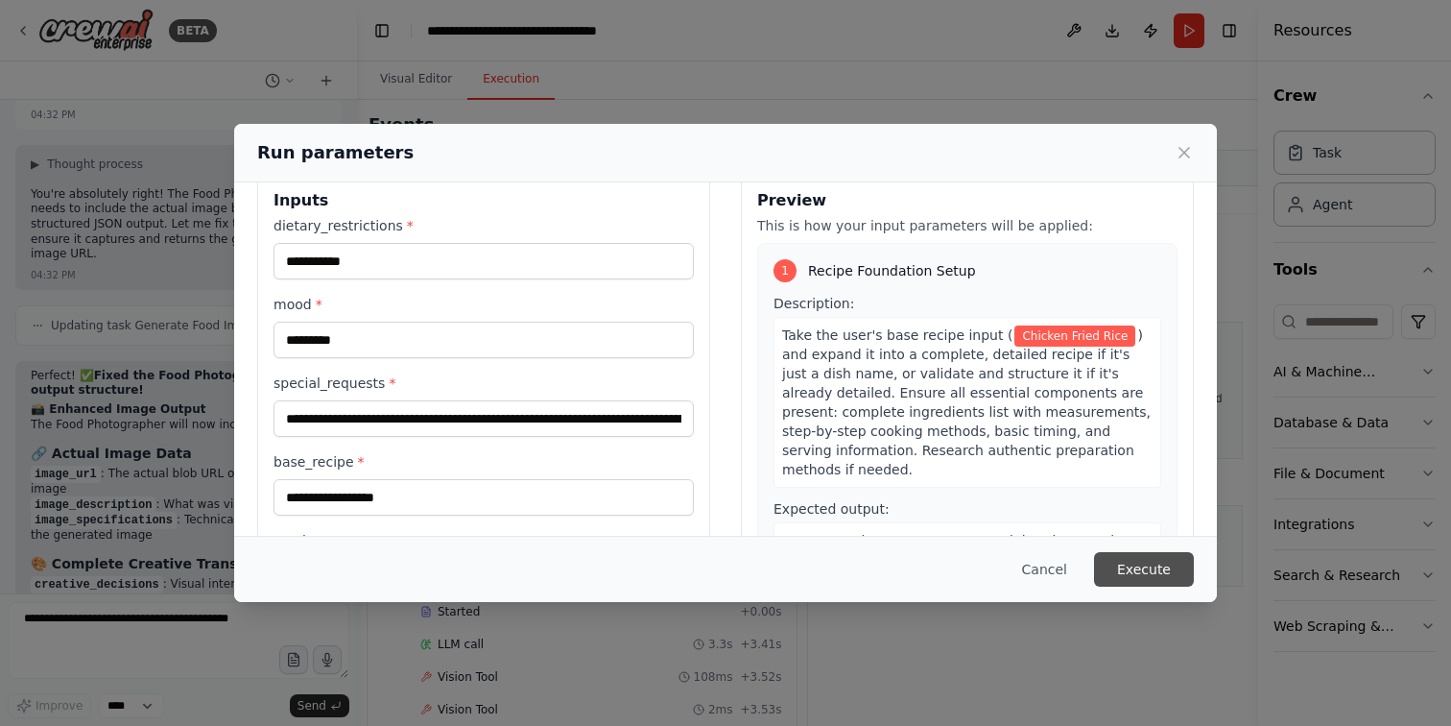
click at [1130, 564] on button "Execute" at bounding box center [1144, 569] width 100 height 35
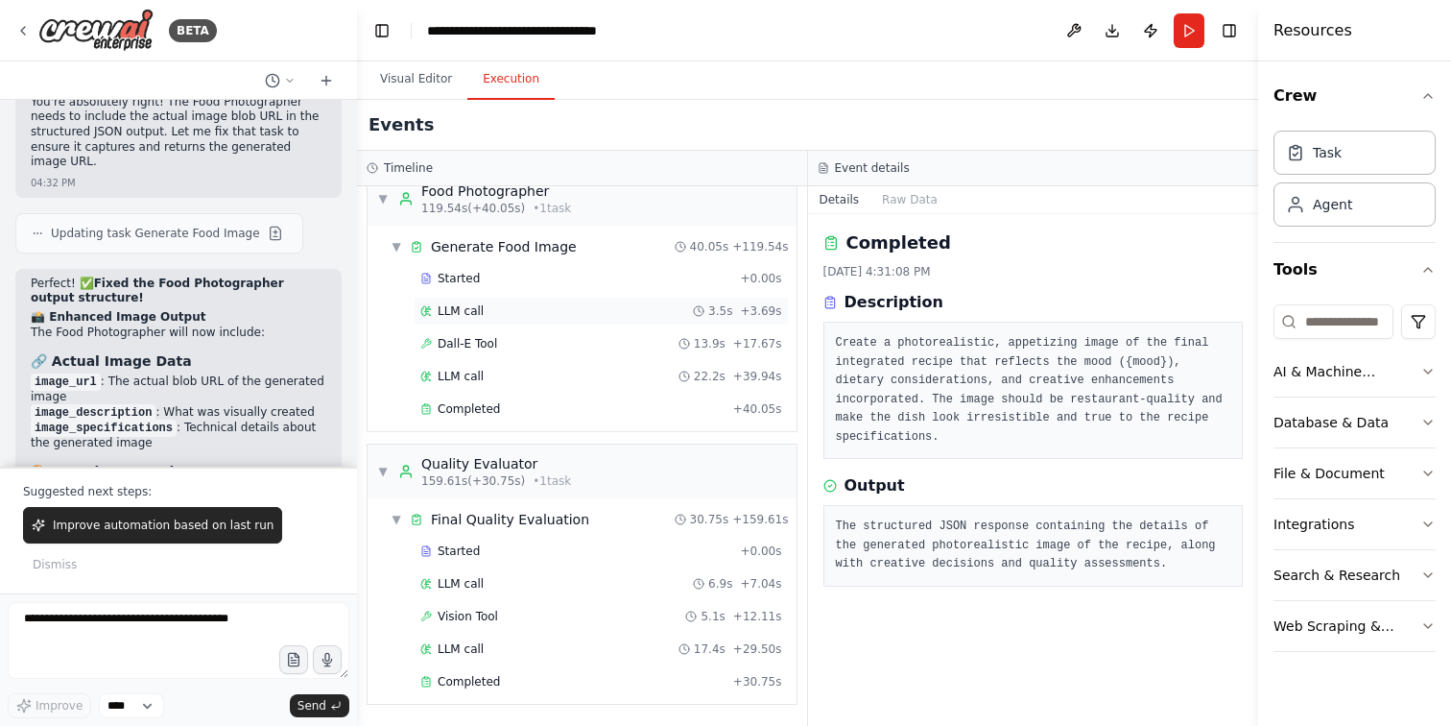
scroll to position [1088, 0]
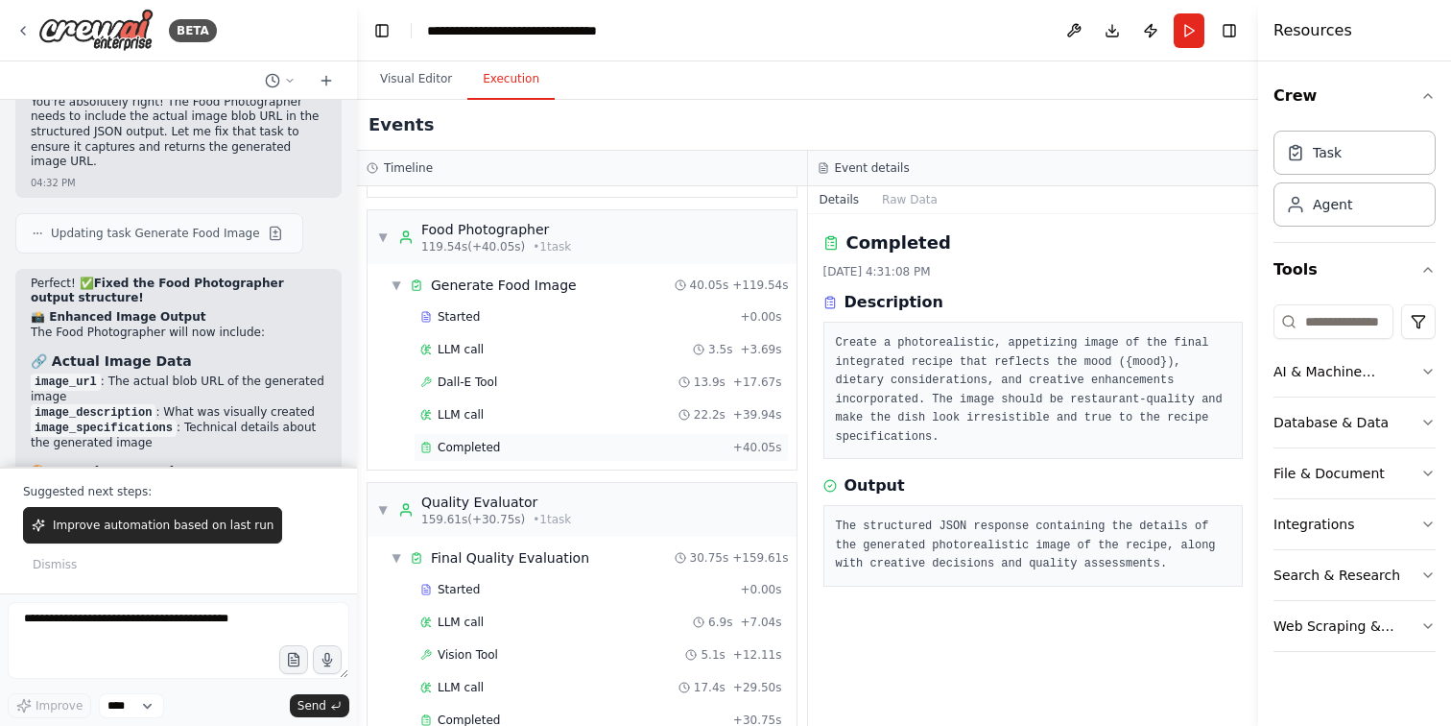
click at [558, 443] on div "Completed" at bounding box center [572, 447] width 305 height 15
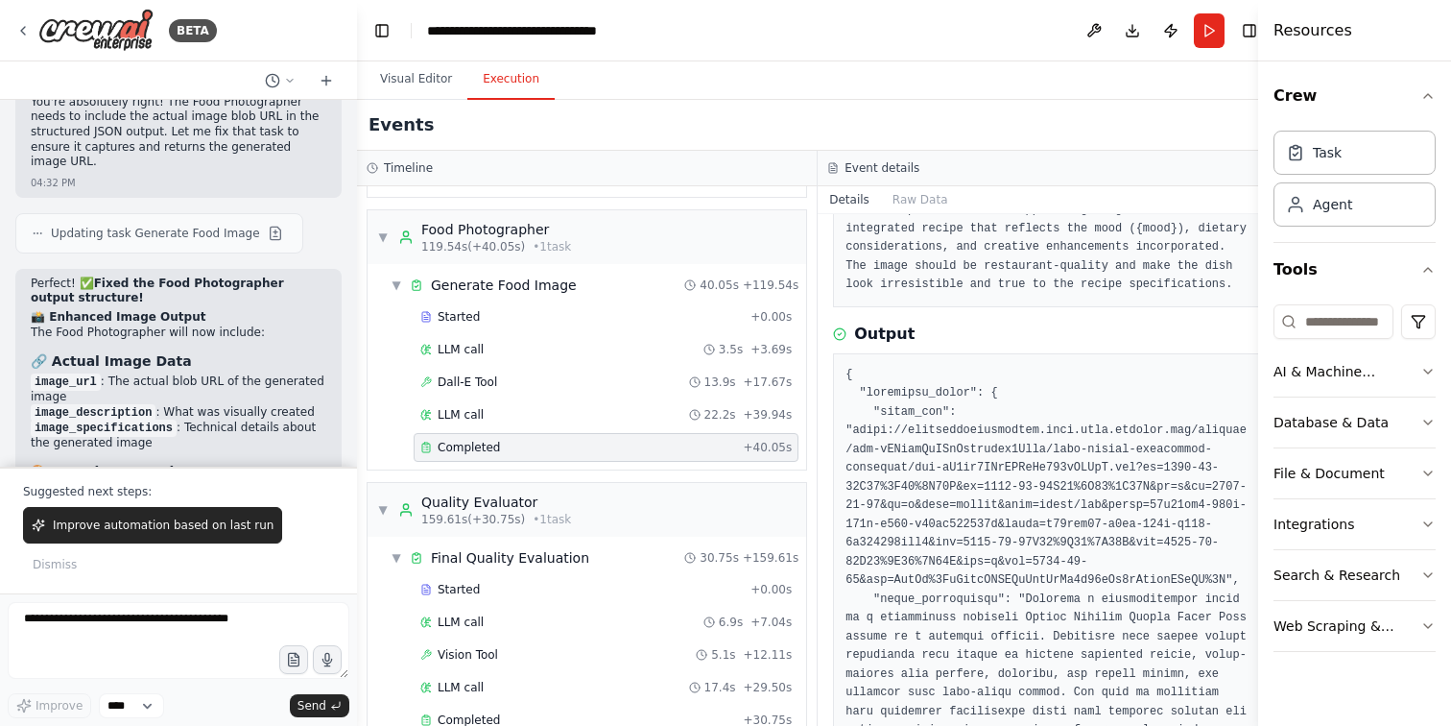
scroll to position [134, 0]
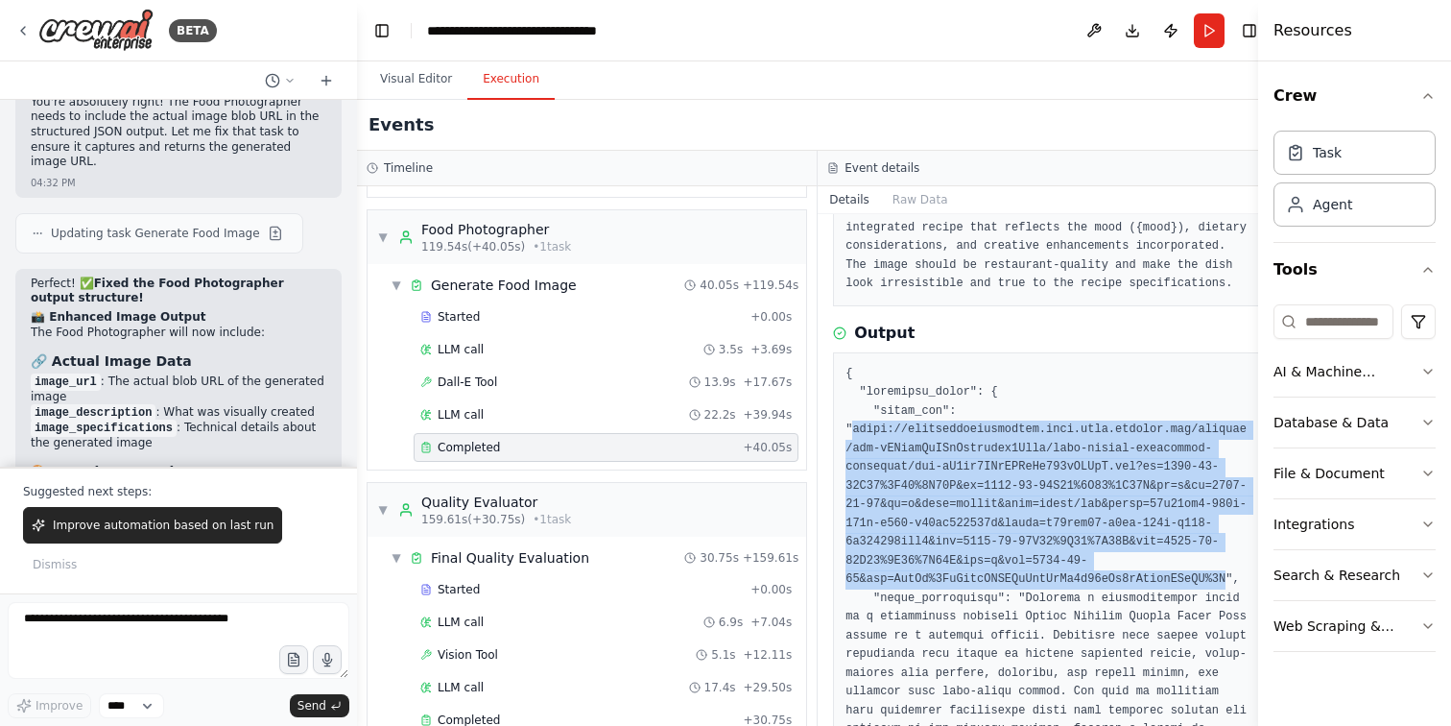
drag, startPoint x: 845, startPoint y: 449, endPoint x: 1215, endPoint y: 614, distance: 404.7
copy pre "[URL][DOMAIN_NAME][DATE][DATE]"
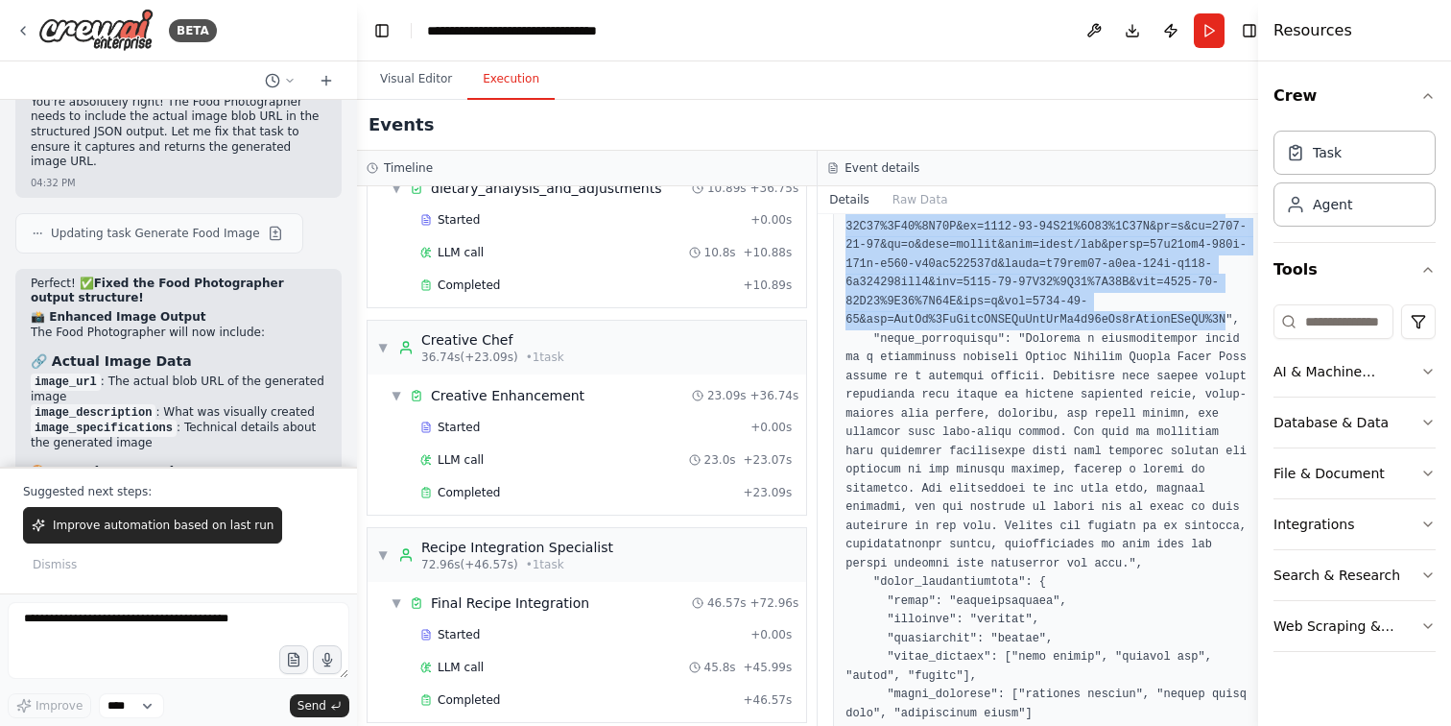
scroll to position [503, 0]
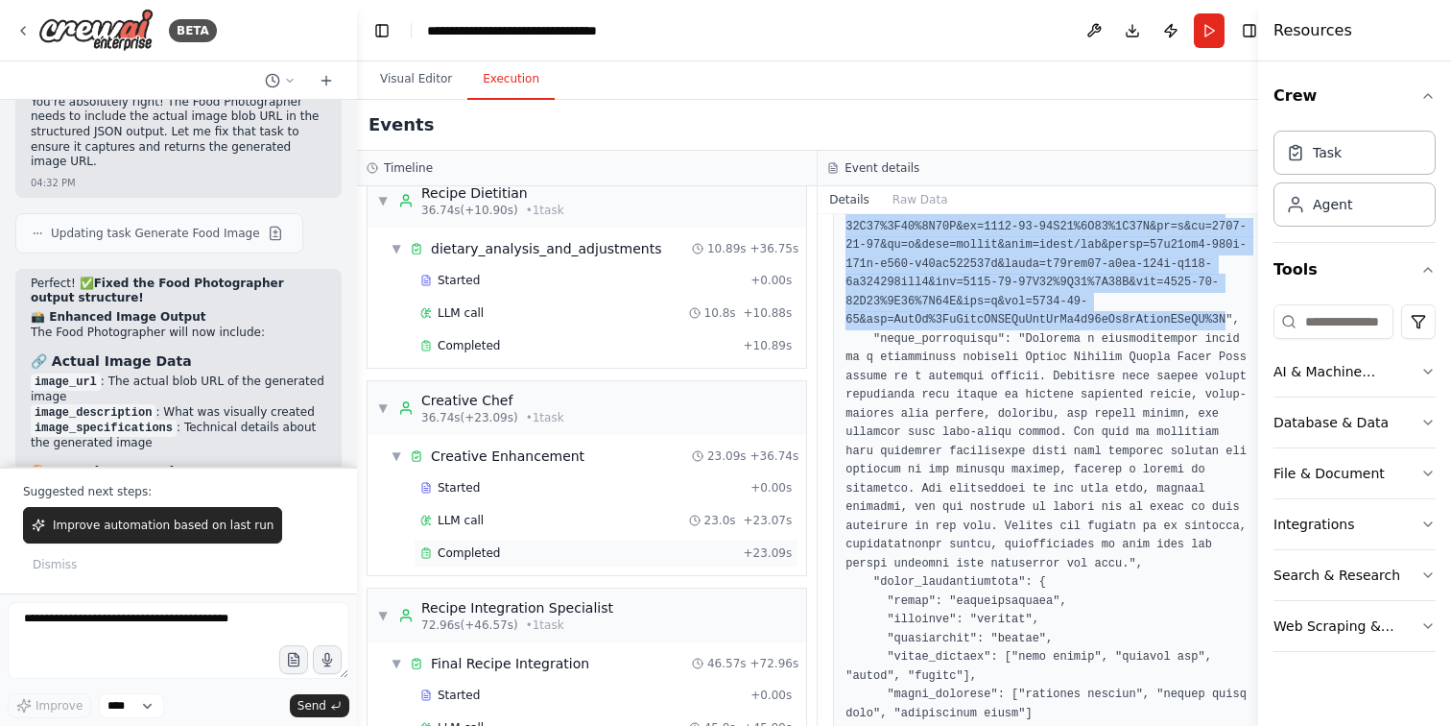
click at [521, 549] on div "Completed" at bounding box center [578, 552] width 316 height 15
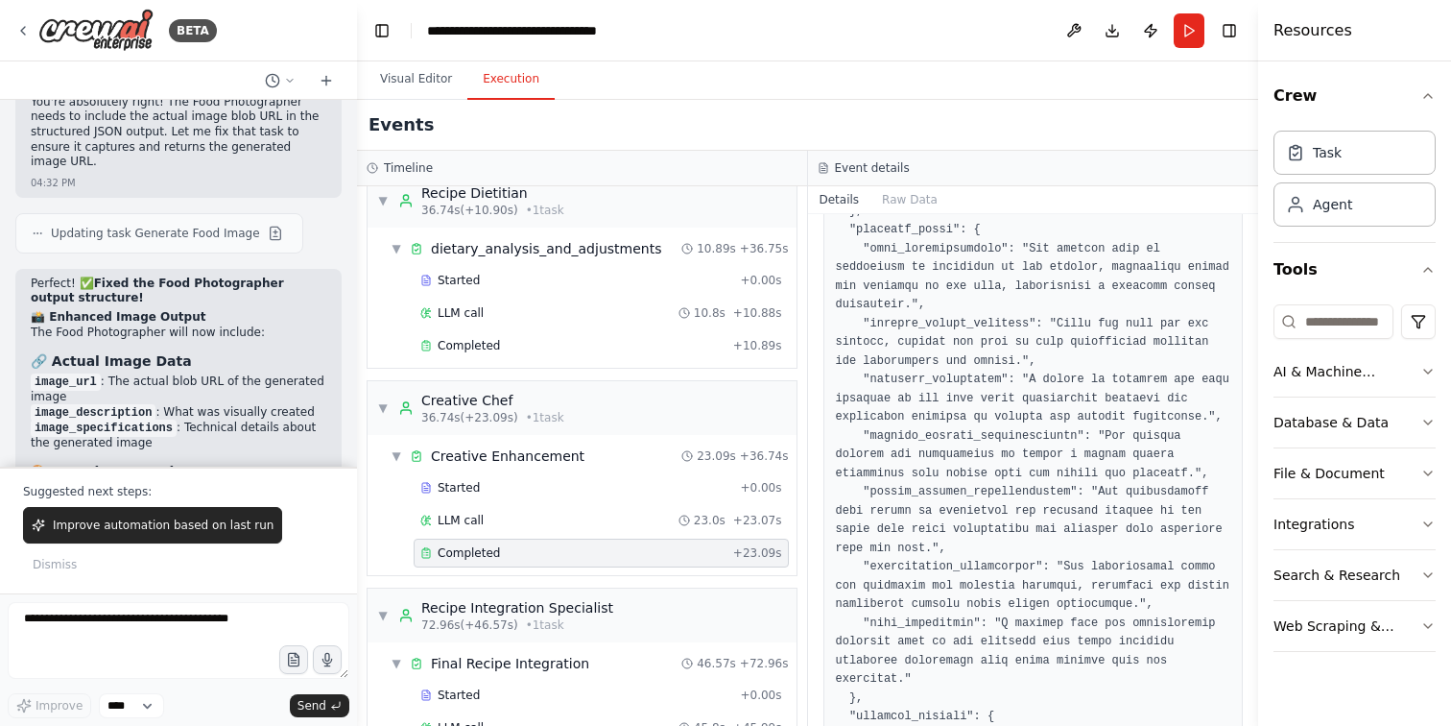
scroll to position [1747, 0]
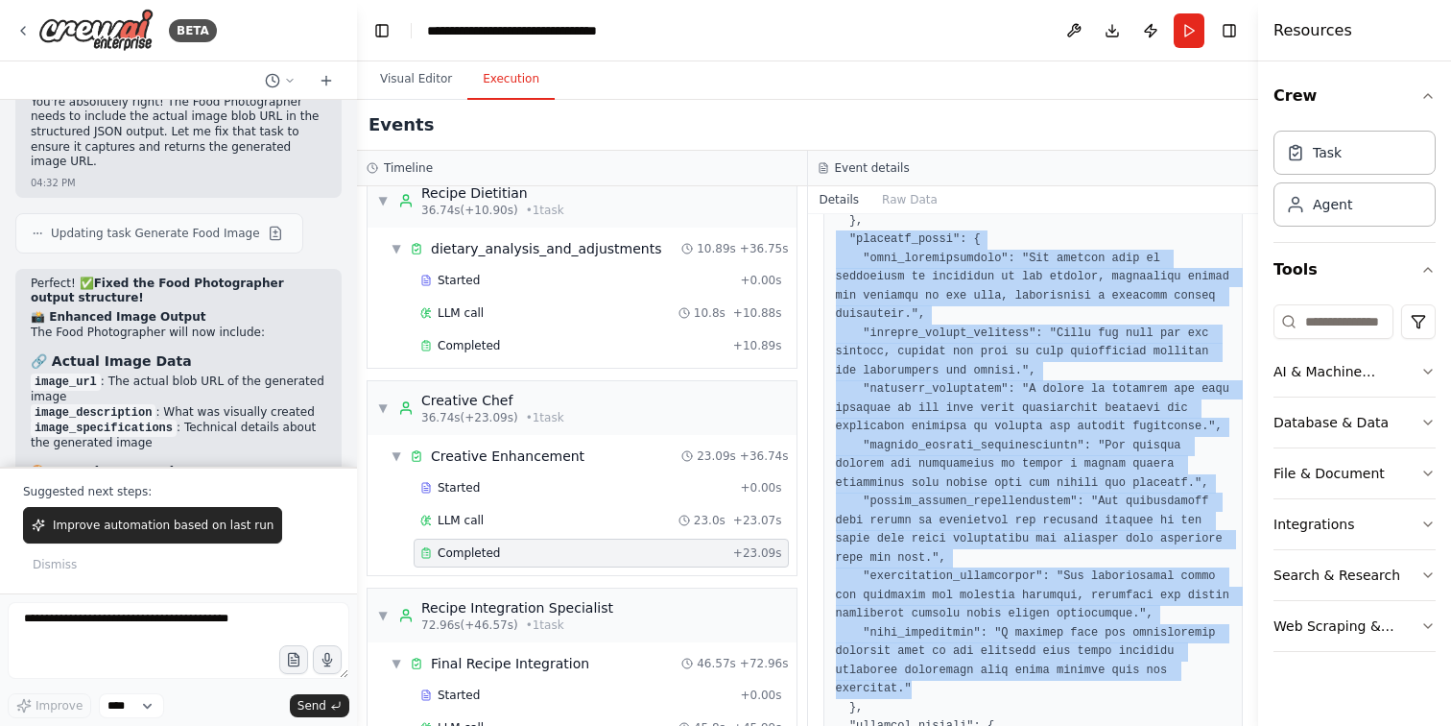
drag, startPoint x: 836, startPoint y: 241, endPoint x: 1091, endPoint y: 679, distance: 507.5
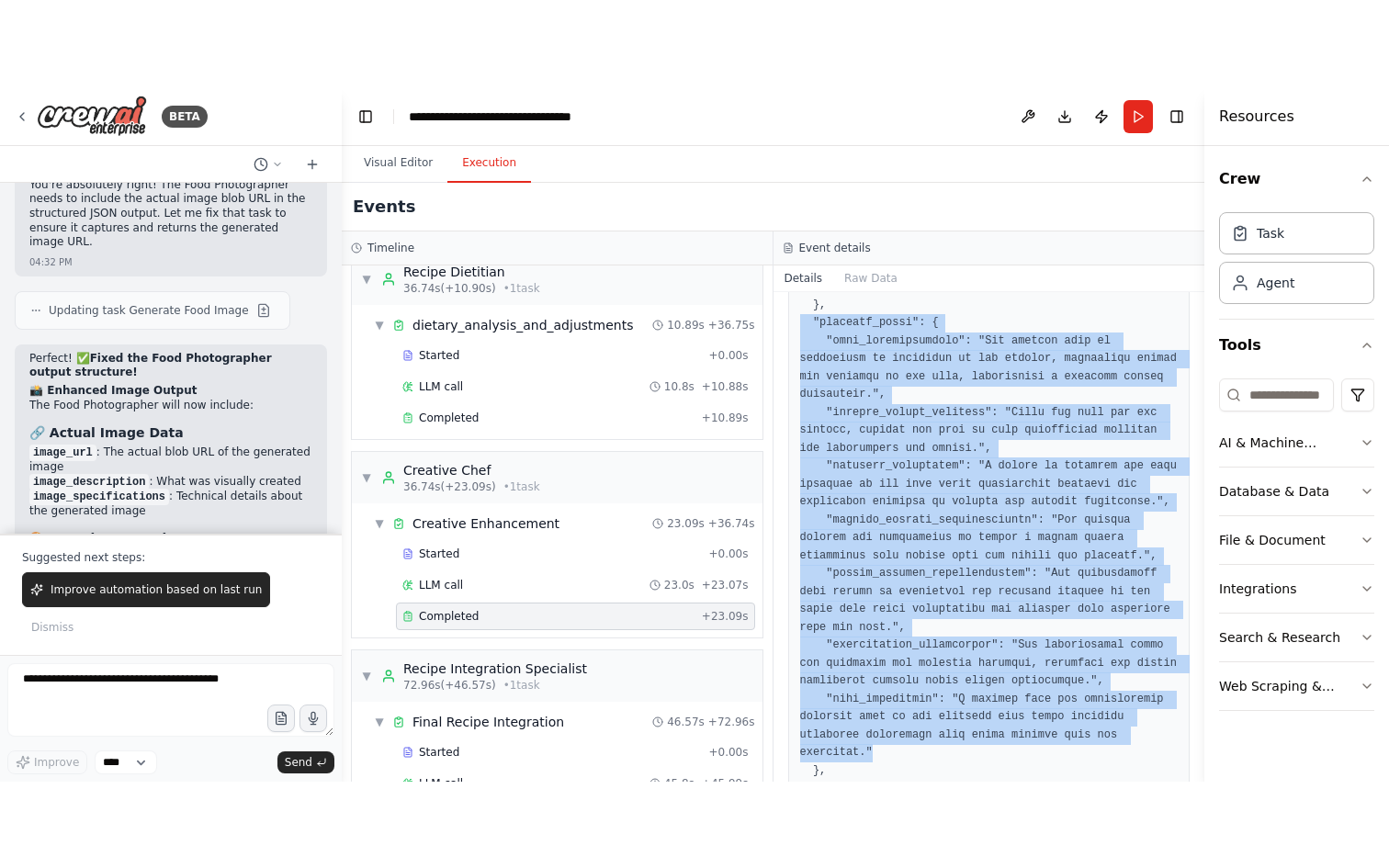
scroll to position [1680, 0]
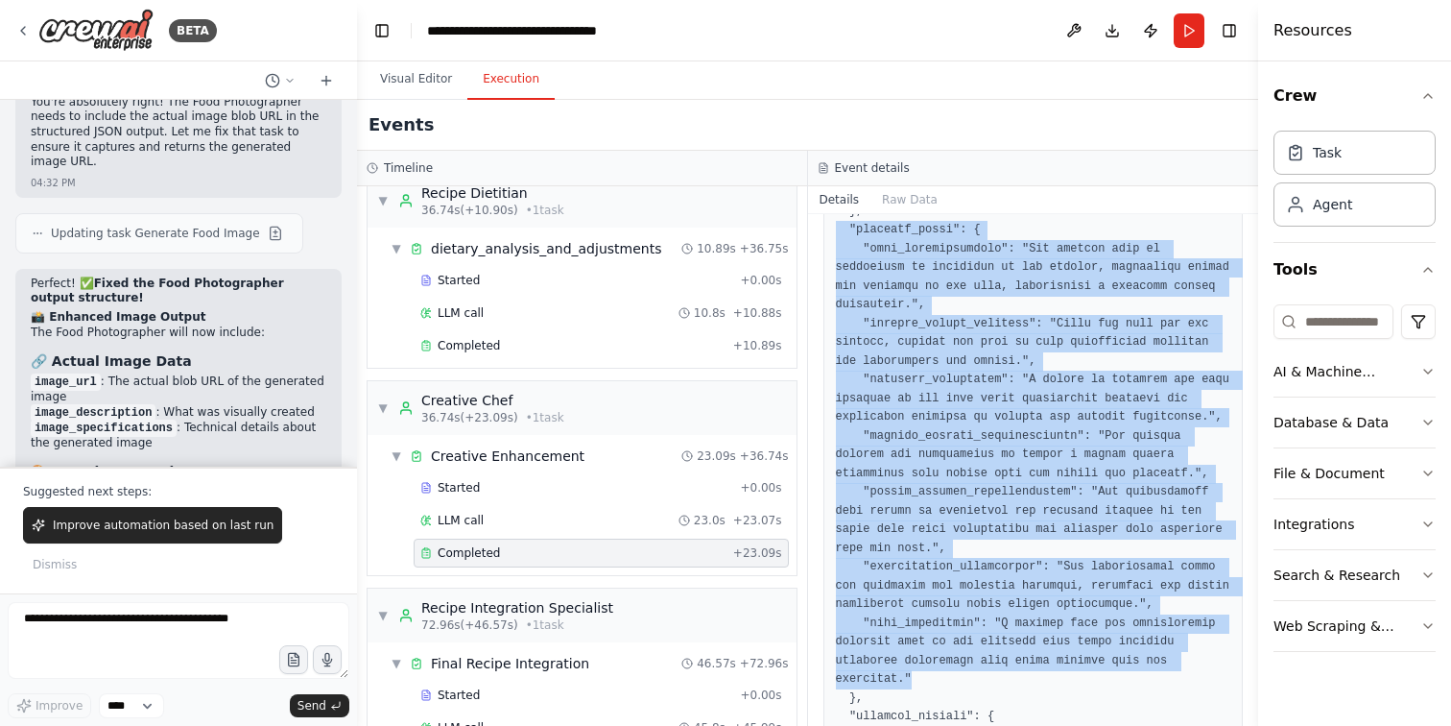
copy pre ""decision_trace": { "mood_interpretation": "The desired mood of motivation is r…"
click at [427, 73] on button "Visual Editor" at bounding box center [416, 80] width 103 height 40
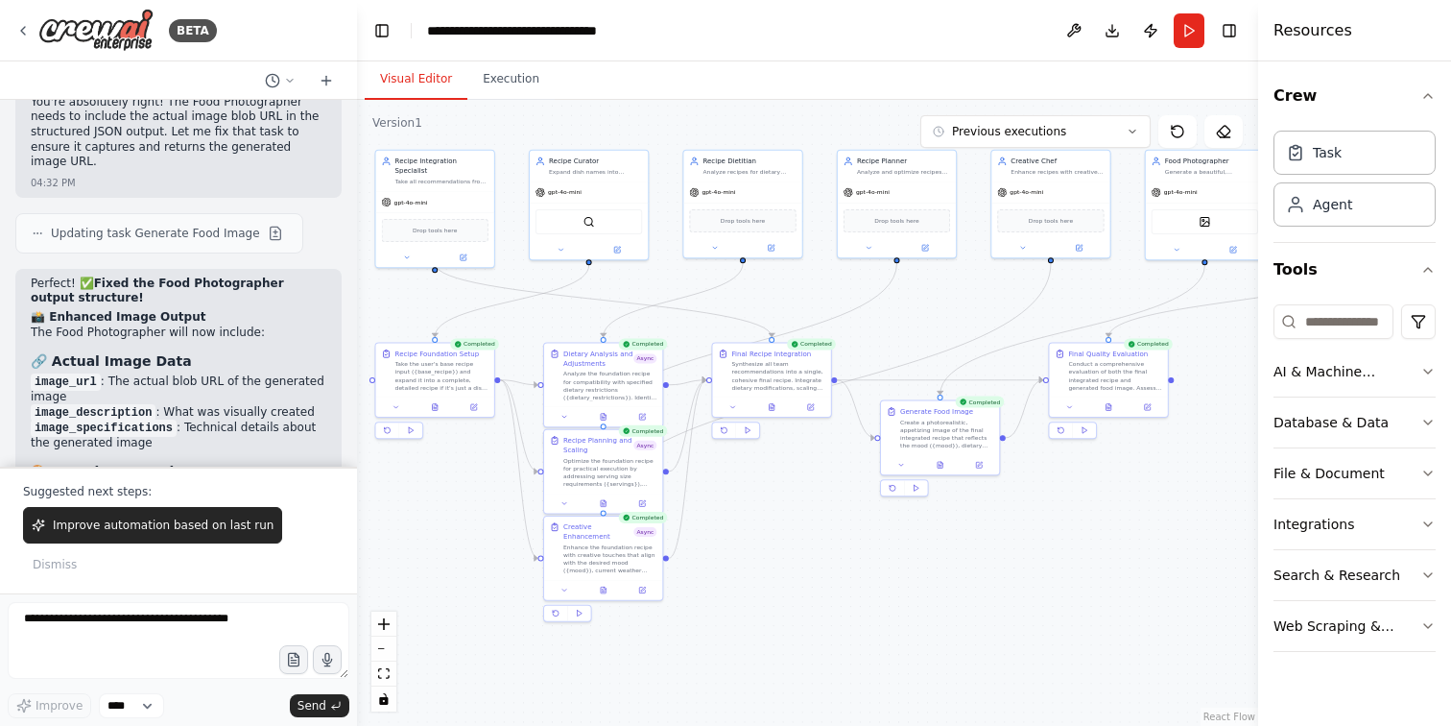
click at [748, 125] on div ".deletable-edge-delete-btn { width: 20px; height: 20px; border: 0px solid #ffff…" at bounding box center [807, 413] width 901 height 626
click at [1184, 134] on icon at bounding box center [1177, 131] width 15 height 15
click at [1133, 133] on icon at bounding box center [1133, 132] width 12 height 12
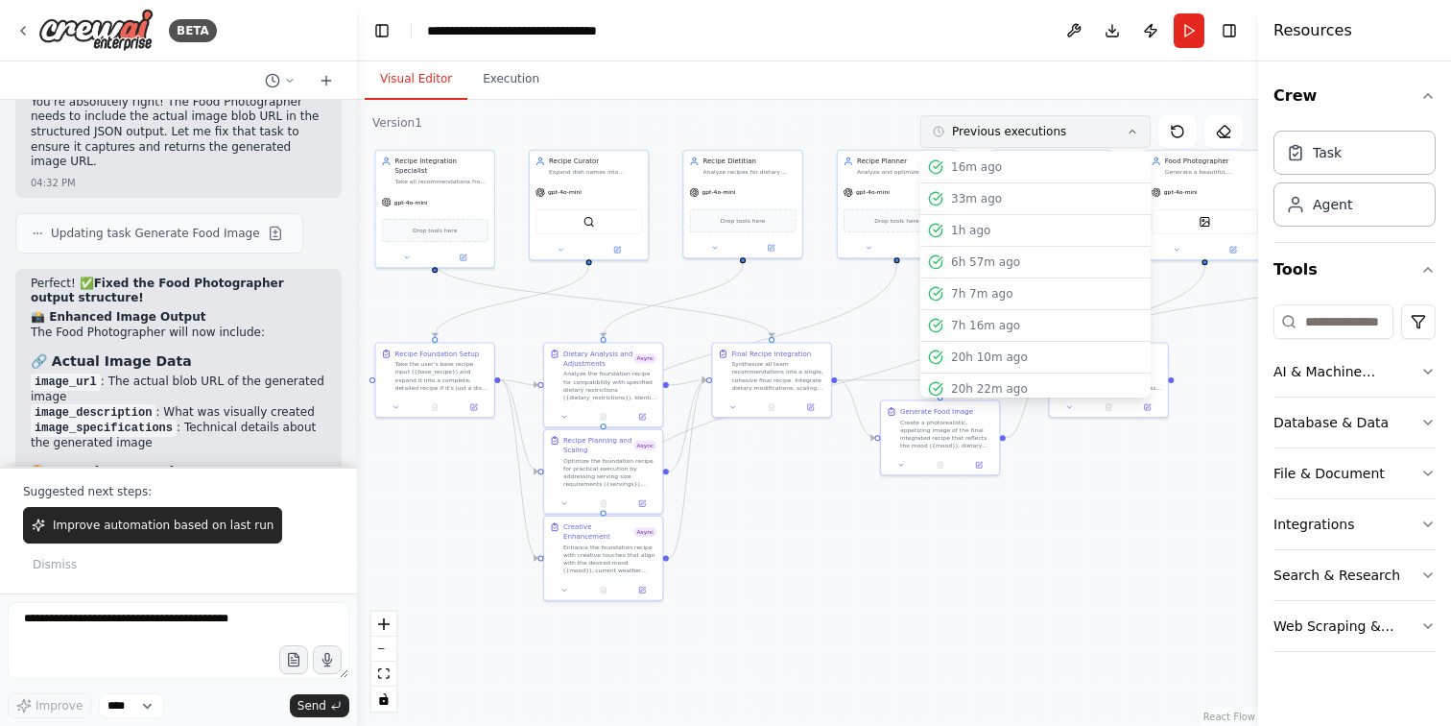
click at [1133, 133] on icon at bounding box center [1133, 132] width 12 height 12
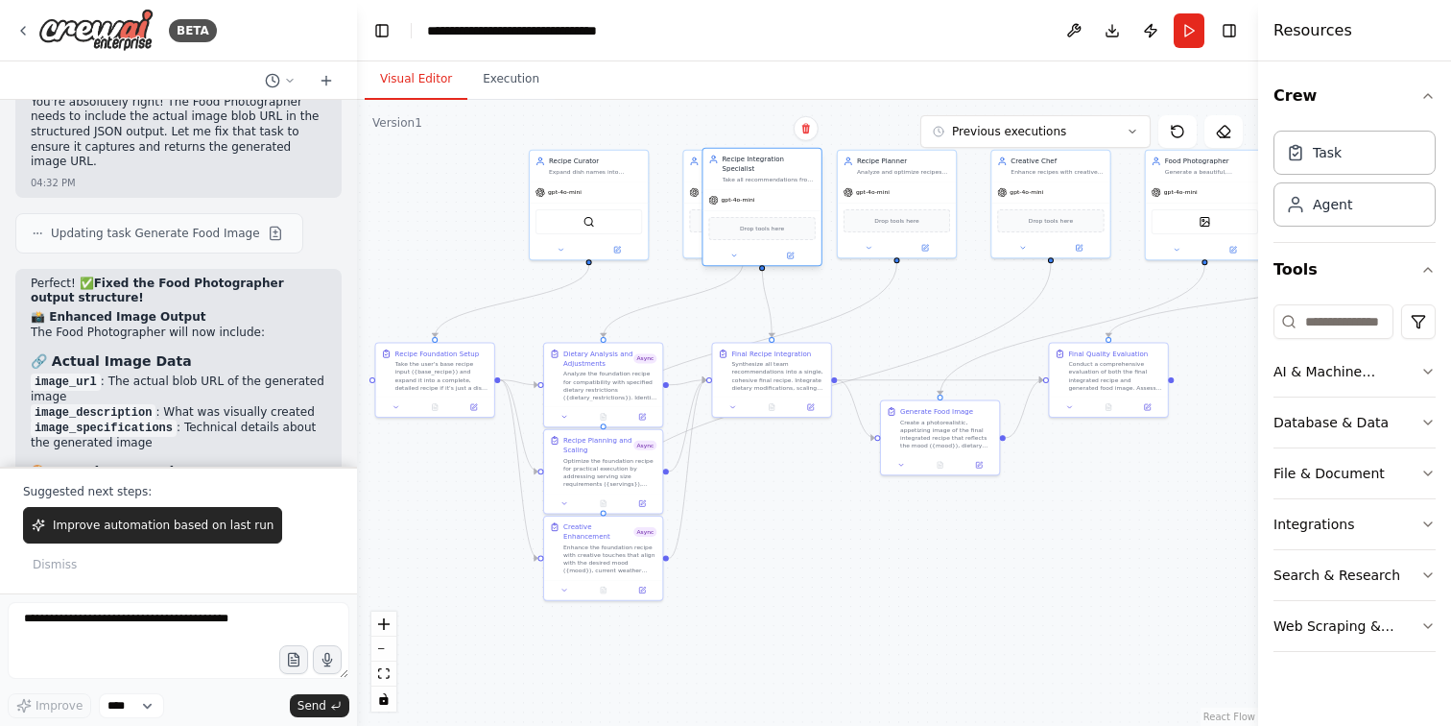
drag, startPoint x: 446, startPoint y: 182, endPoint x: 770, endPoint y: 186, distance: 323.4
click at [770, 189] on div "gpt-4o-mini" at bounding box center [761, 199] width 118 height 21
drag, startPoint x: 610, startPoint y: 178, endPoint x: 439, endPoint y: 229, distance: 179.4
click at [439, 229] on div "Recipe Curator Expand dish names into complete recipes or validate detailed rec…" at bounding box center [435, 251] width 120 height 110
drag, startPoint x: 715, startPoint y: 171, endPoint x: 542, endPoint y: 172, distance: 172.7
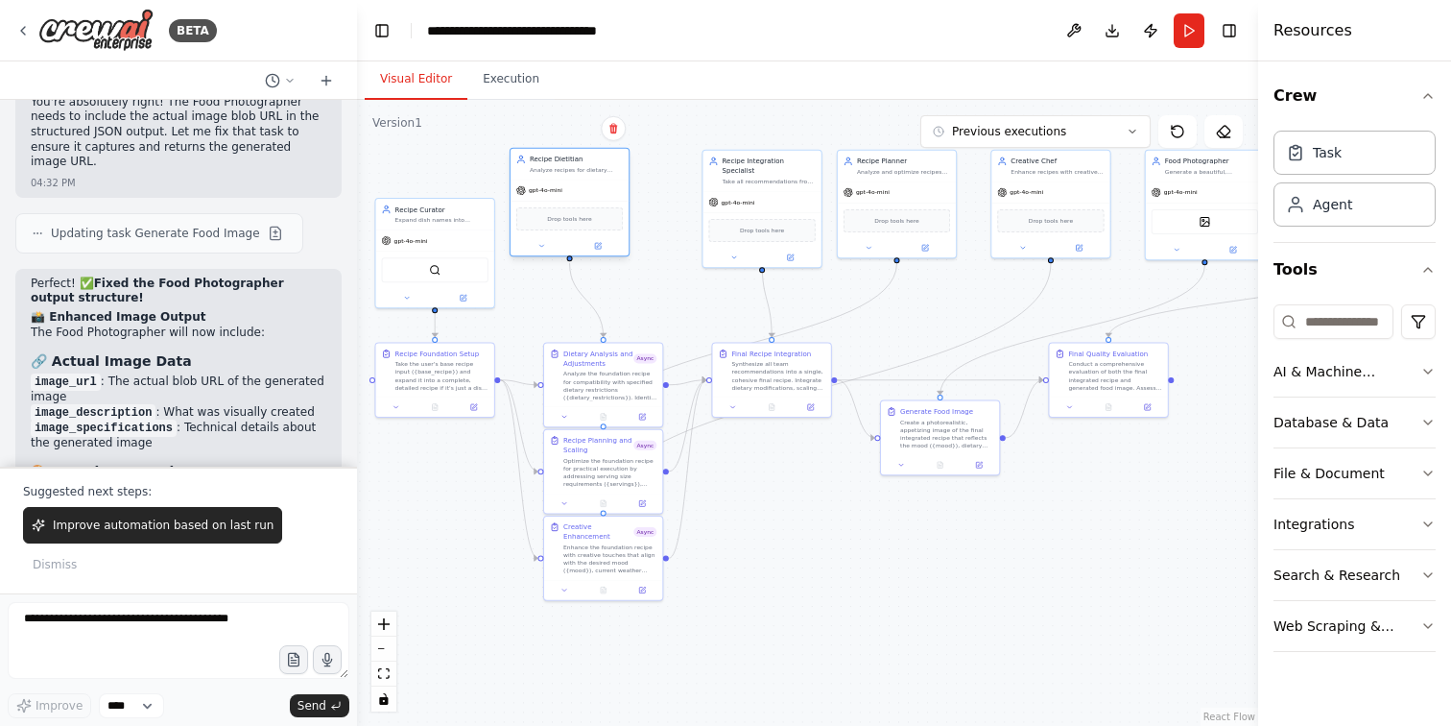
click at [542, 172] on div "Analyze recipes for dietary compatibility and nutritional optimization. Focus s…" at bounding box center [576, 170] width 93 height 8
drag, startPoint x: 780, startPoint y: 163, endPoint x: 1107, endPoint y: 205, distance: 330.0
click at [1107, 205] on div "Recipe Integration Specialist Take all recommendations from the analysis phase …" at bounding box center [1115, 207] width 93 height 29
drag, startPoint x: 878, startPoint y: 182, endPoint x: 682, endPoint y: 187, distance: 195.8
click at [682, 187] on div "gpt-4o-mini" at bounding box center [704, 189] width 118 height 21
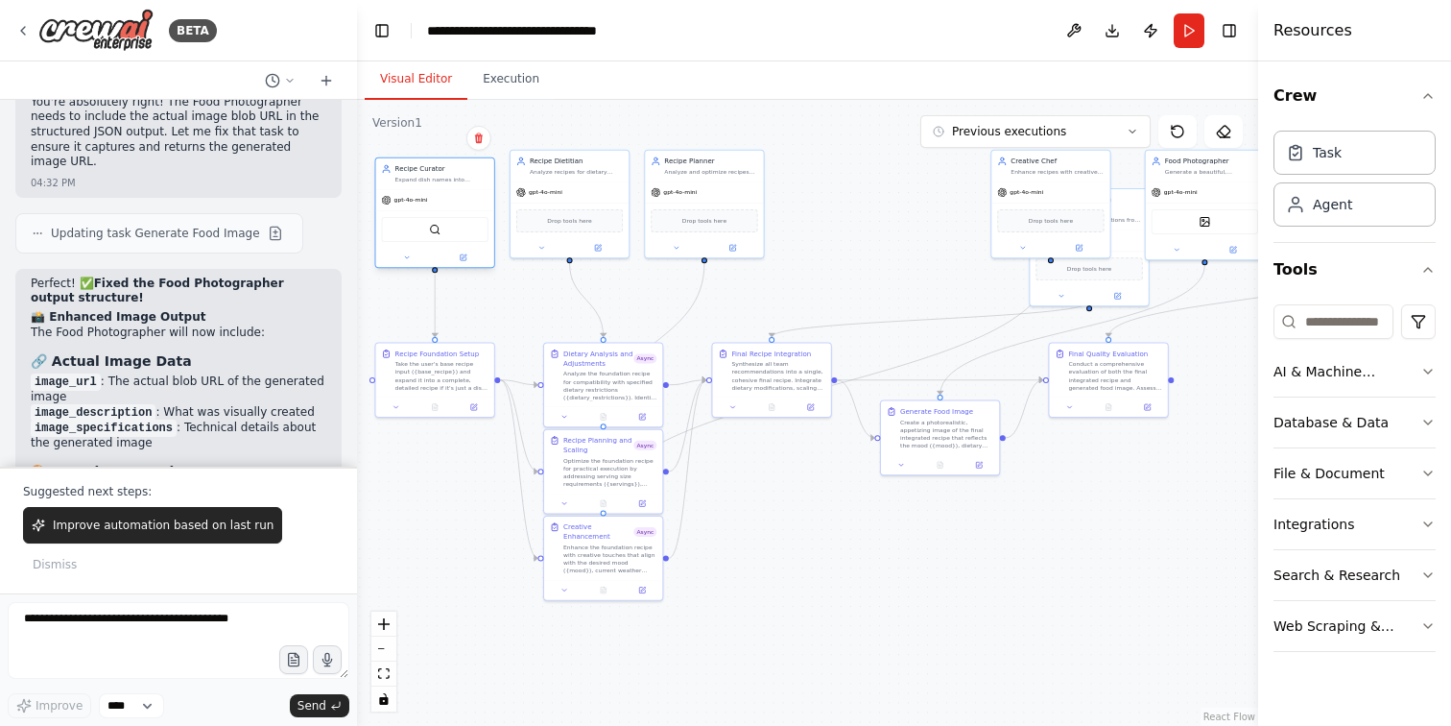
drag, startPoint x: 487, startPoint y: 228, endPoint x: 488, endPoint y: 194, distance: 34.6
click at [488, 194] on div "gpt-4o-mini" at bounding box center [435, 199] width 118 height 21
drag, startPoint x: 559, startPoint y: 172, endPoint x: 560, endPoint y: 185, distance: 13.5
click at [560, 185] on div "Recipe Dietitian Analyze recipes for dietary compatibility and nutritional opti…" at bounding box center [570, 173] width 118 height 31
click at [486, 170] on div "Recipe Curator" at bounding box center [441, 169] width 93 height 10
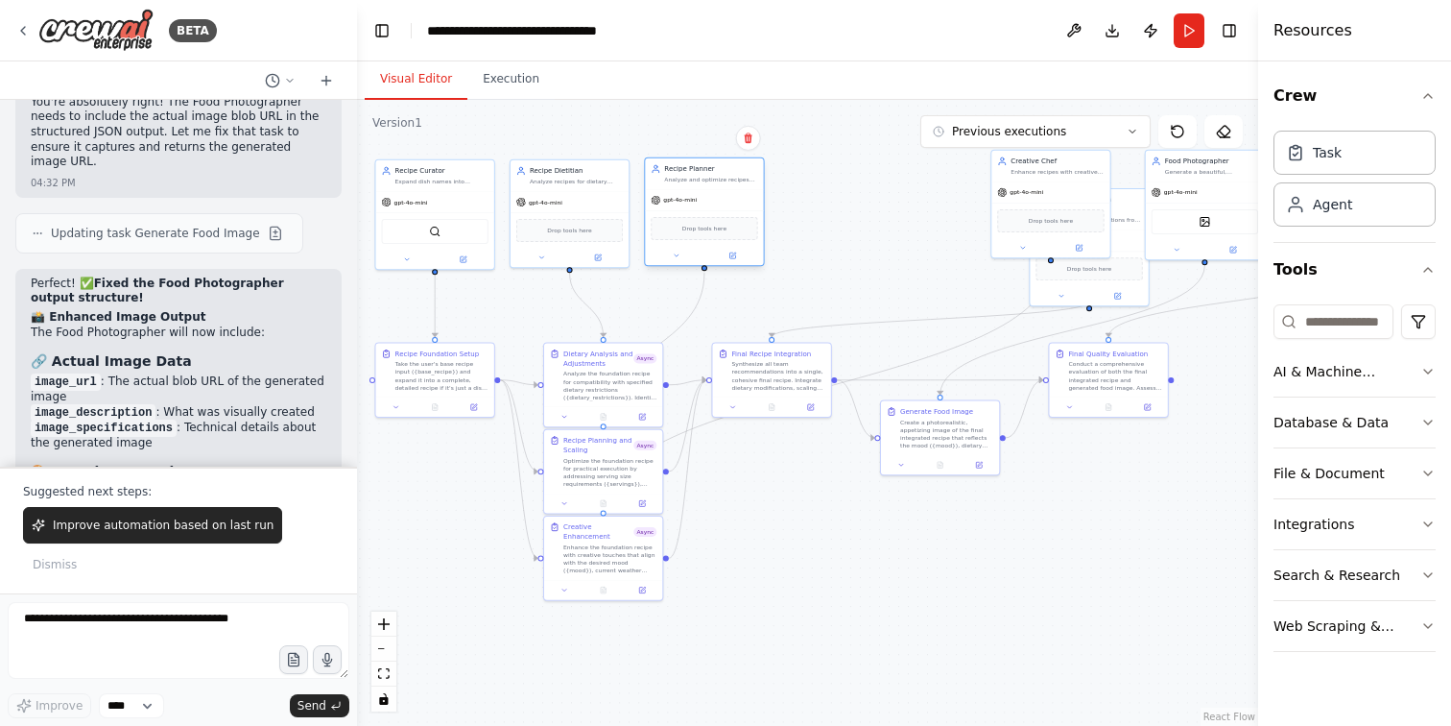
drag, startPoint x: 665, startPoint y: 158, endPoint x: 665, endPoint y: 173, distance: 14.4
click at [665, 173] on div "Recipe Planner" at bounding box center [710, 169] width 93 height 10
click at [830, 196] on div ".deletable-edge-delete-btn { width: 20px; height: 20px; border: 0px solid #ffff…" at bounding box center [807, 413] width 901 height 626
drag, startPoint x: 1010, startPoint y: 166, endPoint x: 800, endPoint y: 180, distance: 209.7
click at [800, 180] on div "Creative Chef Enhance recipes with creative touches that align with the desired…" at bounding box center [839, 173] width 107 height 19
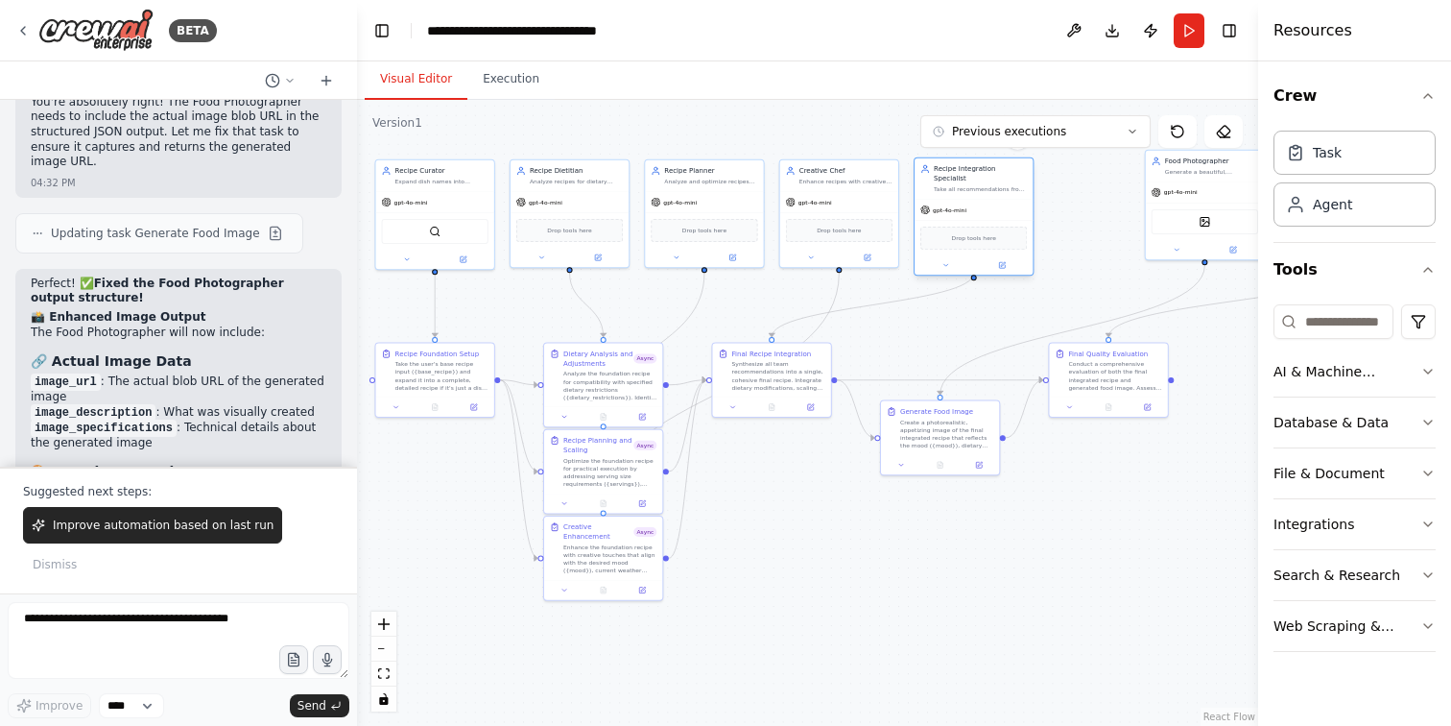
drag, startPoint x: 1076, startPoint y: 215, endPoint x: 964, endPoint y: 186, distance: 115.9
click at [964, 186] on div "Recipe Integration Specialist Take all recommendations from the analysis phase …" at bounding box center [974, 178] width 118 height 40
drag, startPoint x: 1197, startPoint y: 170, endPoint x: 1102, endPoint y: 182, distance: 95.8
click at [1102, 182] on div "Generate a beautiful, appetizing AI image of the final integrated recipe that l…" at bounding box center [1115, 180] width 93 height 8
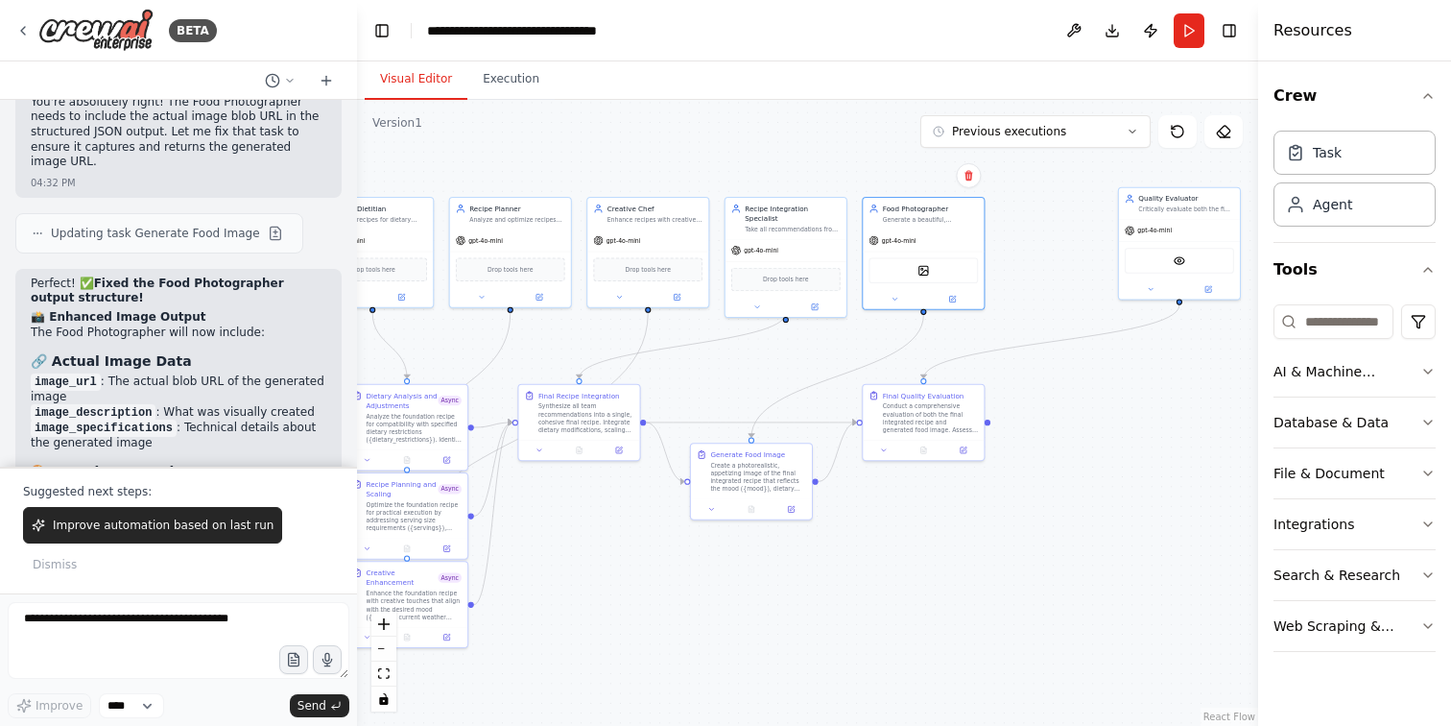
drag, startPoint x: 990, startPoint y: 323, endPoint x: 805, endPoint y: 362, distance: 189.2
click at [805, 362] on div ".deletable-edge-delete-btn { width: 20px; height: 20px; border: 0px solid #ffff…" at bounding box center [807, 413] width 901 height 626
drag, startPoint x: 1160, startPoint y: 205, endPoint x: 1040, endPoint y: 220, distance: 120.8
click at [1040, 220] on div "Critically evaluate both the final integrated recipe and generated food image f…" at bounding box center [1067, 217] width 95 height 8
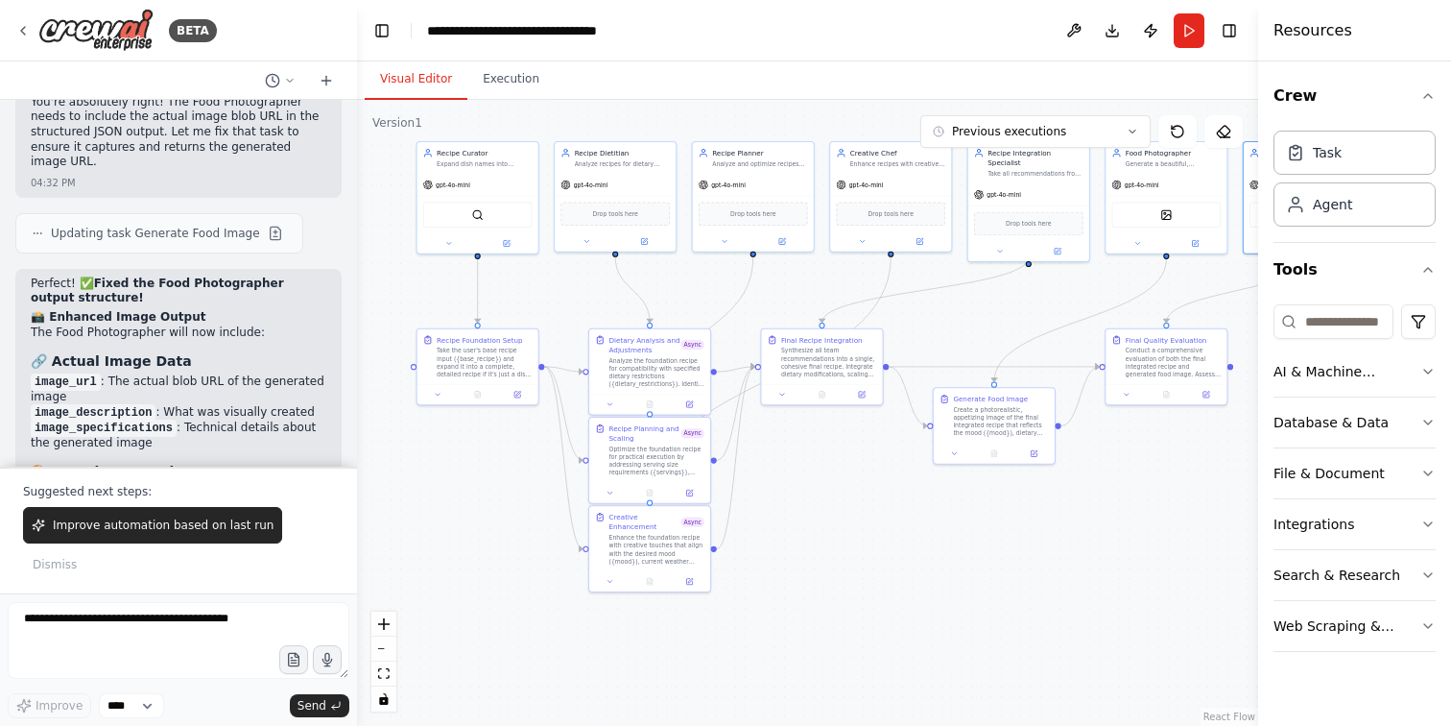
drag, startPoint x: 782, startPoint y: 386, endPoint x: 1025, endPoint y: 330, distance: 249.1
click at [1025, 330] on div ".deletable-edge-delete-btn { width: 20px; height: 20px; border: 0px solid #ffff…" at bounding box center [807, 413] width 901 height 626
drag, startPoint x: 863, startPoint y: 382, endPoint x: 919, endPoint y: 476, distance: 109.8
click at [919, 476] on div "Final Recipe Integration Synthesize all team recommendations into a single, coh…" at bounding box center [881, 462] width 123 height 77
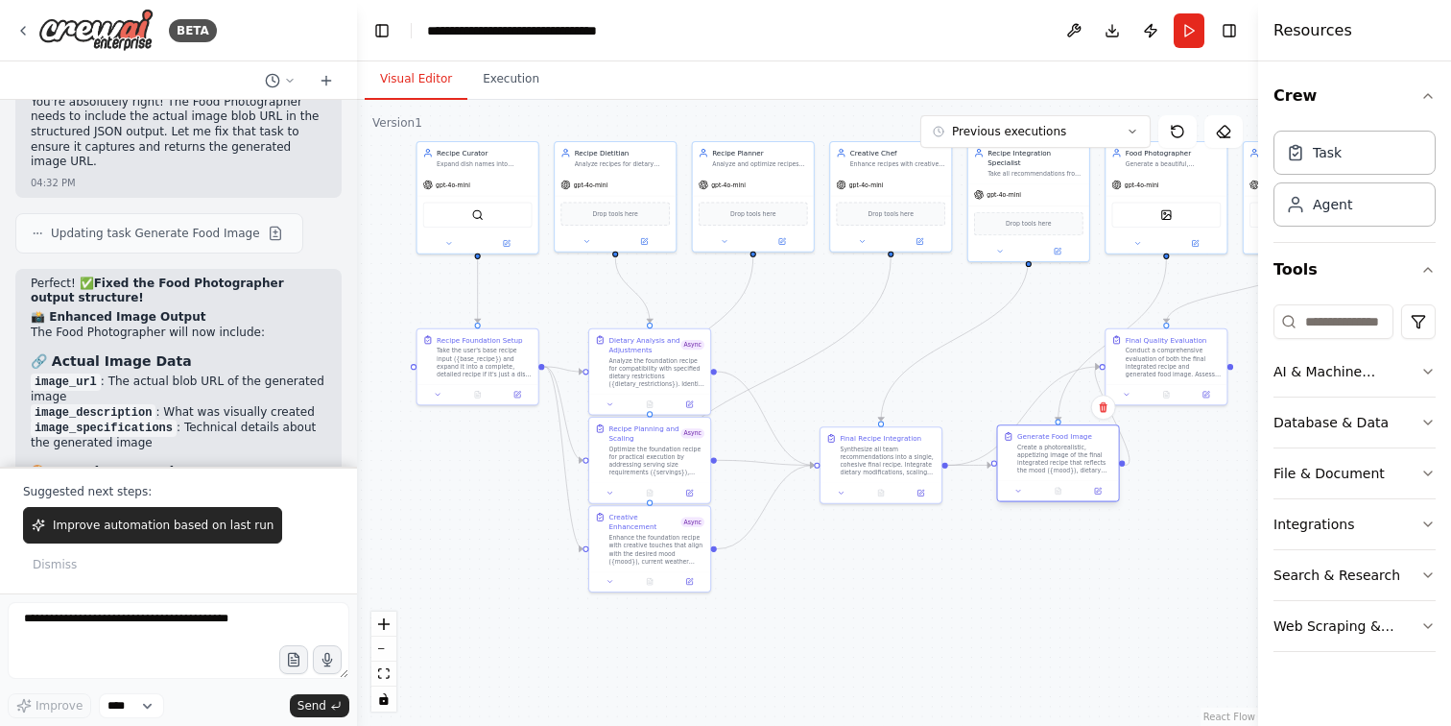
drag, startPoint x: 976, startPoint y: 411, endPoint x: 1041, endPoint y: 449, distance: 75.7
click at [1041, 449] on div "Create a photorealistic, appetizing image of the final integrated recipe that r…" at bounding box center [1064, 459] width 95 height 32
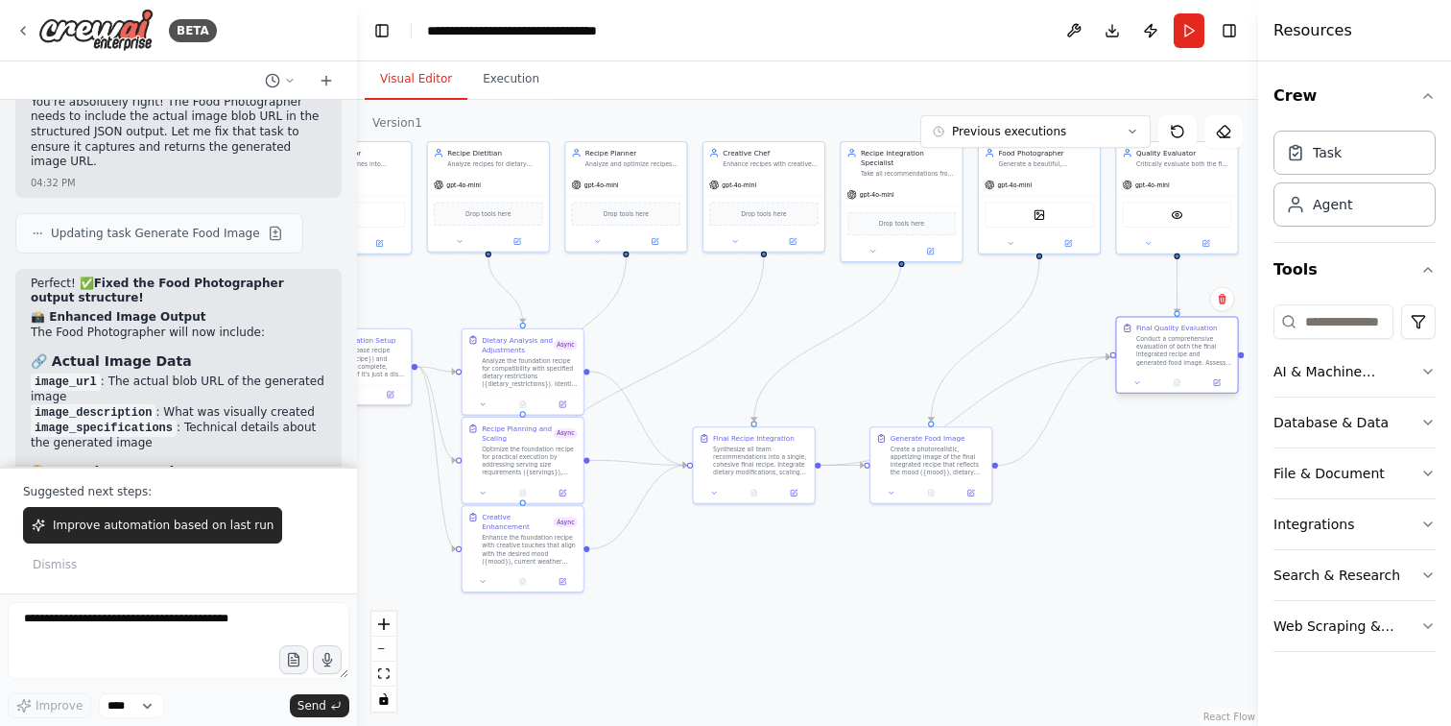
drag, startPoint x: 1155, startPoint y: 372, endPoint x: 1170, endPoint y: 359, distance: 19.7
click at [1170, 359] on div "Conduct a comprehensive evaluation of both the final integrated recipe and gene…" at bounding box center [1183, 351] width 95 height 32
drag, startPoint x: 968, startPoint y: 448, endPoint x: 1025, endPoint y: 450, distance: 56.7
click at [1025, 450] on div "Create a photorealistic, appetizing image of the final integrated recipe that r…" at bounding box center [996, 459] width 95 height 32
drag, startPoint x: 796, startPoint y: 455, endPoint x: 812, endPoint y: 455, distance: 16.3
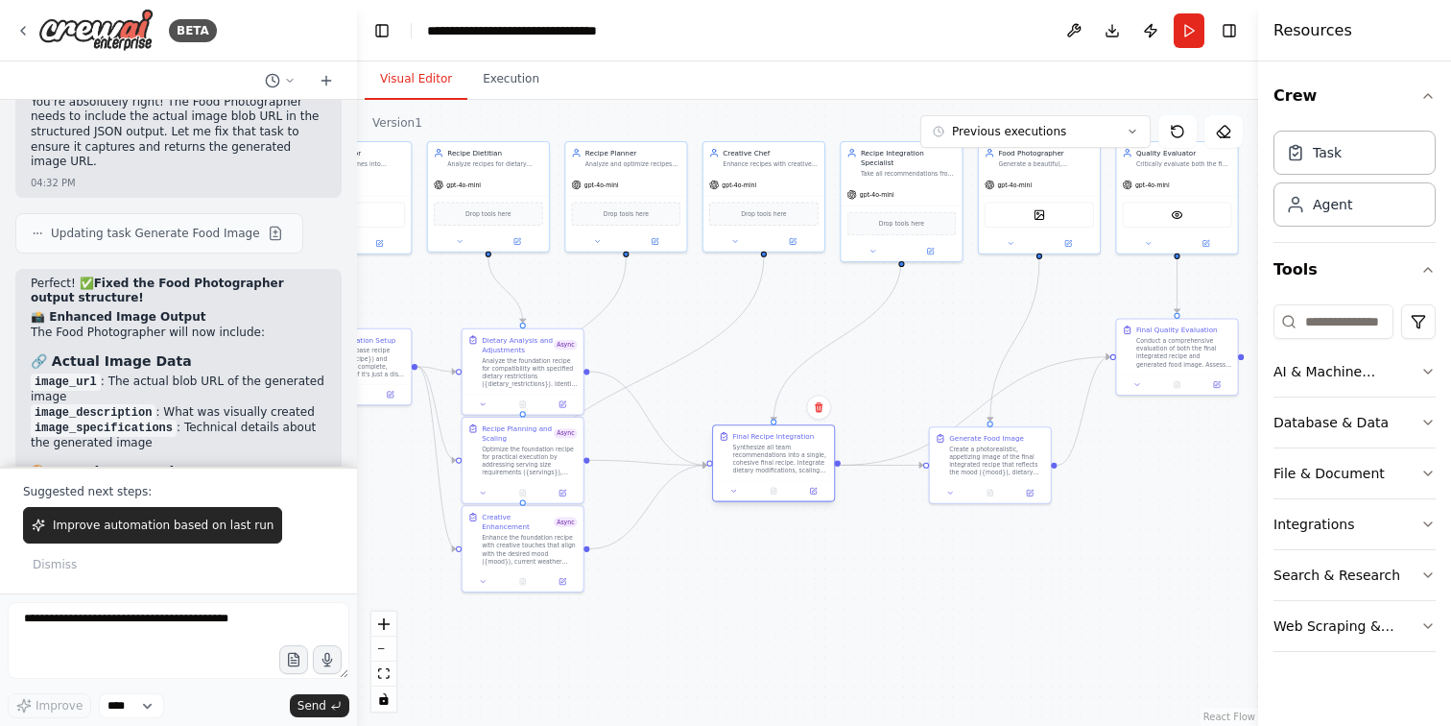
click at [812, 455] on div "Synthesize all team recommendations into a single, cohesive final recipe. Integ…" at bounding box center [780, 459] width 95 height 32
click at [835, 575] on div ".deletable-edge-delete-btn { width: 20px; height: 20px; border: 0px solid #ffff…" at bounding box center [807, 413] width 901 height 626
click at [1229, 27] on button "Toggle Right Sidebar" at bounding box center [1229, 30] width 27 height 27
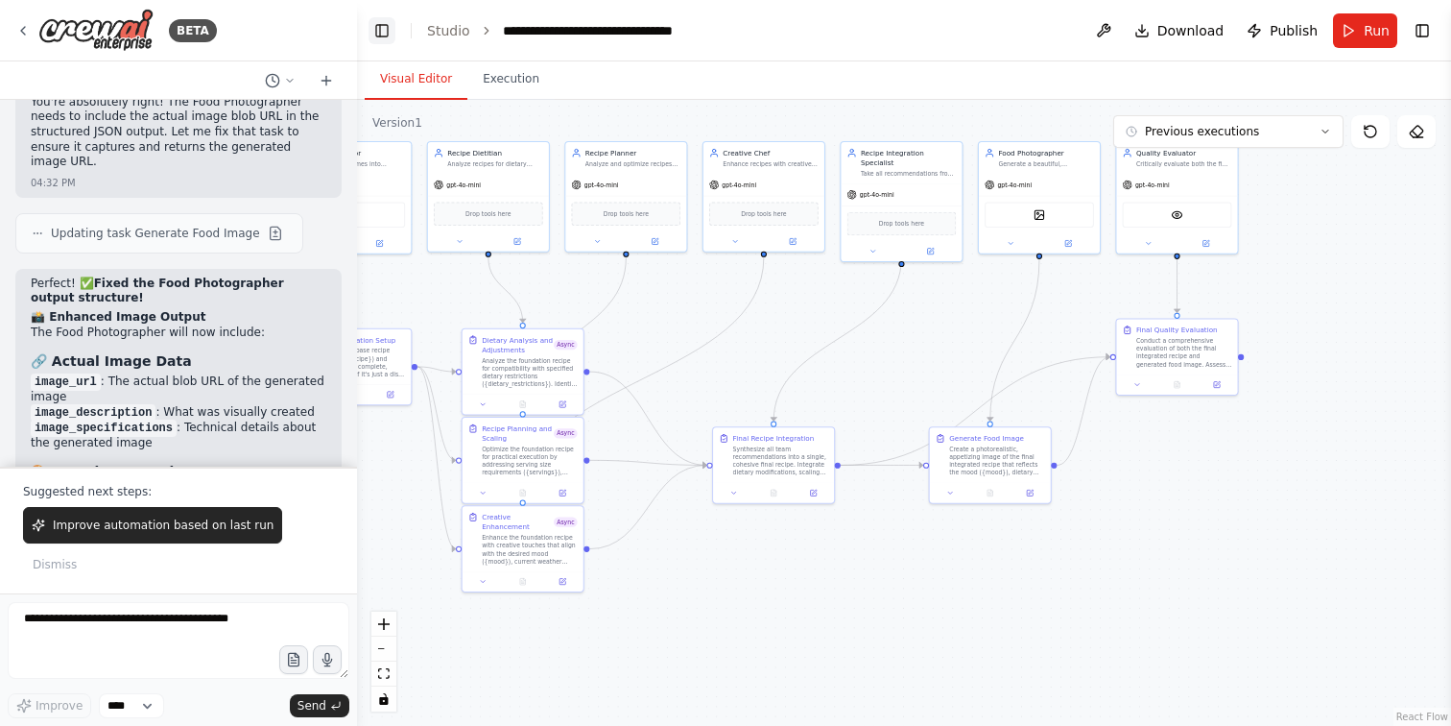
click at [380, 34] on button "Toggle Left Sidebar" at bounding box center [382, 30] width 27 height 27
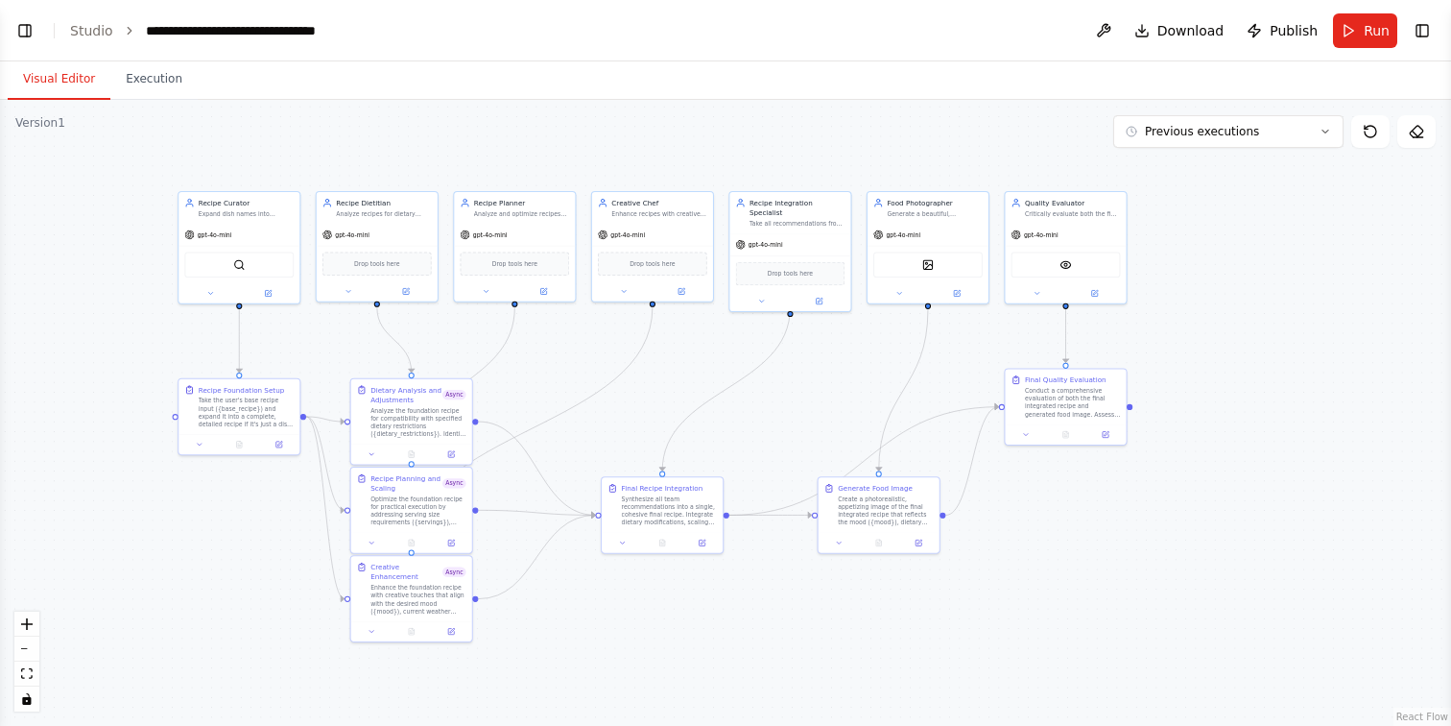
drag, startPoint x: 839, startPoint y: 498, endPoint x: 1082, endPoint y: 548, distance: 247.9
click at [1082, 548] on div ".deletable-edge-delete-btn { width: 20px; height: 20px; border: 0px solid #ffff…" at bounding box center [725, 413] width 1451 height 626
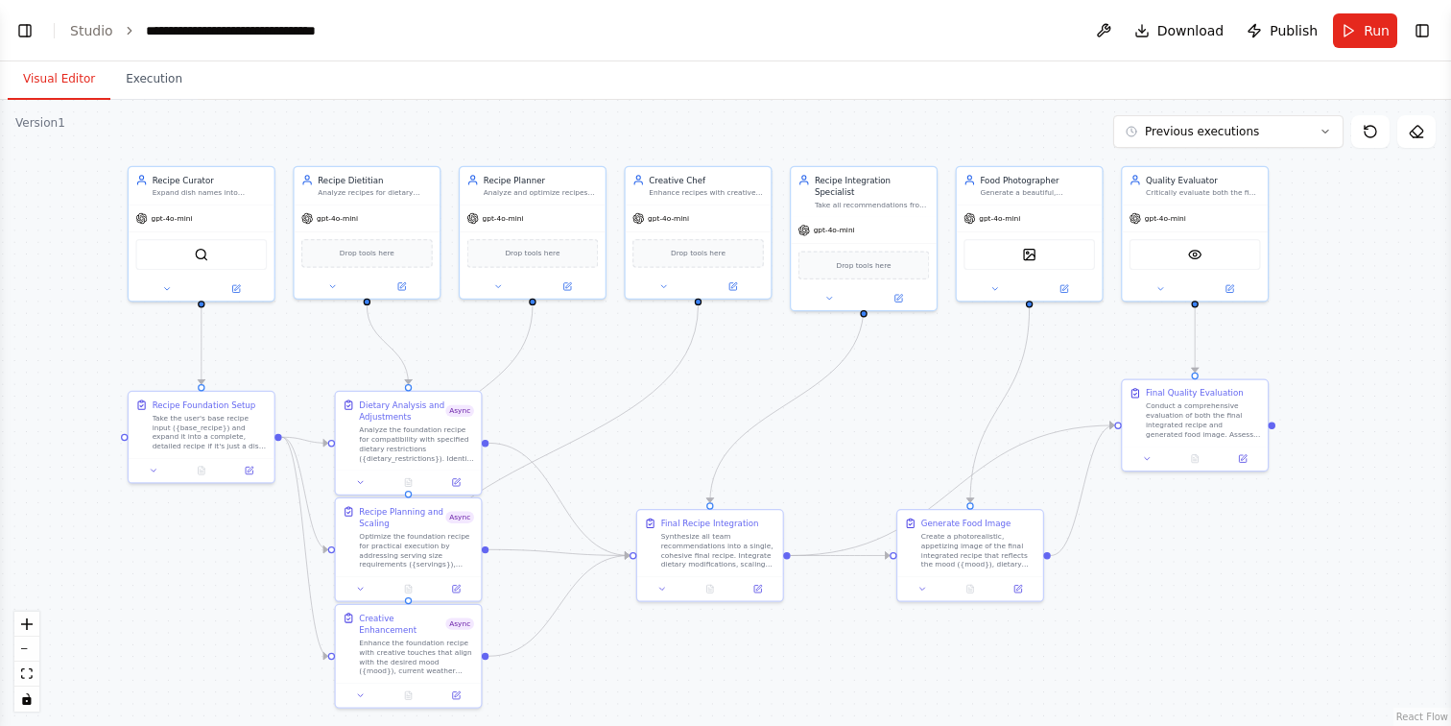
drag, startPoint x: 1083, startPoint y: 543, endPoint x: 1220, endPoint y: 589, distance: 143.9
click at [1220, 589] on div ".deletable-edge-delete-btn { width: 20px; height: 20px; border: 0px solid #ffff…" at bounding box center [725, 413] width 1451 height 626
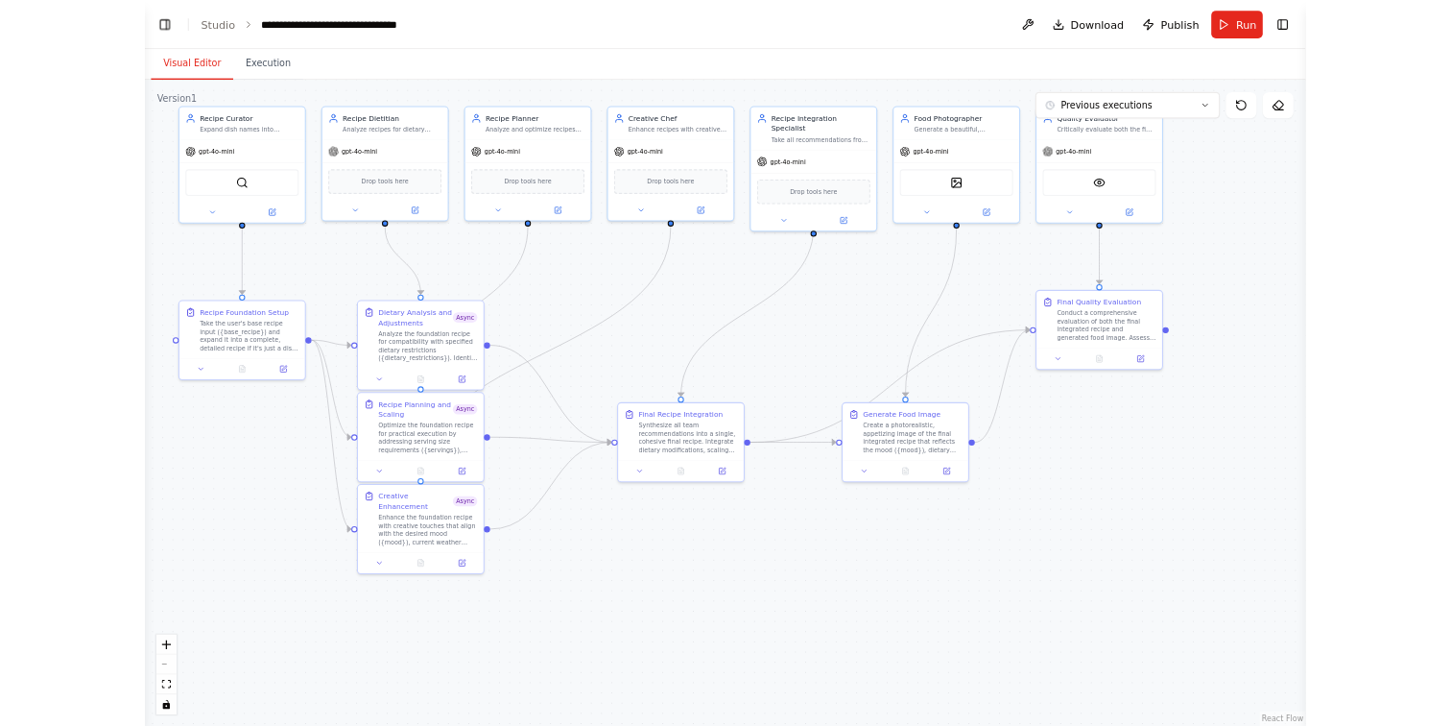
scroll to position [39035, 0]
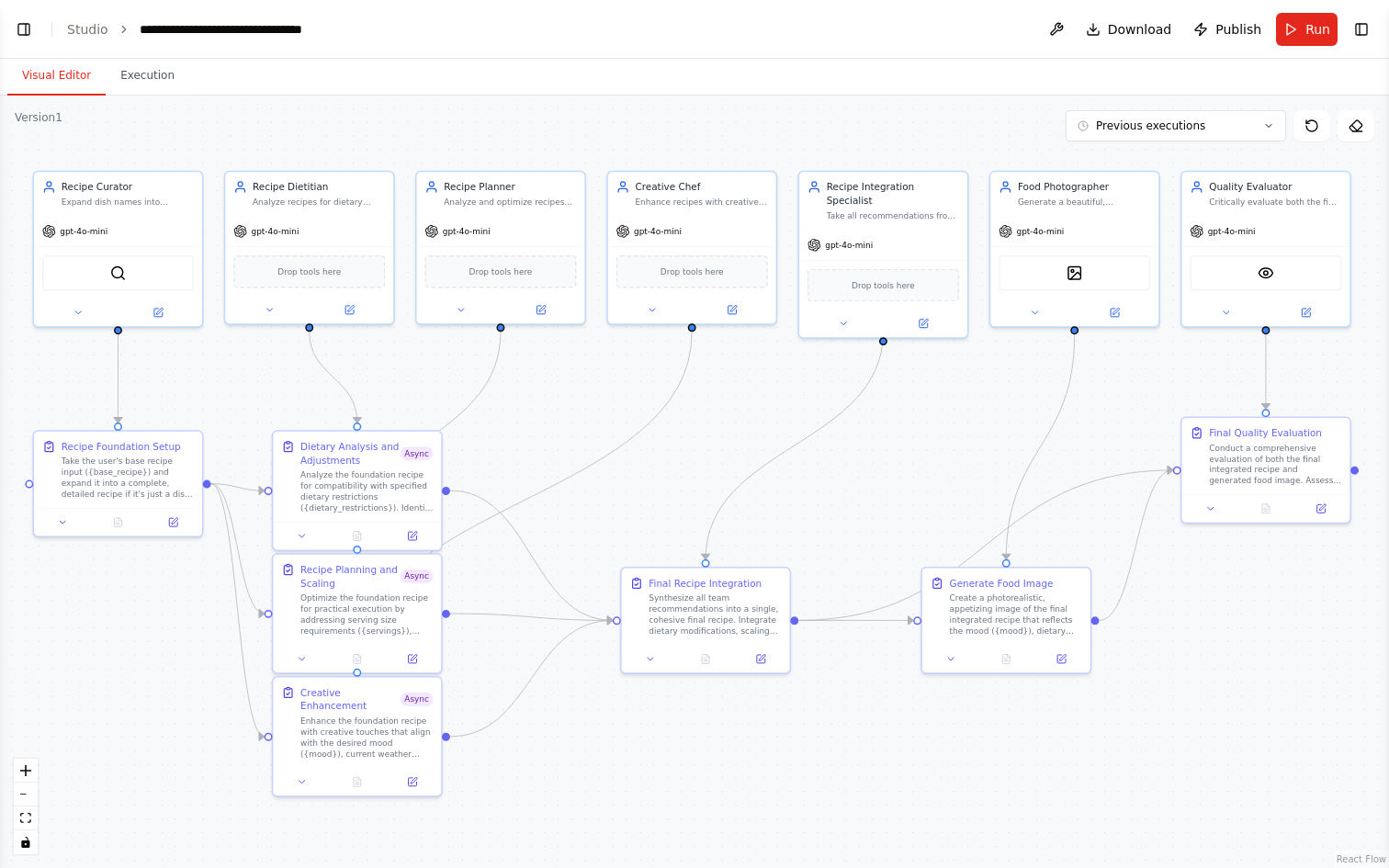
drag, startPoint x: 718, startPoint y: 723, endPoint x: 792, endPoint y: 838, distance: 136.8
click at [792, 694] on div ".deletable-edge-delete-btn { width: 20px; height: 20px; border: 0px solid #ffff…" at bounding box center [694, 481] width 1389 height 772
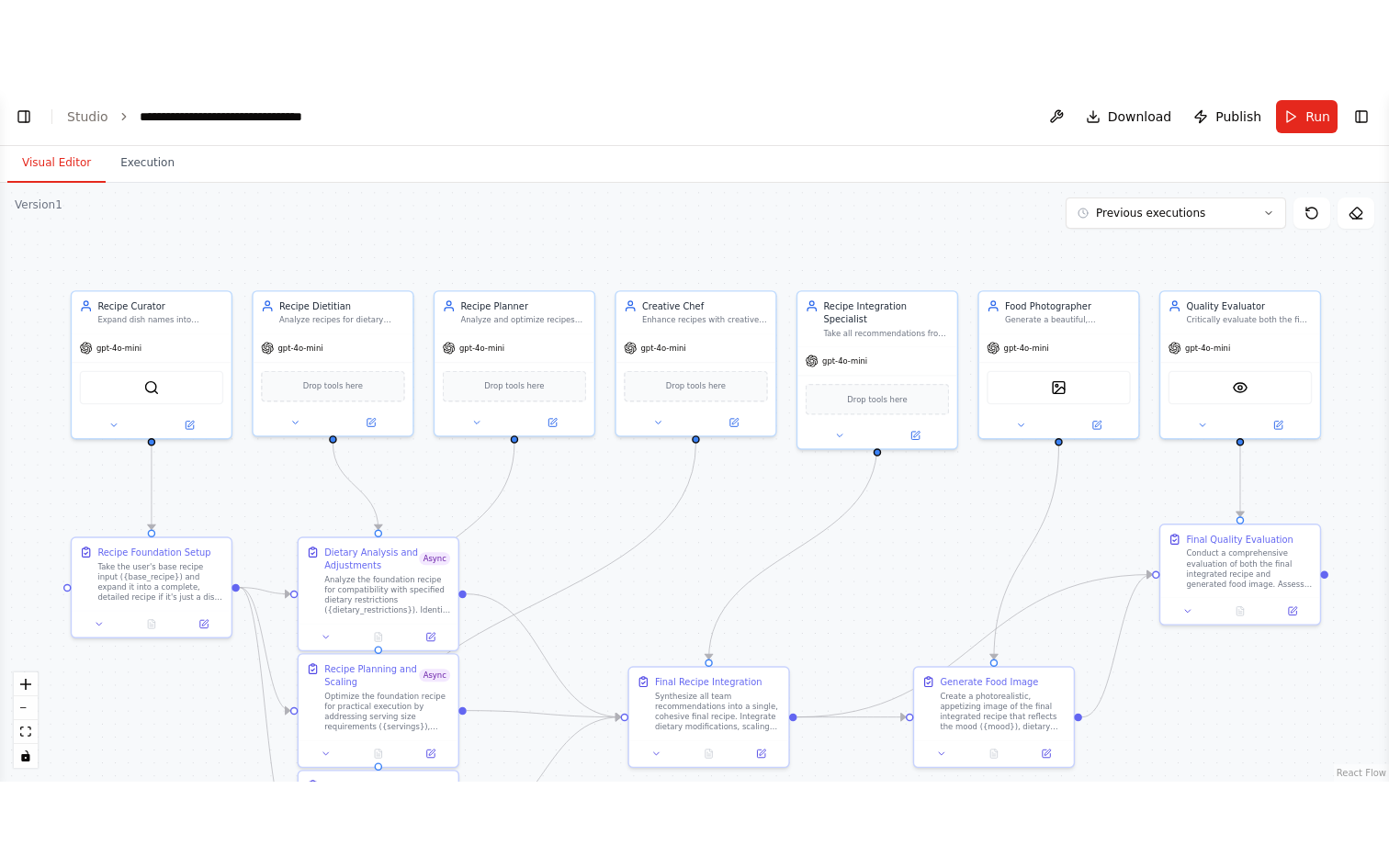
scroll to position [37497, 0]
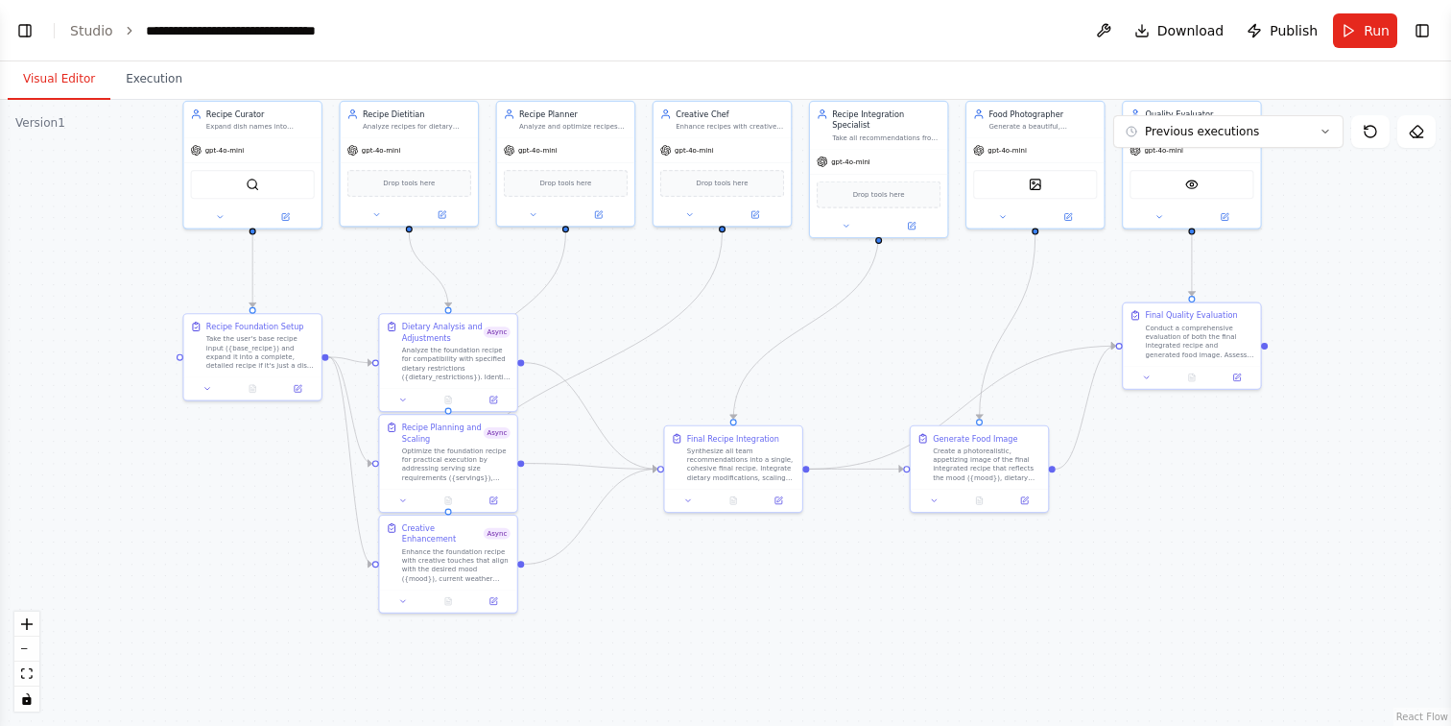
drag, startPoint x: 577, startPoint y: 467, endPoint x: 604, endPoint y: 326, distance: 143.6
click at [604, 326] on div ".deletable-edge-delete-btn { width: 20px; height: 20px; border: 0px solid #ffff…" at bounding box center [725, 413] width 1451 height 626
drag, startPoint x: 269, startPoint y: 356, endPoint x: 265, endPoint y: 456, distance: 99.9
click at [265, 456] on div "Take the user's base recipe input ({base_recipe}) and expand it into a complete…" at bounding box center [261, 451] width 108 height 36
click at [449, 370] on div "Analyze the foundation recipe for compatibility with specified dietary restrict…" at bounding box center [457, 362] width 108 height 36
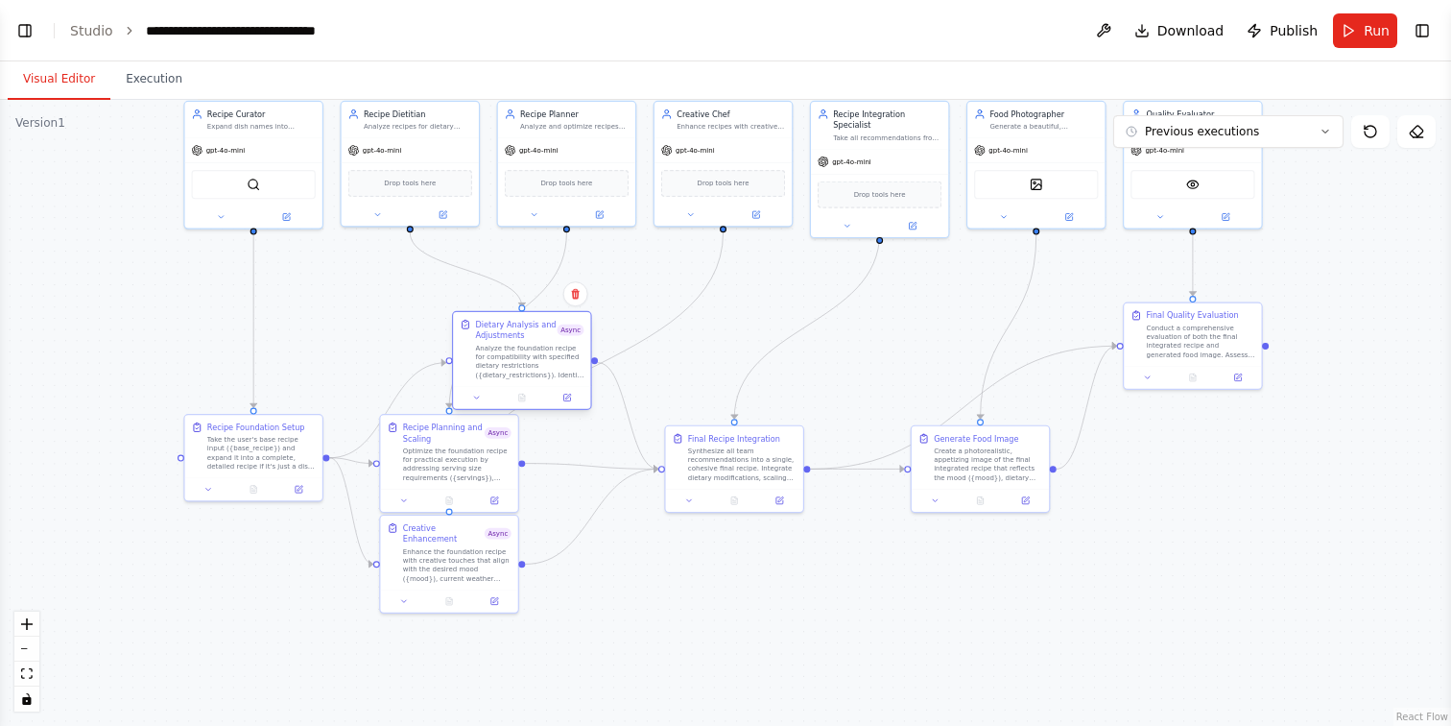
drag, startPoint x: 435, startPoint y: 358, endPoint x: 503, endPoint y: 354, distance: 68.2
click at [503, 354] on div "Analyze the foundation recipe for compatibility with specified dietary restrict…" at bounding box center [529, 362] width 108 height 36
drag, startPoint x: 437, startPoint y: 444, endPoint x: 507, endPoint y: 457, distance: 71.2
click at [507, 457] on div "Optimize the foundation recipe for practical execution by addressing serving si…" at bounding box center [529, 473] width 108 height 36
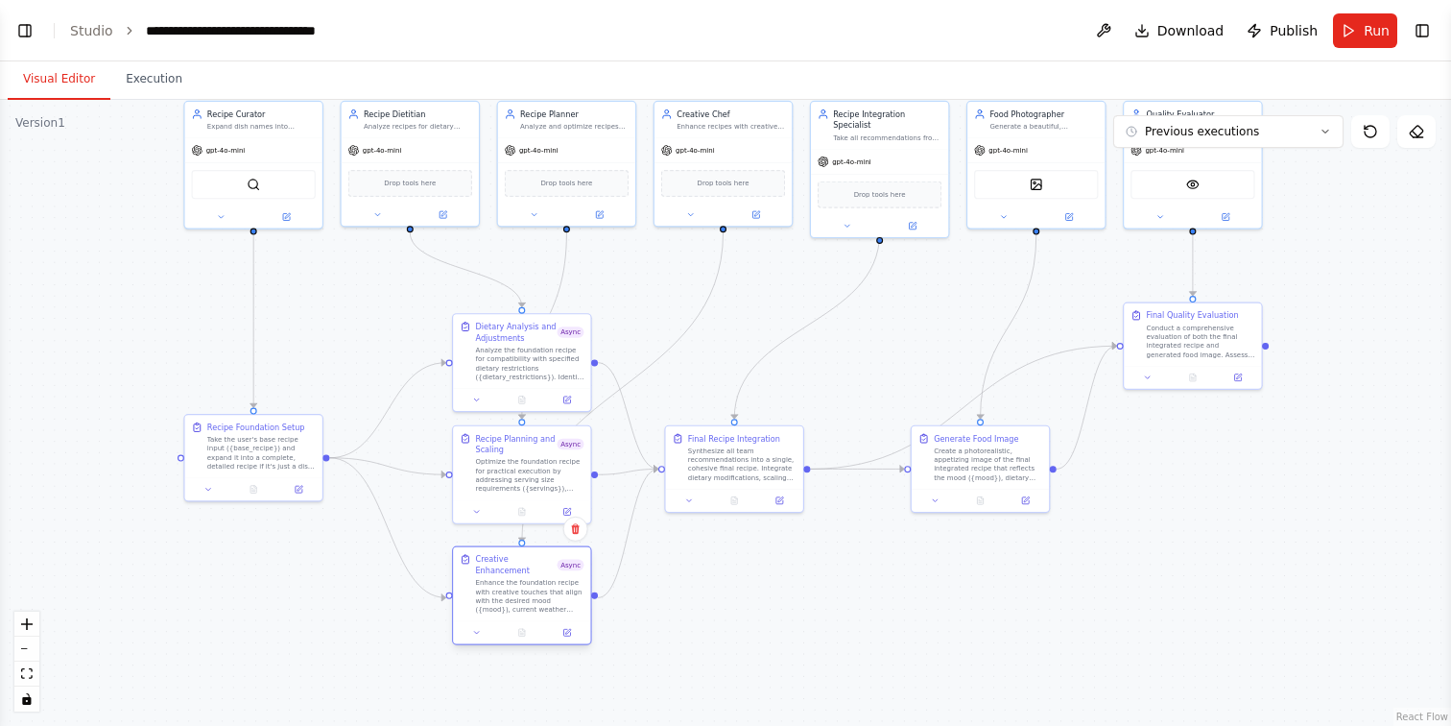
drag, startPoint x: 427, startPoint y: 561, endPoint x: 499, endPoint y: 590, distance: 77.5
click at [499, 590] on div "Enhance the foundation recipe with creative touches that align with the desired…" at bounding box center [529, 596] width 108 height 36
drag, startPoint x: 725, startPoint y: 488, endPoint x: 770, endPoint y: 490, distance: 45.1
click at [770, 490] on div at bounding box center [778, 498] width 137 height 23
drag, startPoint x: 294, startPoint y: 449, endPoint x: 294, endPoint y: 464, distance: 14.4
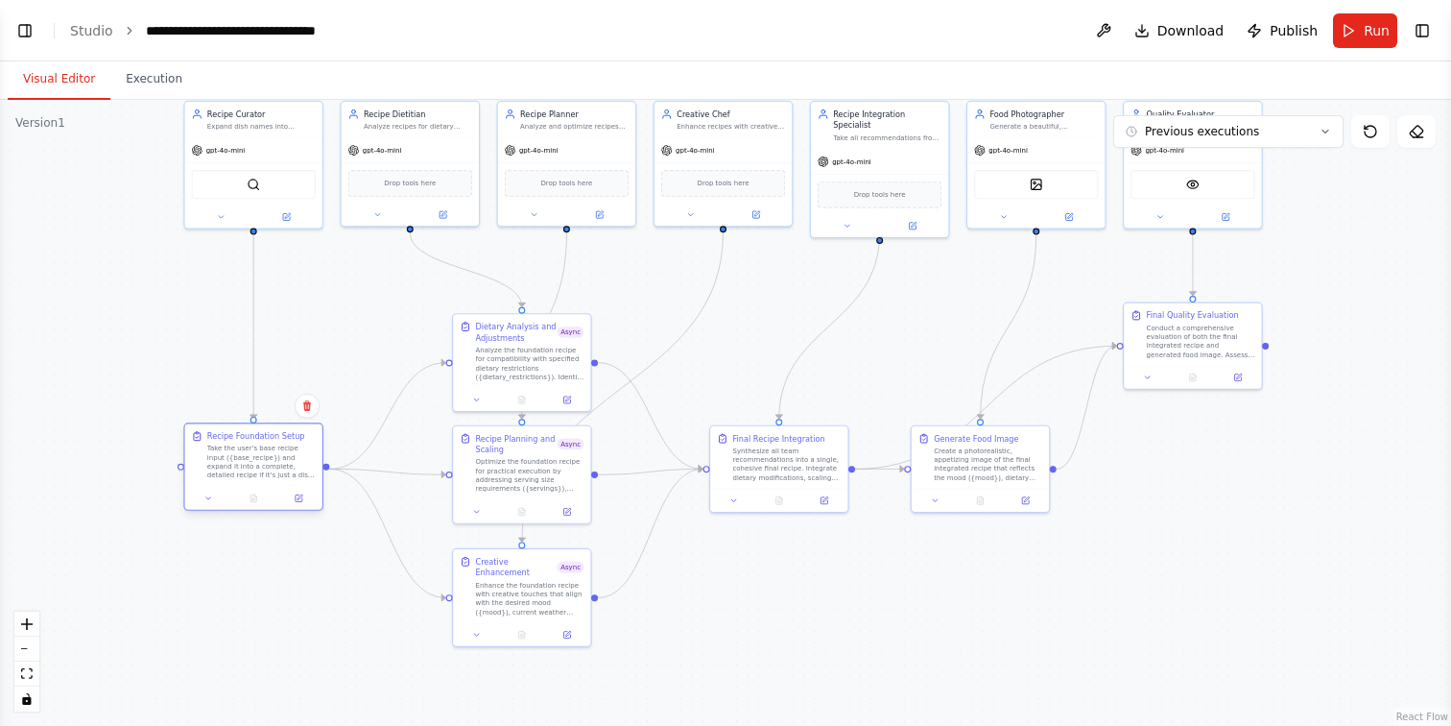
click at [294, 464] on div "Take the user's base recipe input ({base_recipe}) and expand it into a complete…" at bounding box center [261, 461] width 108 height 36
drag, startPoint x: 987, startPoint y: 472, endPoint x: 1007, endPoint y: 473, distance: 20.2
click at [1007, 473] on div "Create a photorealistic, appetizing image of the final integrated recipe that r…" at bounding box center [1010, 461] width 108 height 36
click at [1209, 479] on div ".deletable-edge-delete-btn { width: 20px; height: 20px; border: 0px solid #ffff…" at bounding box center [725, 413] width 1451 height 626
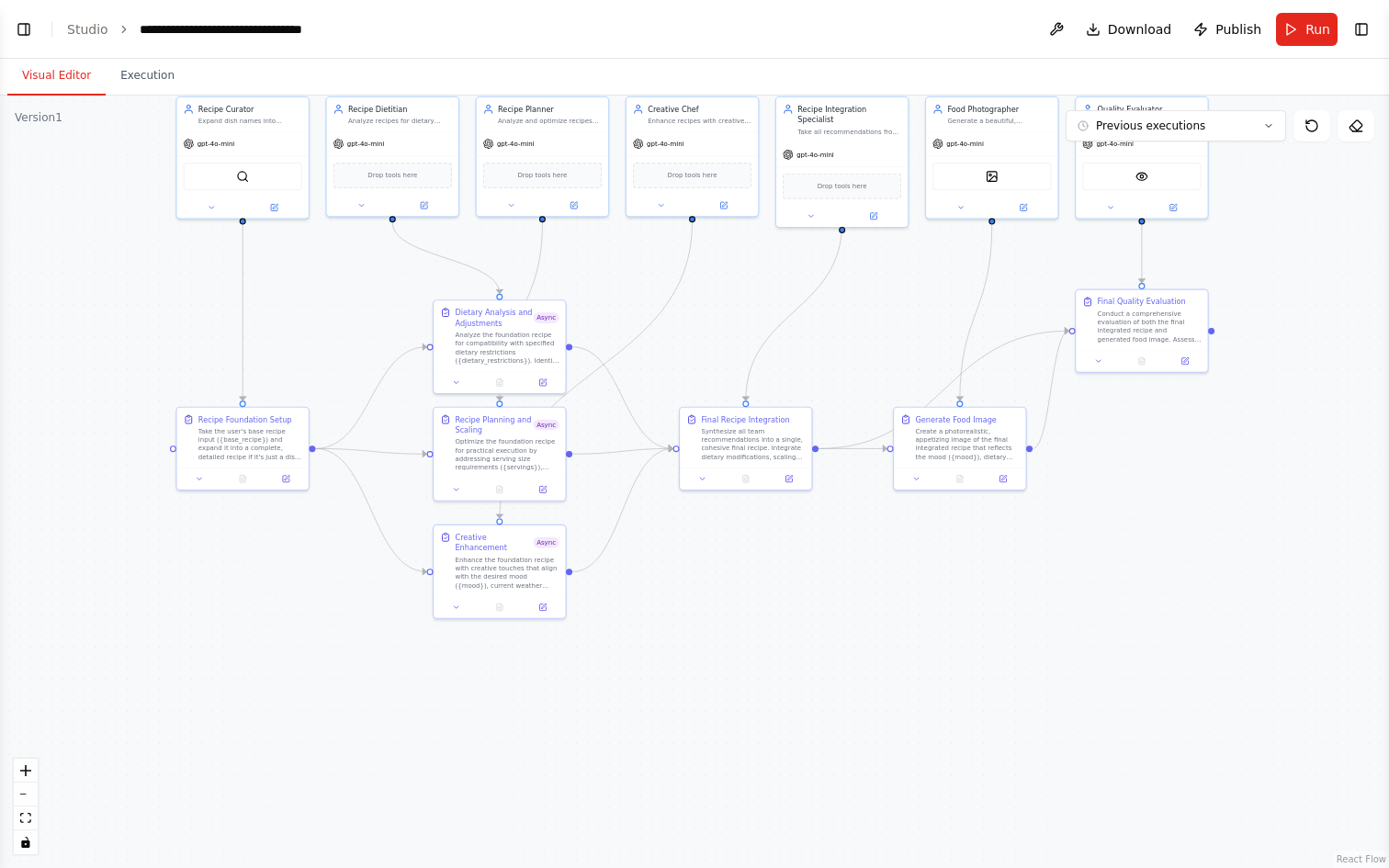
click at [96, 278] on div ".deletable-edge-delete-btn { width: 20px; height: 20px; border: 0px solid #ffff…" at bounding box center [694, 481] width 1389 height 772
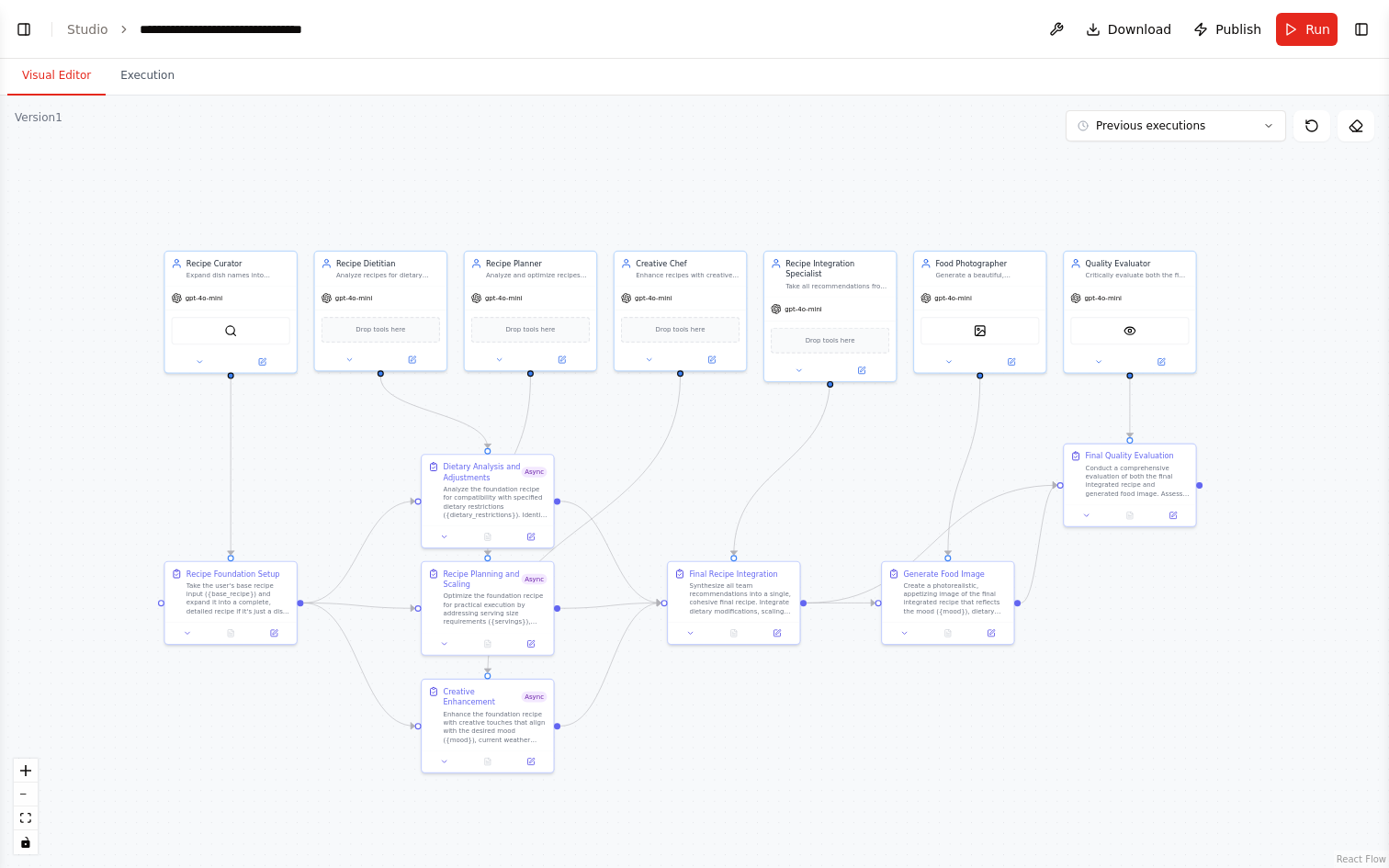
drag, startPoint x: 96, startPoint y: 278, endPoint x: 82, endPoint y: 434, distance: 156.6
click at [82, 434] on div ".deletable-edge-delete-btn { width: 20px; height: 20px; border: 0px solid #ffff…" at bounding box center [694, 481] width 1389 height 772
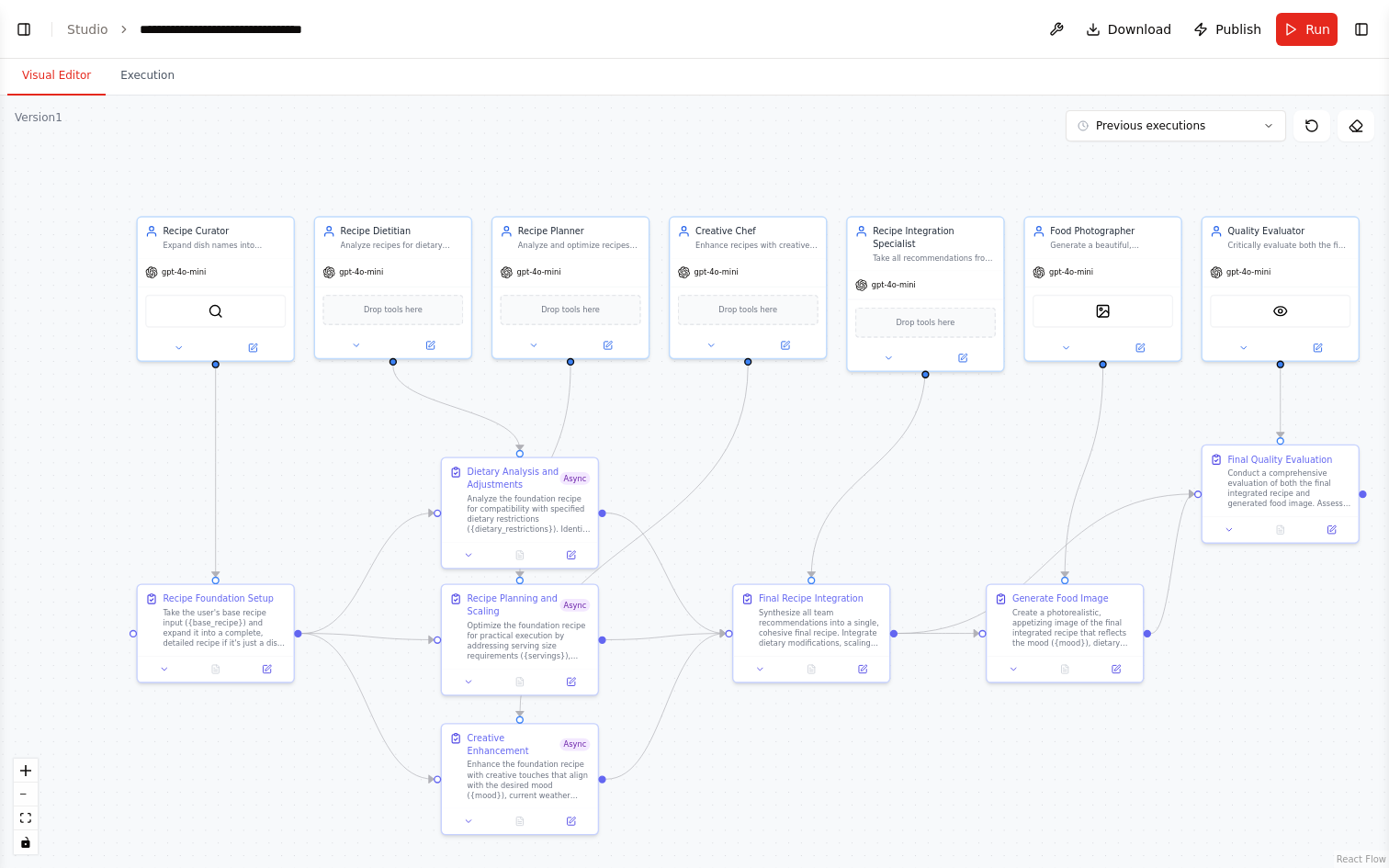
drag, startPoint x: 82, startPoint y: 434, endPoint x: 25, endPoint y: 426, distance: 57.6
click at [25, 426] on div ".deletable-edge-delete-btn { width: 20px; height: 20px; border: 0px solid #ffff…" at bounding box center [694, 481] width 1389 height 772
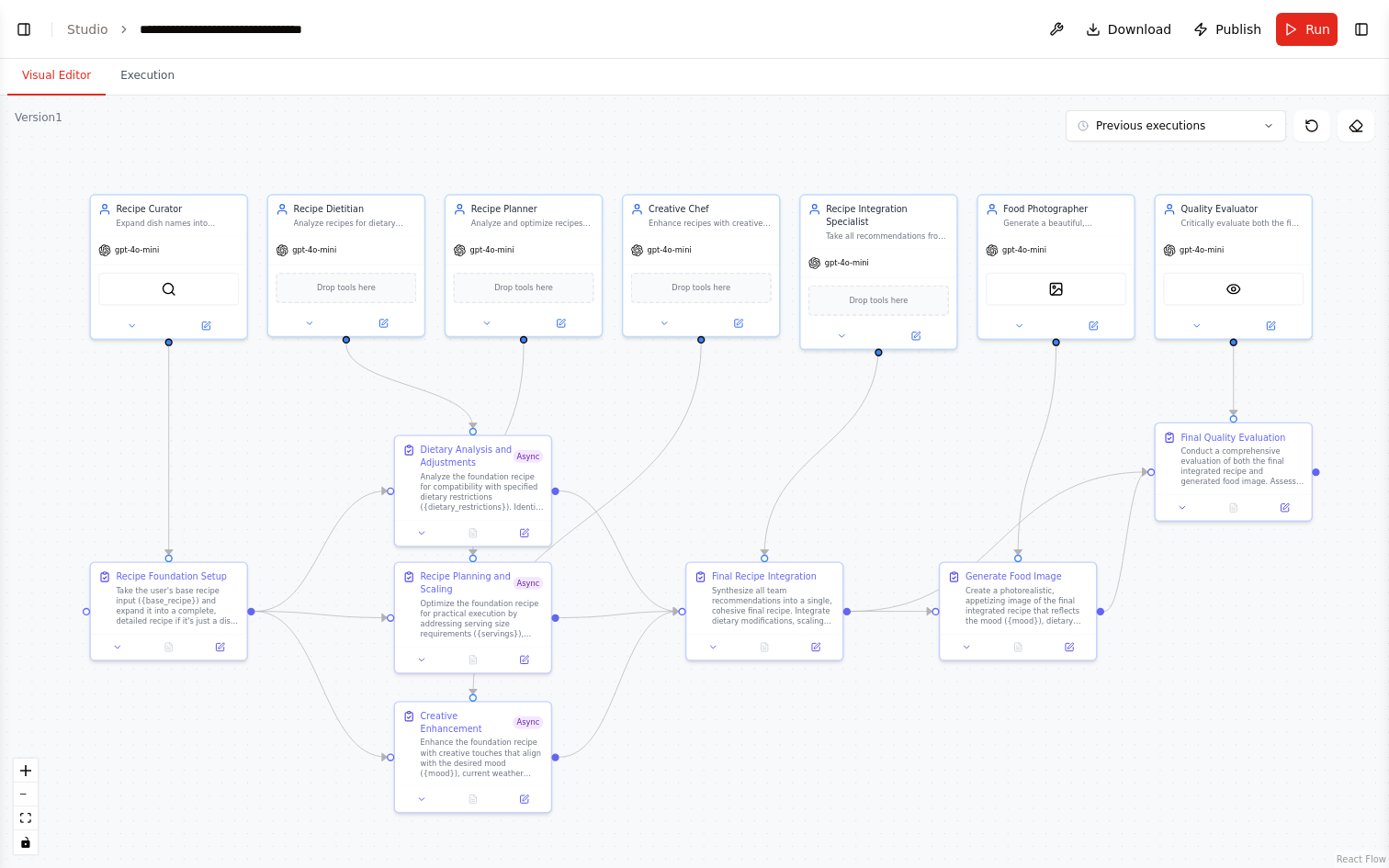
drag, startPoint x: 115, startPoint y: 444, endPoint x: 84, endPoint y: 427, distance: 35.4
click at [84, 427] on div ".deletable-edge-delete-btn { width: 20px; height: 20px; border: 0px solid #ffff…" at bounding box center [694, 481] width 1389 height 772
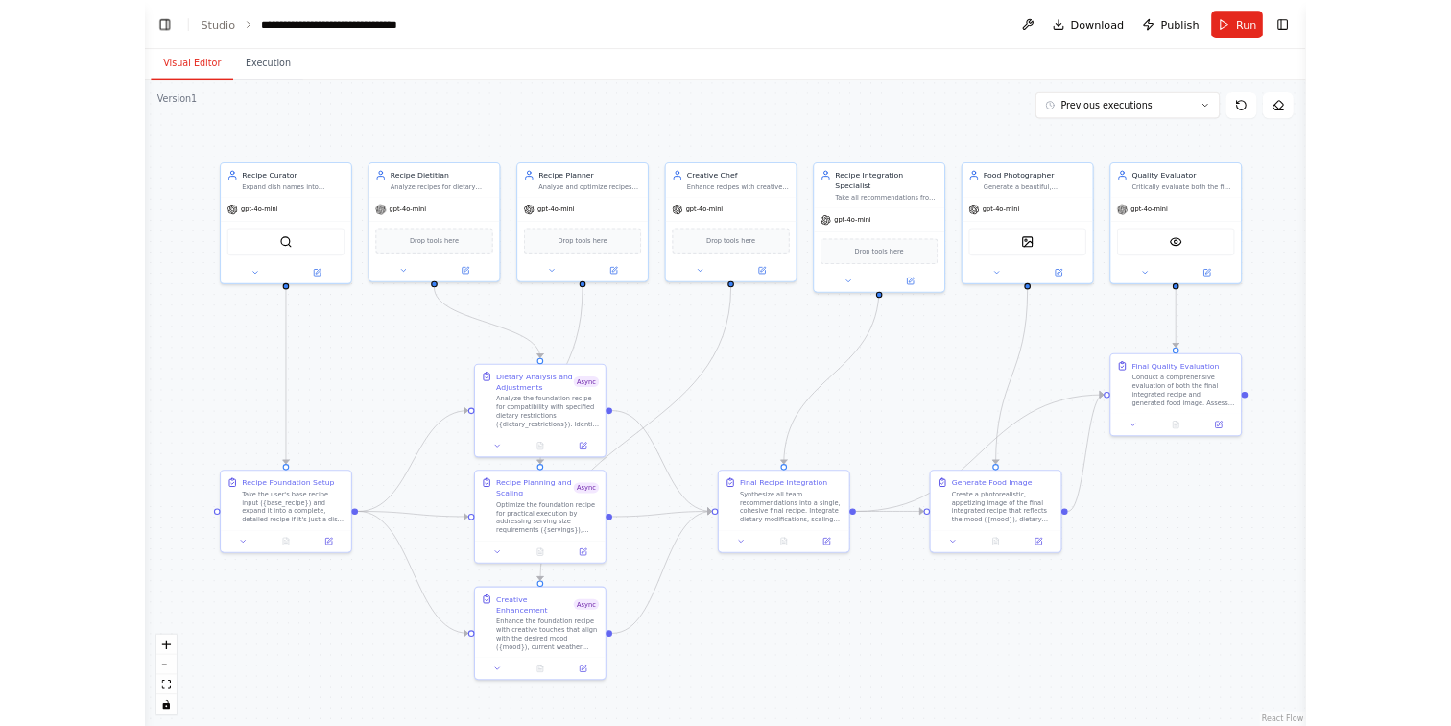
scroll to position [39182, 0]
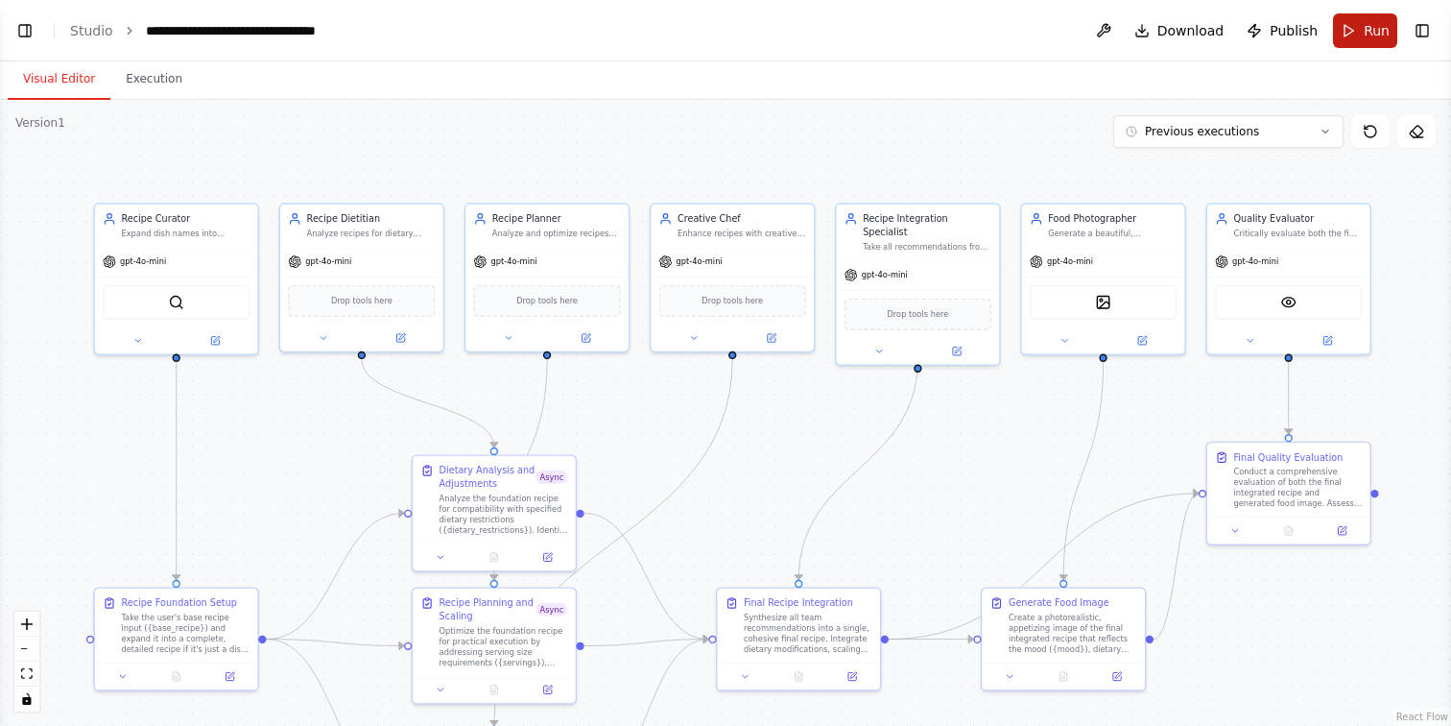
click at [1348, 36] on button "Run" at bounding box center [1365, 30] width 64 height 35
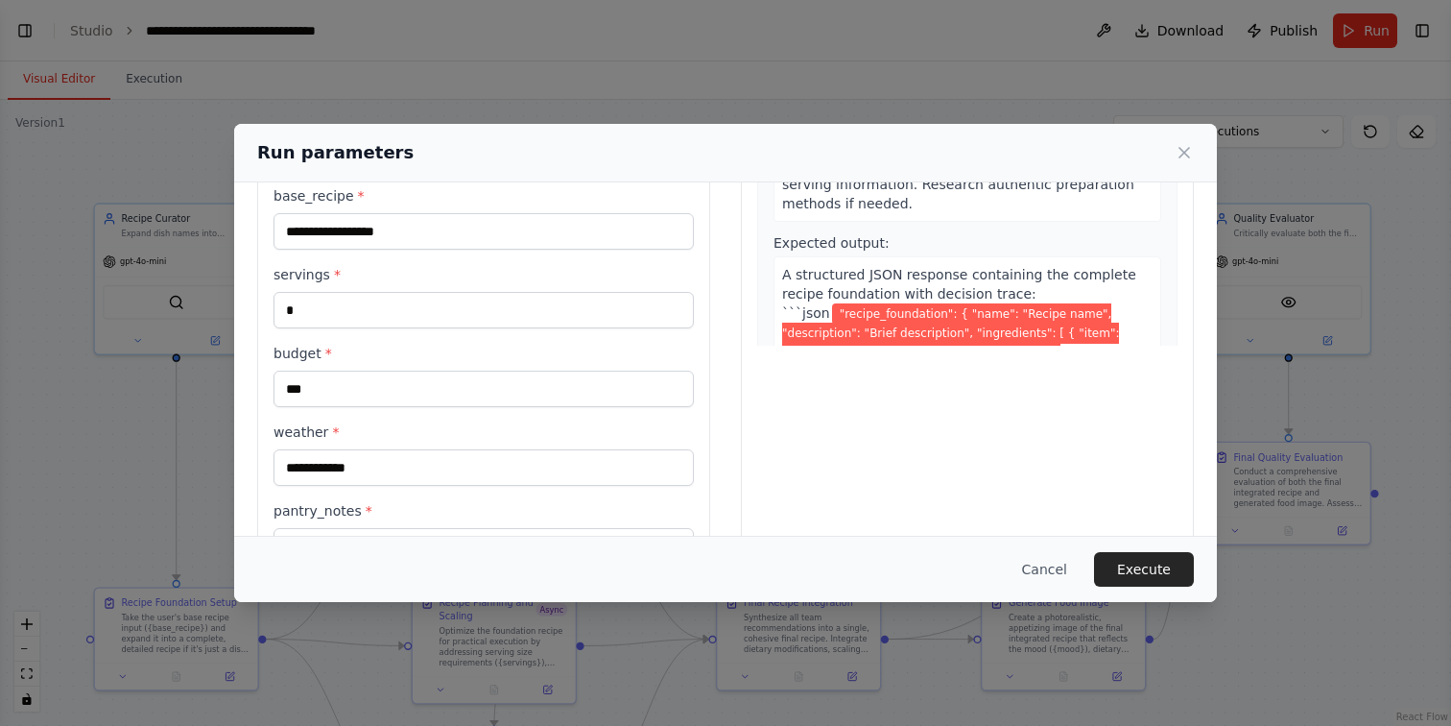
scroll to position [366, 0]
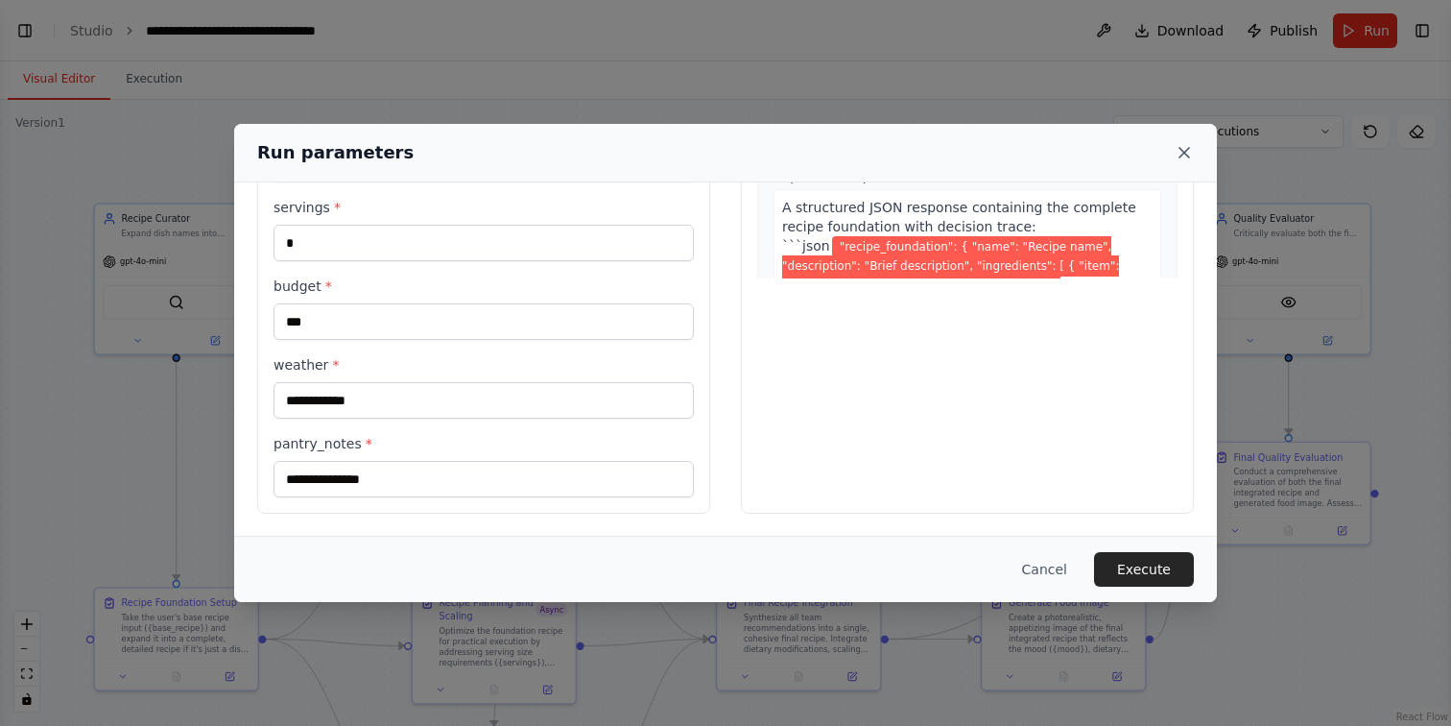
click at [1187, 155] on icon at bounding box center [1184, 153] width 10 height 10
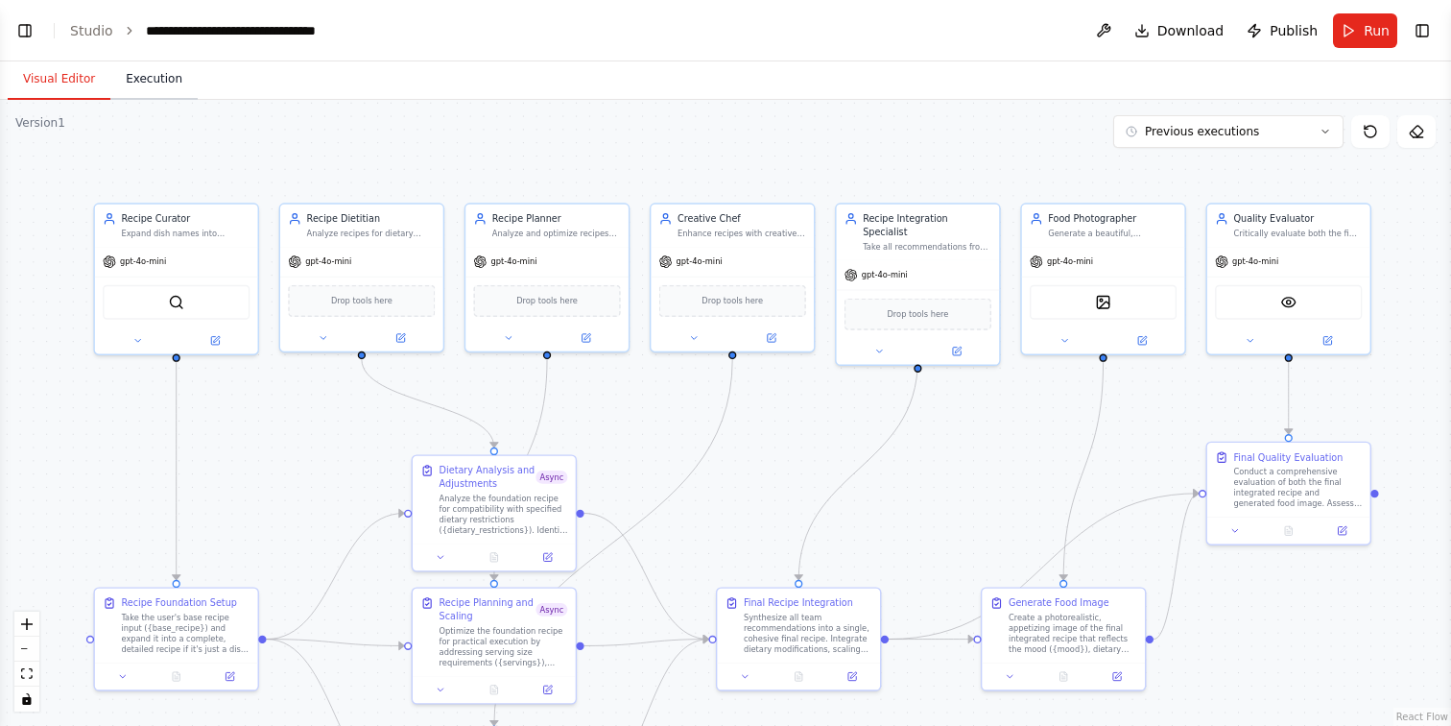
click at [153, 75] on button "Execution" at bounding box center [153, 80] width 87 height 40
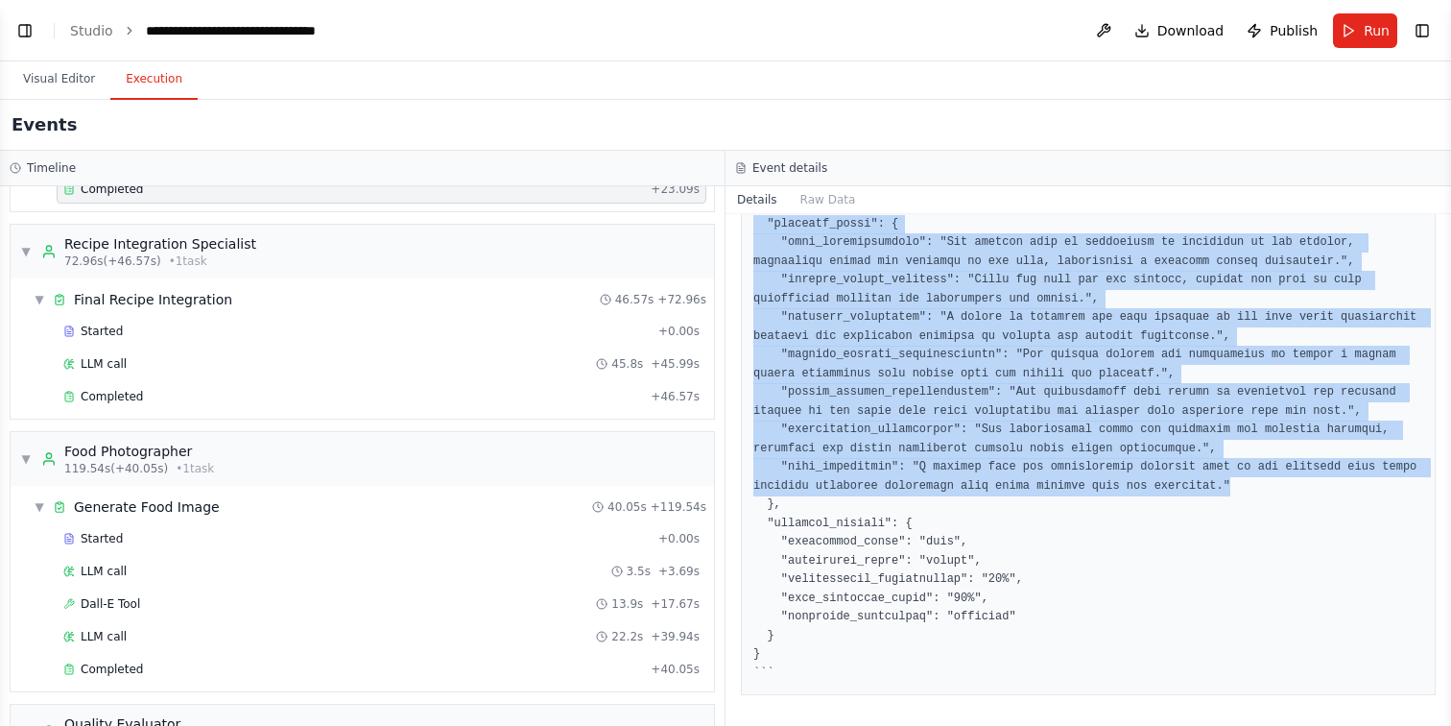
scroll to position [810, 0]
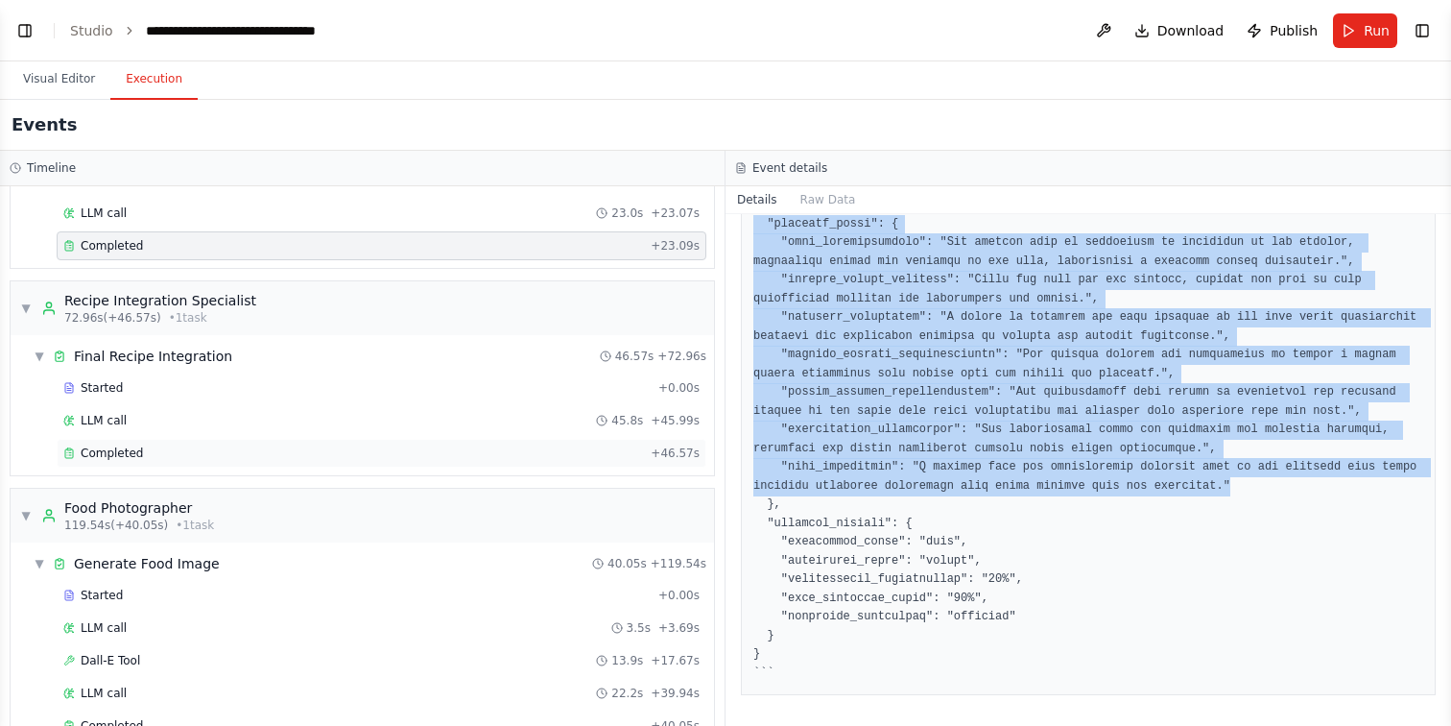
click at [387, 450] on div "Completed" at bounding box center [353, 452] width 580 height 15
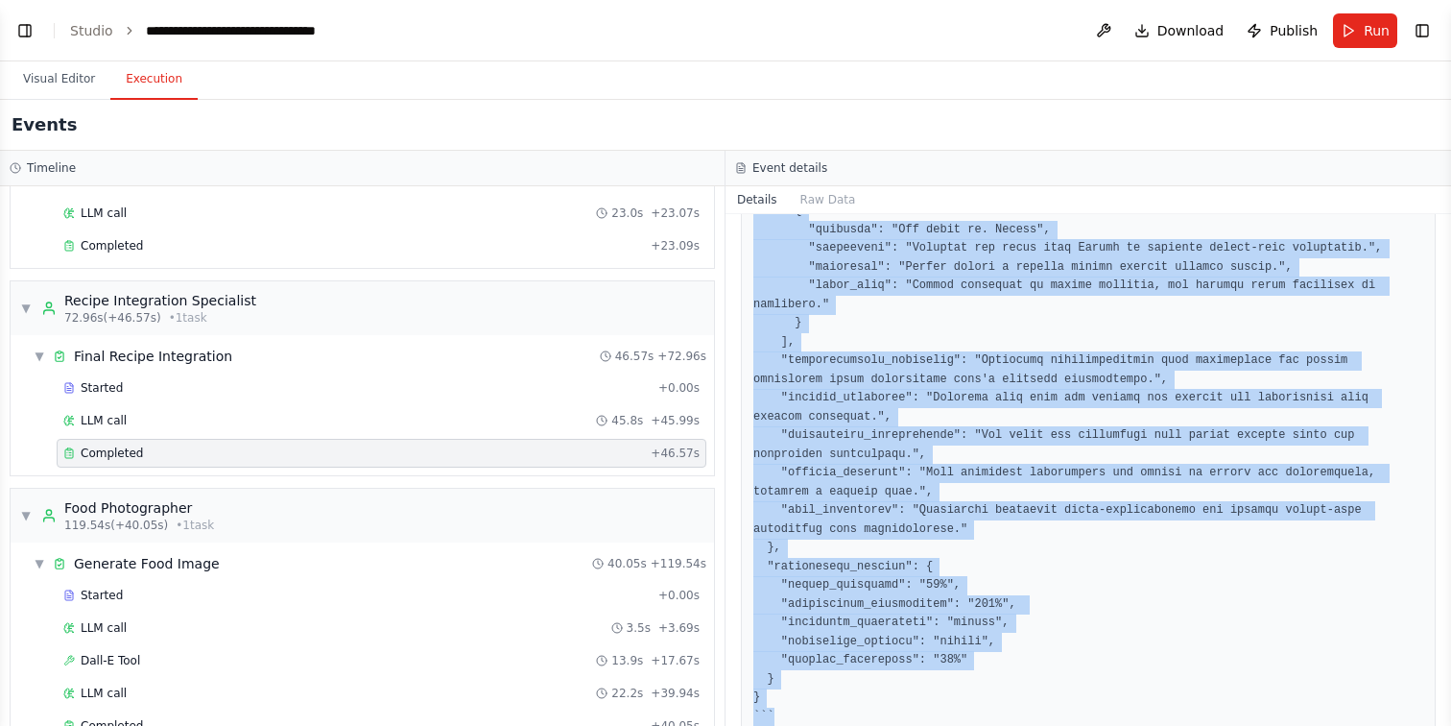
scroll to position [4626, 0]
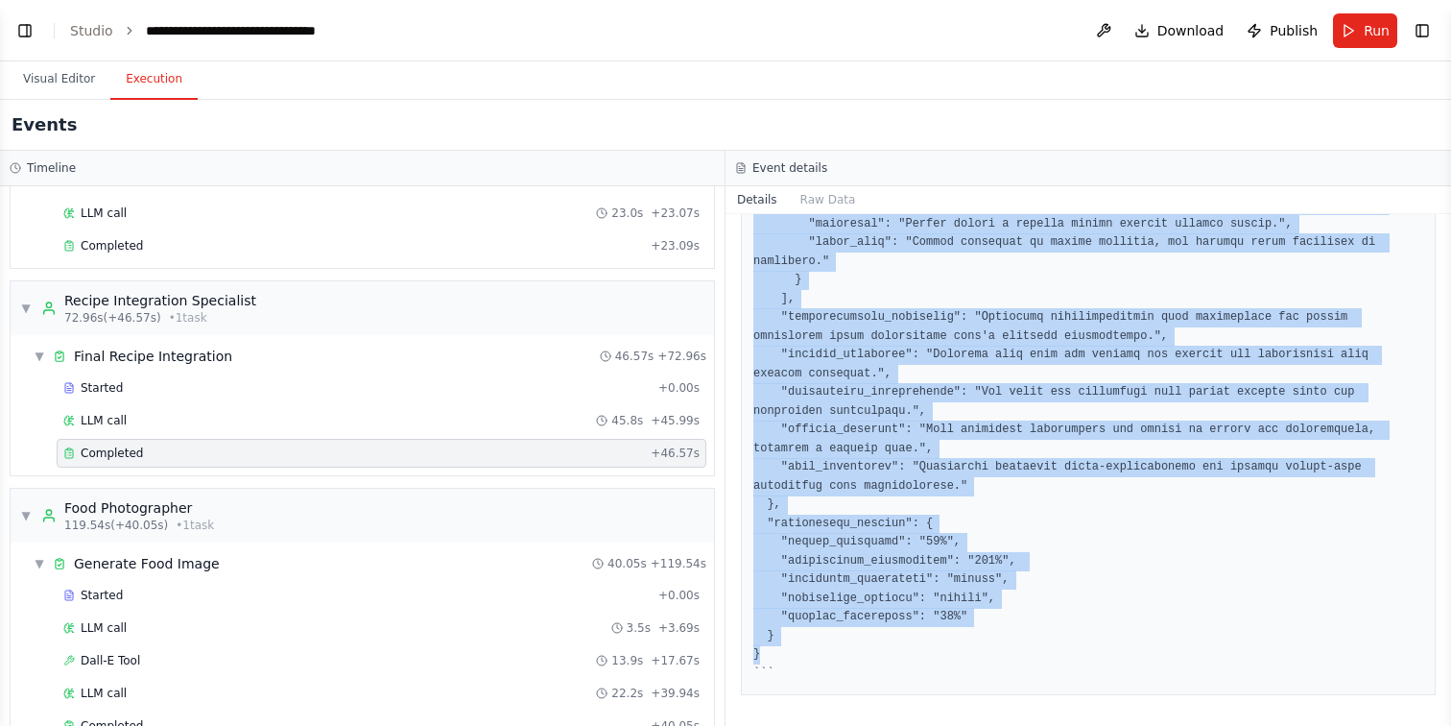
drag, startPoint x: 753, startPoint y: 509, endPoint x: 940, endPoint y: 653, distance: 236.1
copy pre "{ "final_recipe": { "metadata": { "name": "Autumn Harvest Turkey Fried Rice in …"
